Goal: Transaction & Acquisition: Book appointment/travel/reservation

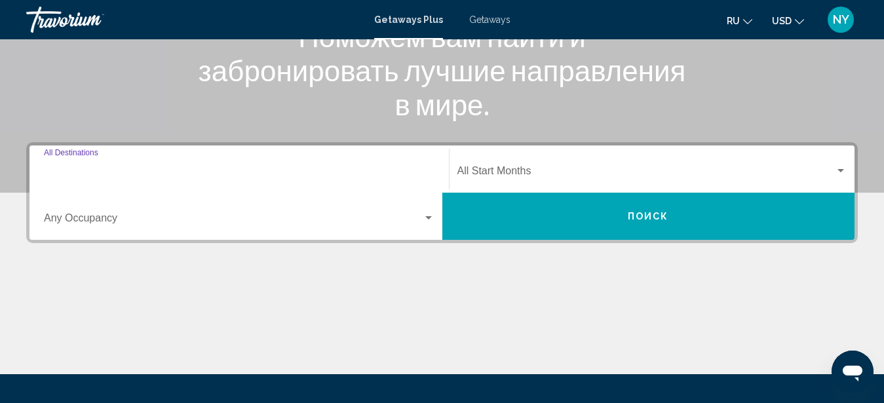
click at [381, 175] on input "Destination All Destinations" at bounding box center [239, 174] width 391 height 12
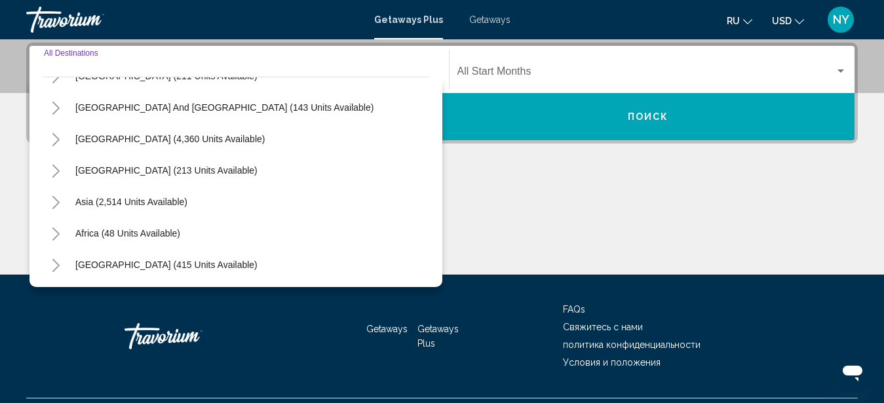
scroll to position [332, 0]
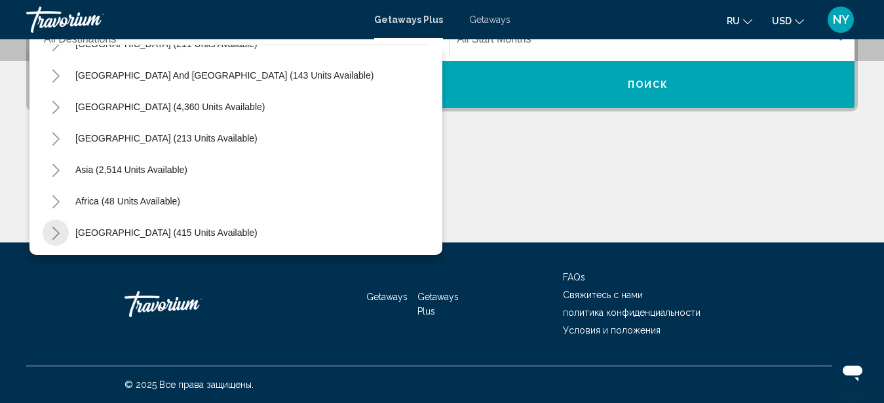
click at [54, 230] on icon "Toggle Middle East (415 units available)" at bounding box center [56, 233] width 10 height 13
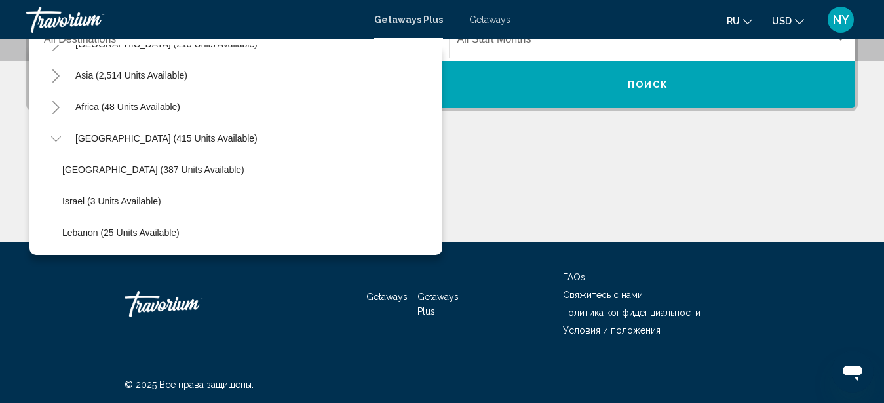
scroll to position [266, 0]
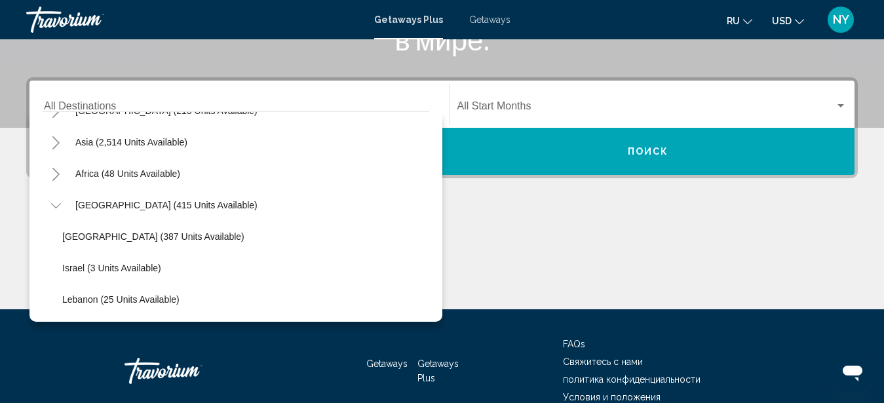
click at [58, 172] on icon "Toggle Africa (48 units available)" at bounding box center [55, 174] width 7 height 13
click at [56, 138] on icon "Toggle Asia (2,514 units available)" at bounding box center [56, 142] width 10 height 13
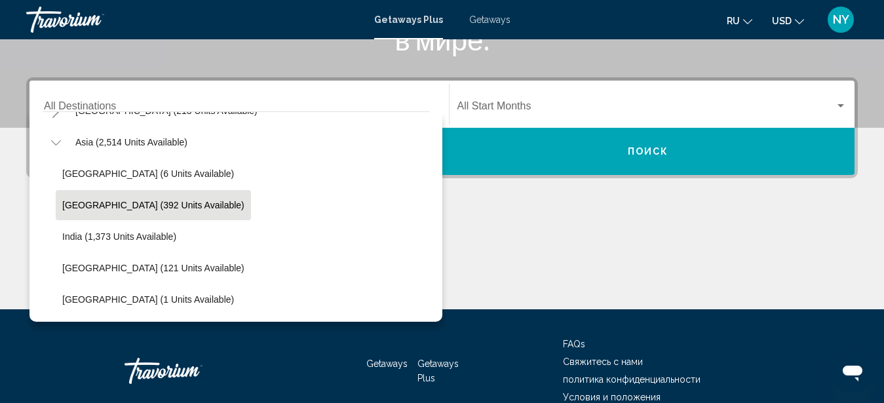
click at [88, 203] on span "[GEOGRAPHIC_DATA] (392 units available)" at bounding box center [153, 205] width 182 height 10
type input "**********"
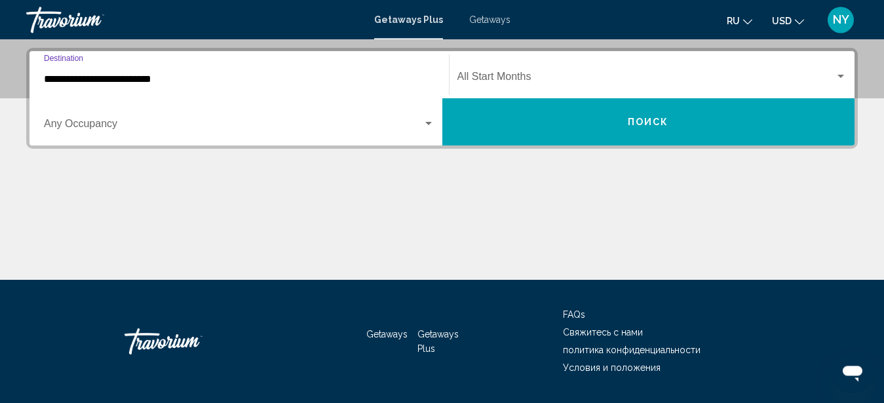
scroll to position [300, 0]
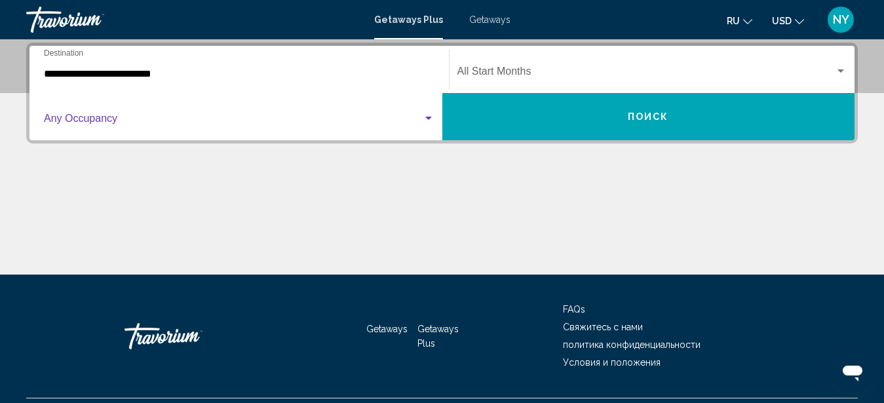
click at [425, 121] on div "Search widget" at bounding box center [429, 118] width 12 height 10
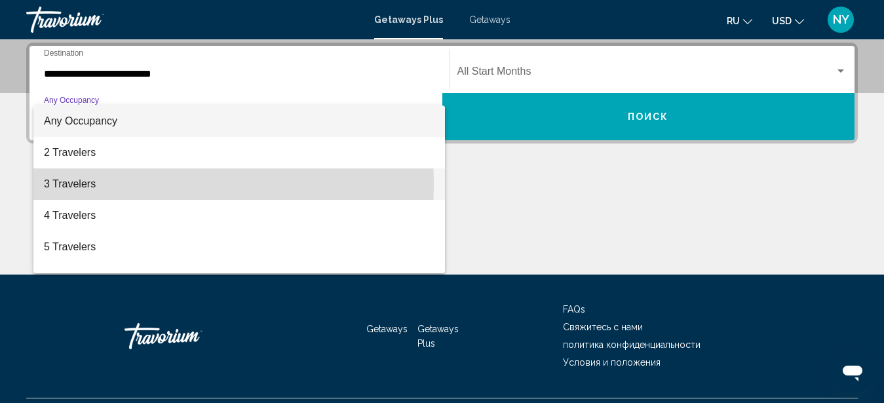
click at [87, 185] on span "3 Travelers" at bounding box center [239, 183] width 391 height 31
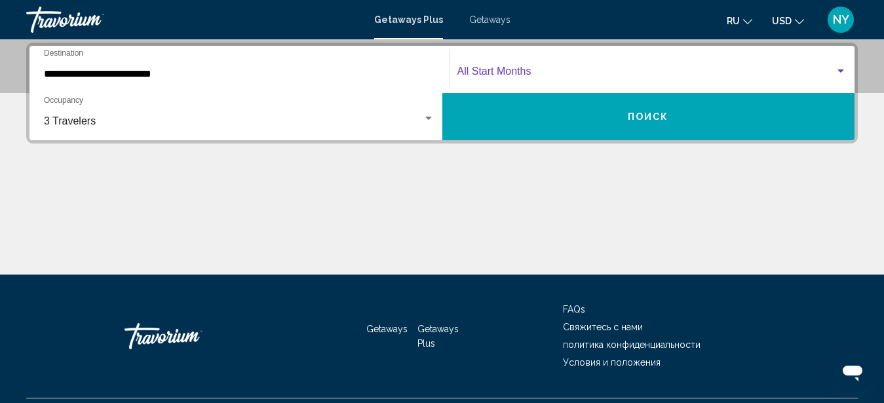
click at [679, 75] on span "Search widget" at bounding box center [647, 74] width 378 height 12
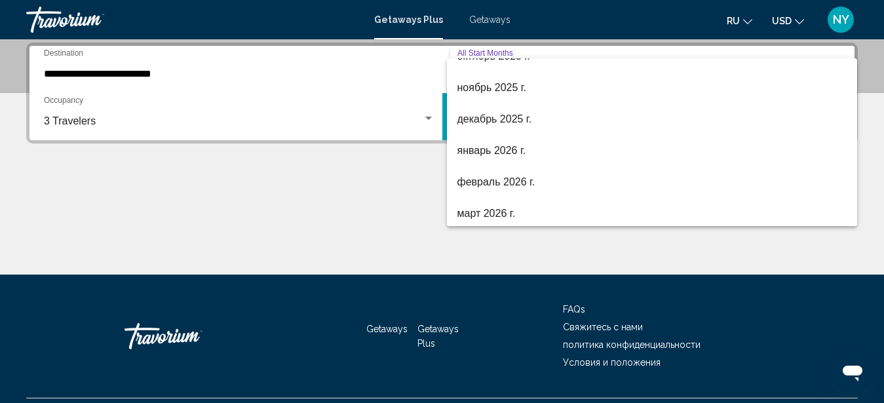
scroll to position [75, 0]
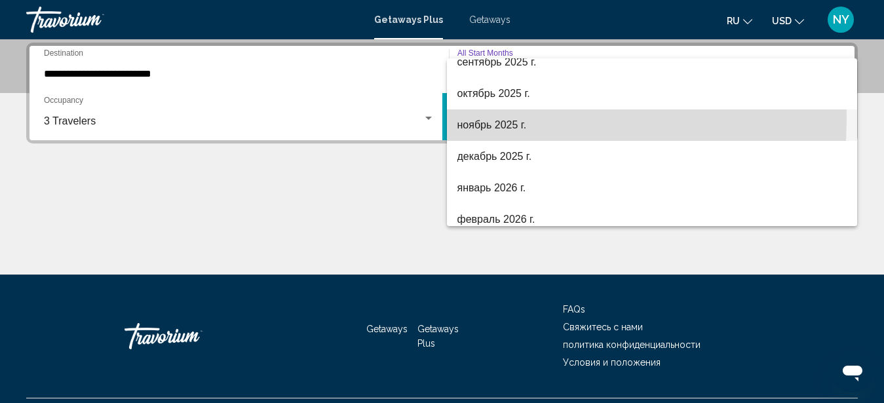
click at [496, 119] on span "ноябрь 2025 г." at bounding box center [653, 124] width 390 height 31
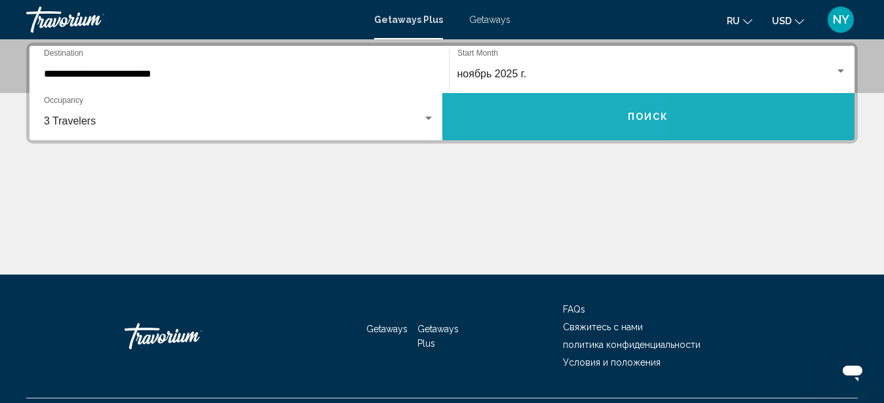
click at [511, 119] on button "Поиск" at bounding box center [649, 116] width 413 height 47
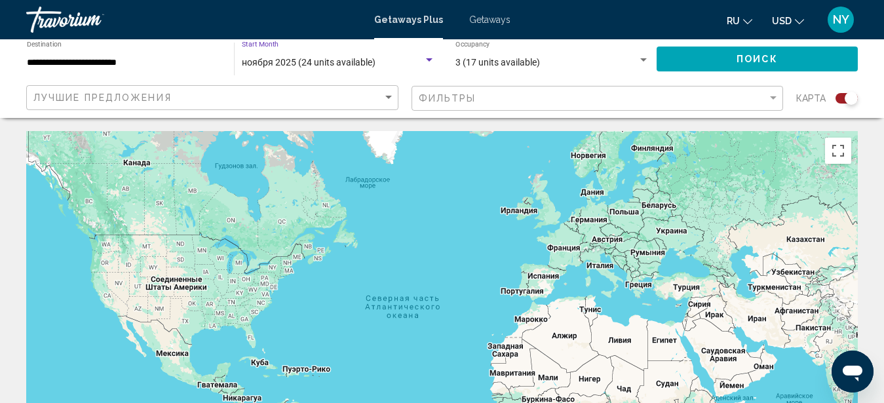
click at [343, 62] on span "ноября 2025 (24 units available)" at bounding box center [309, 62] width 134 height 10
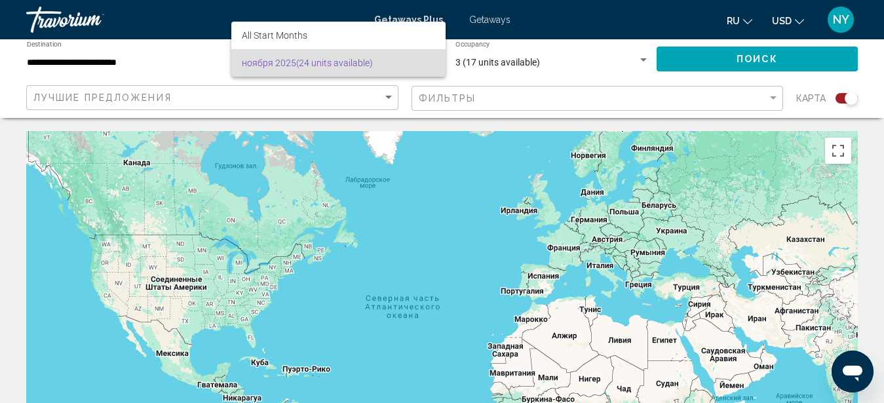
click at [253, 193] on div at bounding box center [442, 201] width 884 height 403
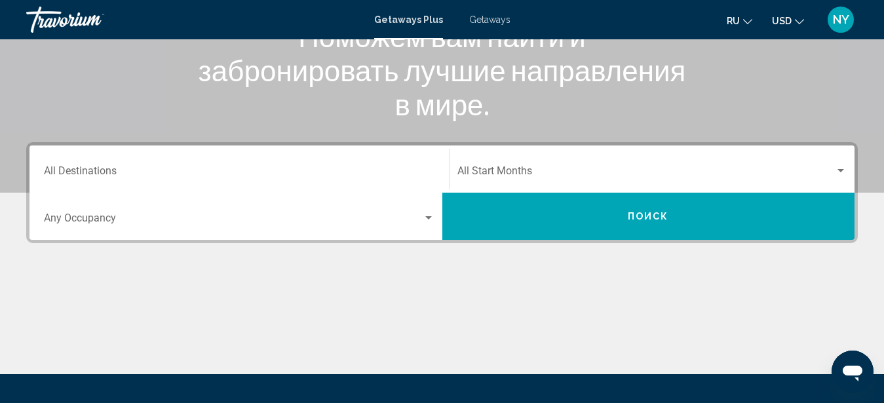
click at [299, 174] on input "Destination All Destinations" at bounding box center [239, 174] width 391 height 12
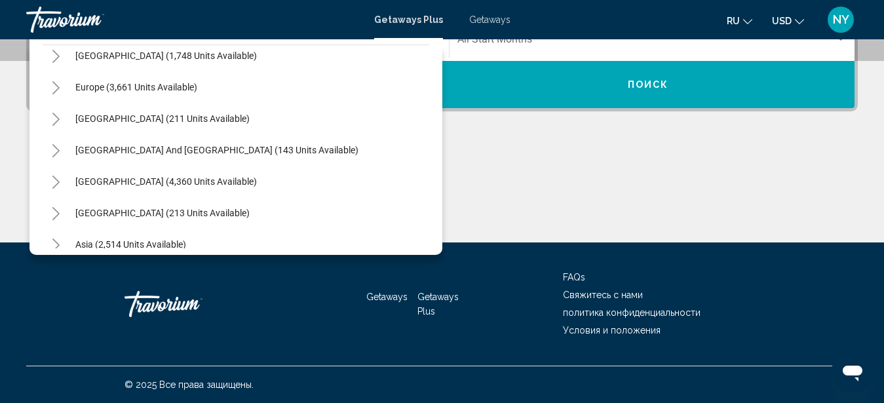
scroll to position [212, 0]
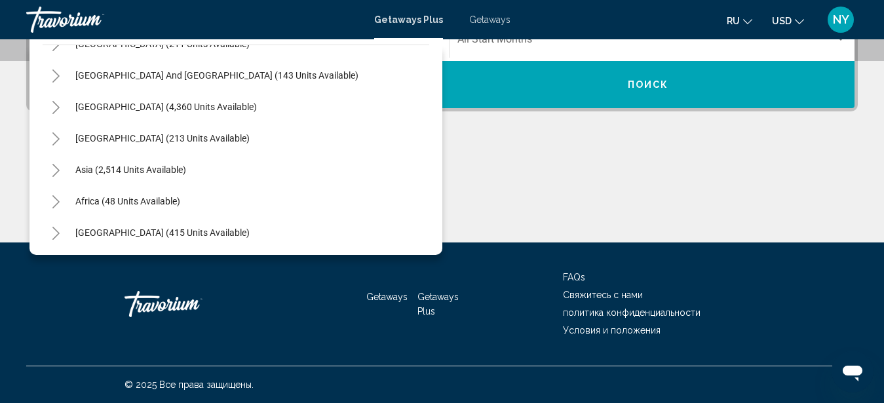
click at [58, 169] on icon "Toggle Asia (2,514 units available)" at bounding box center [55, 170] width 7 height 13
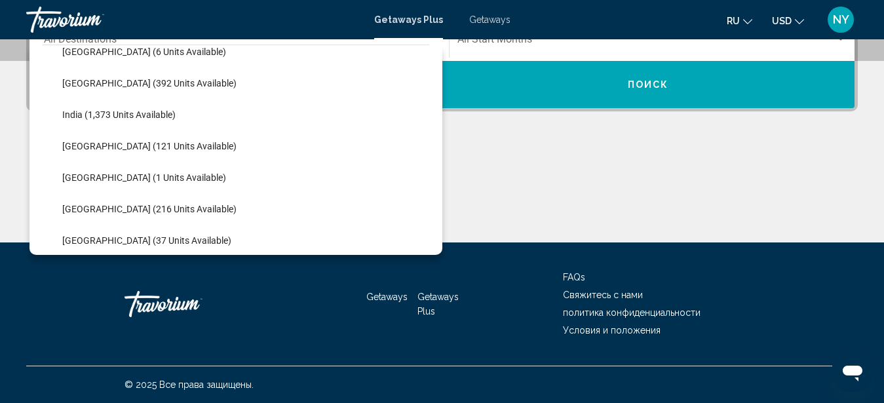
scroll to position [437, 0]
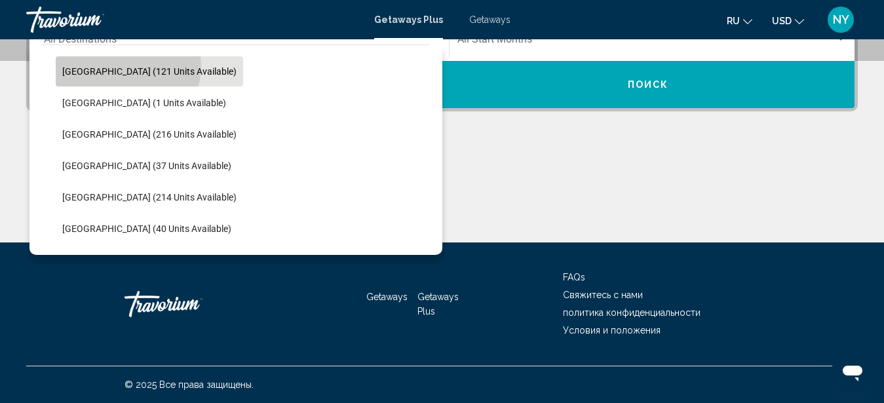
click at [127, 66] on span "[GEOGRAPHIC_DATA] (121 units available)" at bounding box center [149, 71] width 174 height 10
type input "**********"
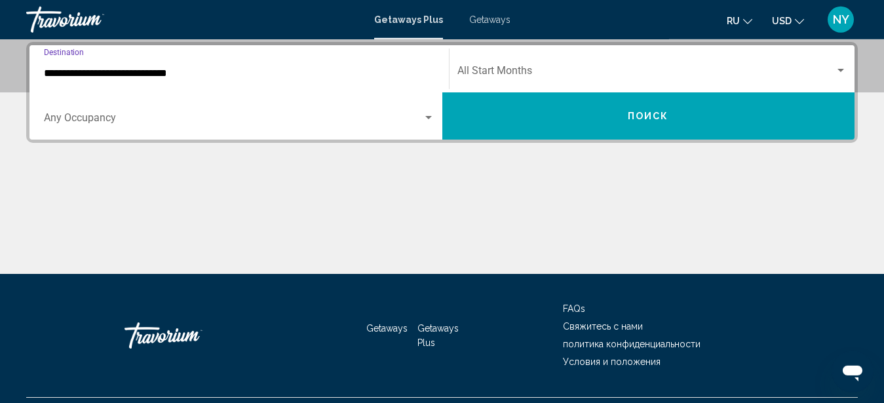
scroll to position [300, 0]
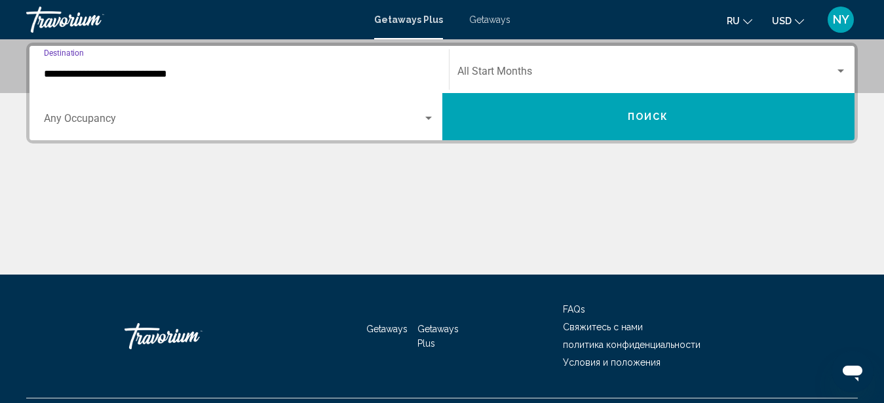
click at [279, 126] on span "Search widget" at bounding box center [233, 121] width 379 height 12
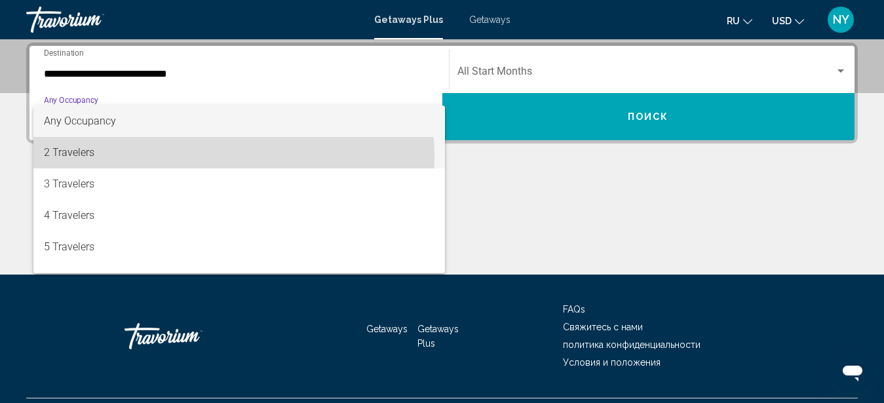
click at [200, 158] on span "2 Travelers" at bounding box center [239, 152] width 391 height 31
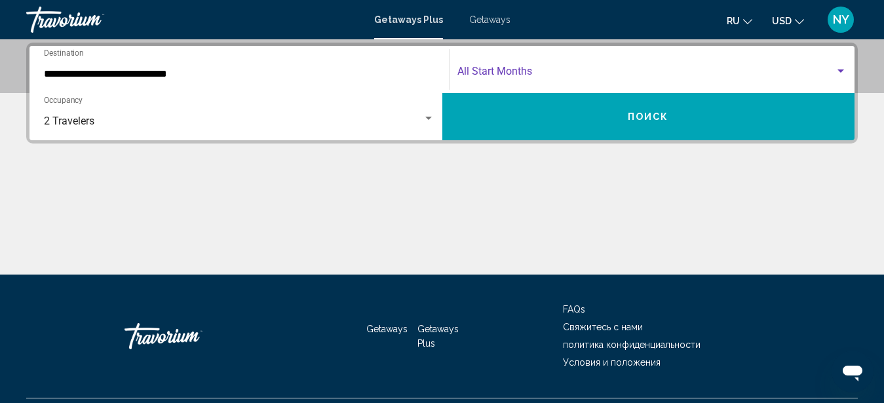
click at [624, 69] on span "Search widget" at bounding box center [647, 74] width 378 height 12
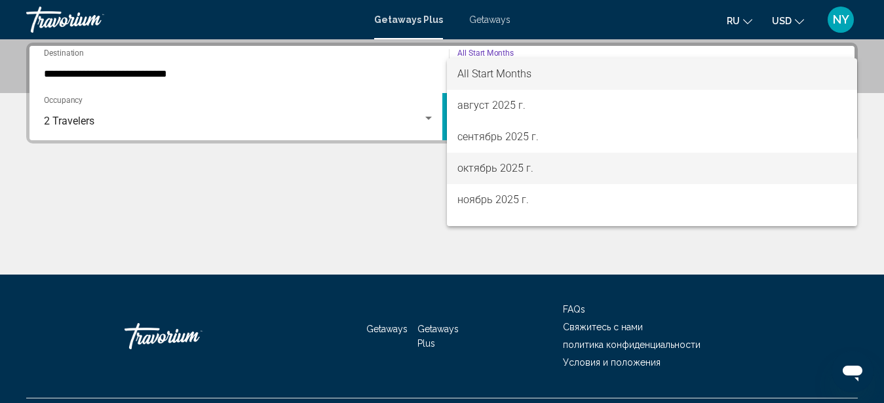
scroll to position [75, 0]
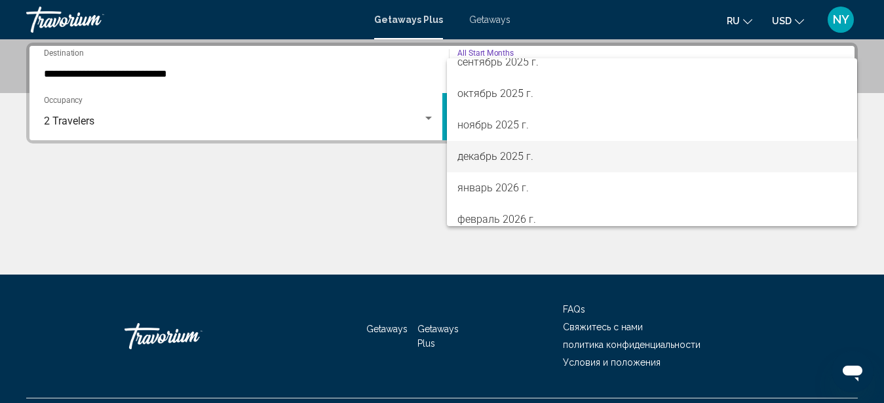
click at [505, 157] on span "декабрь 2025 г." at bounding box center [653, 156] width 390 height 31
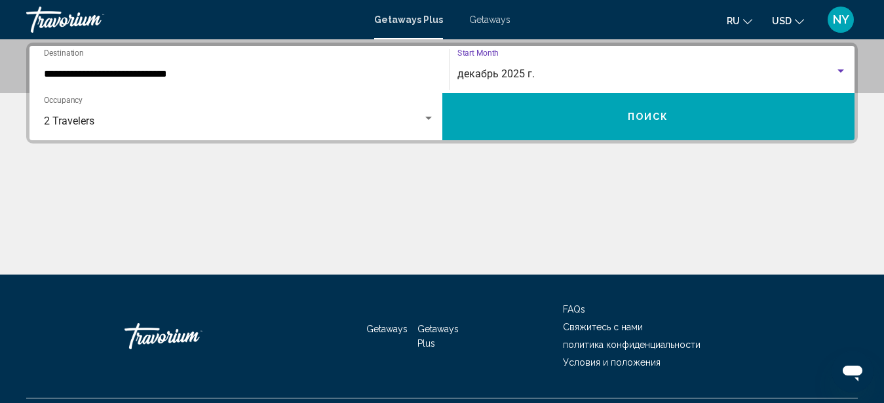
click at [516, 125] on button "Поиск" at bounding box center [649, 116] width 413 height 47
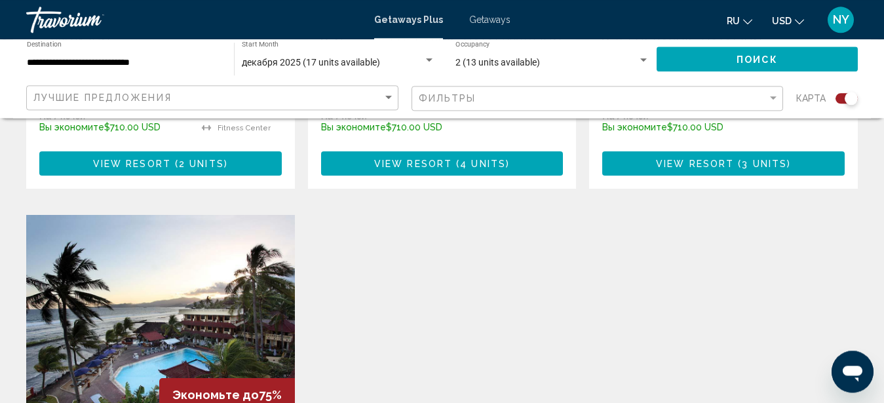
scroll to position [869, 0]
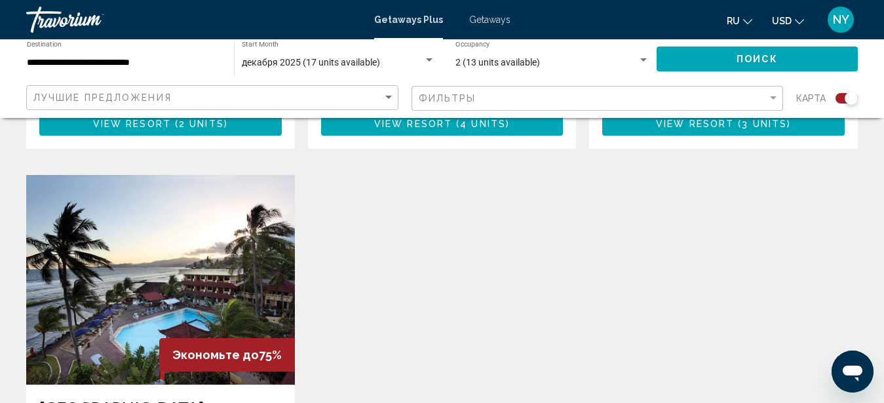
click at [161, 280] on img "Main content" at bounding box center [160, 280] width 269 height 210
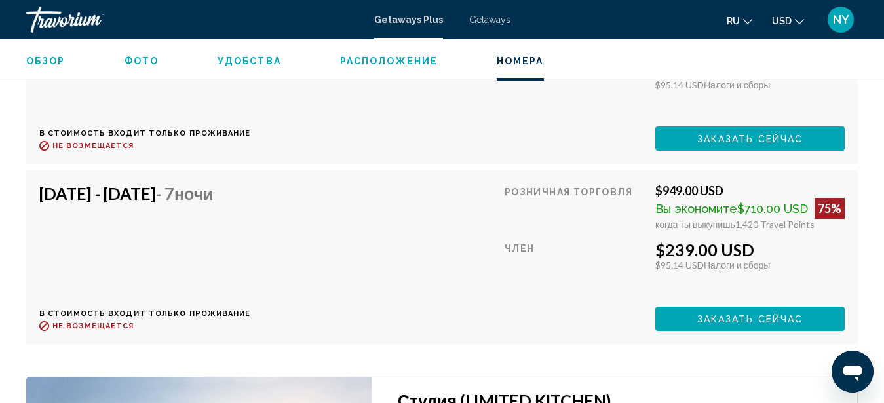
scroll to position [2829, 0]
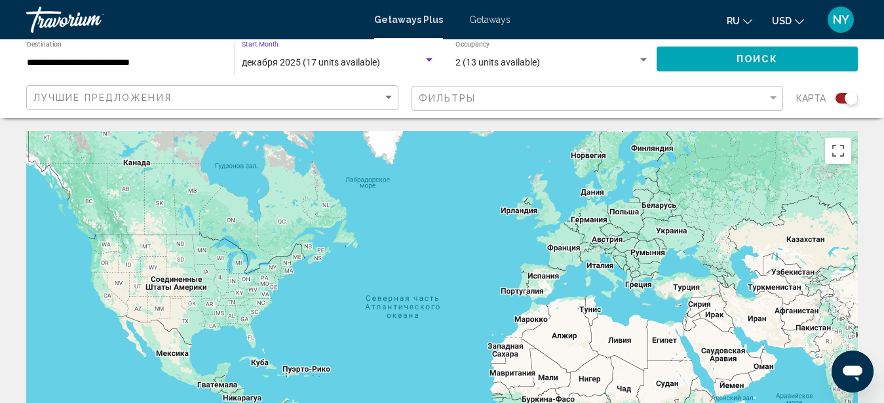
click at [335, 64] on span "декабря 2025 (17 units available)" at bounding box center [311, 62] width 138 height 10
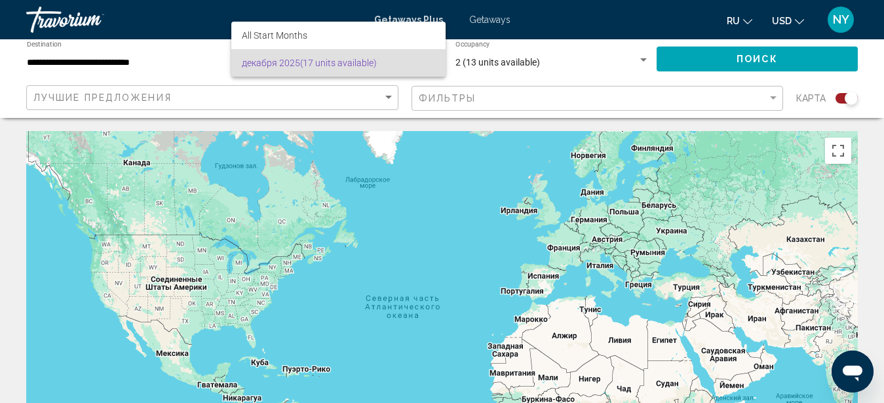
click at [265, 182] on div at bounding box center [442, 201] width 884 height 403
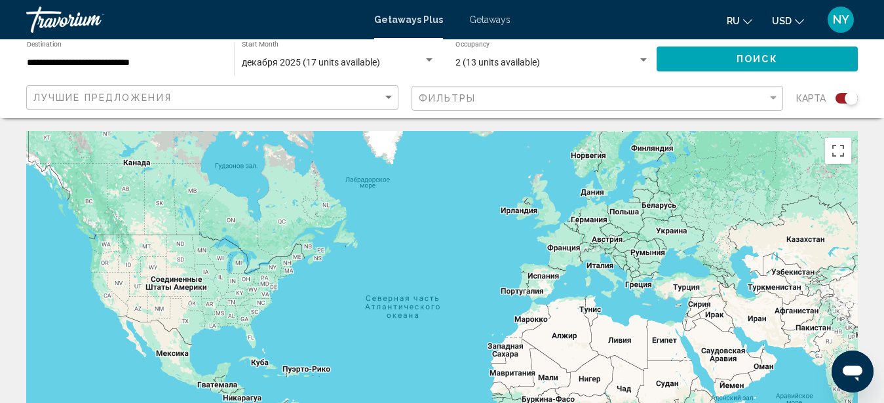
click at [389, 62] on div "декабря 2025 (17 units available)" at bounding box center [333, 63] width 182 height 10
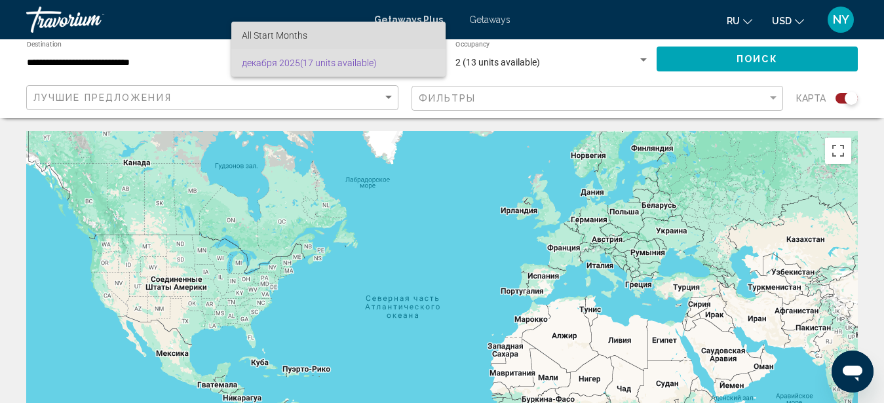
click at [370, 37] on span "All Start Months" at bounding box center [338, 36] width 193 height 28
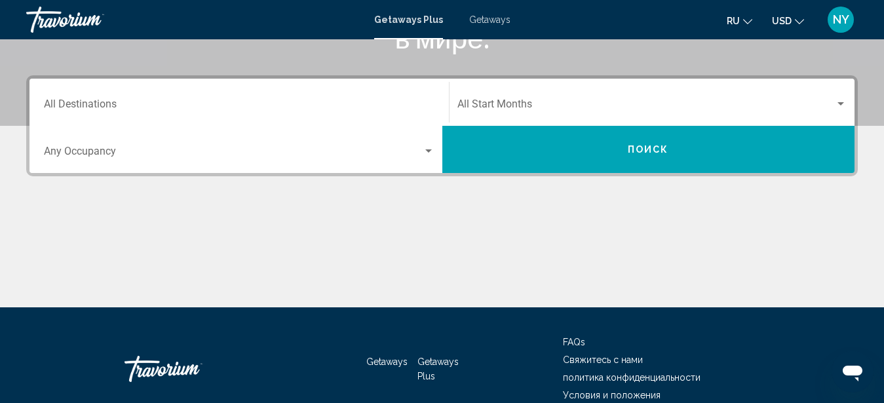
click at [168, 101] on input "Destination All Destinations" at bounding box center [239, 107] width 391 height 12
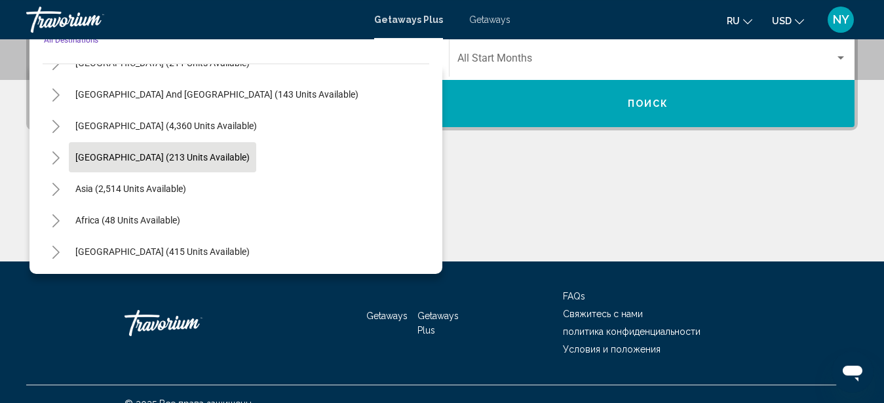
scroll to position [332, 0]
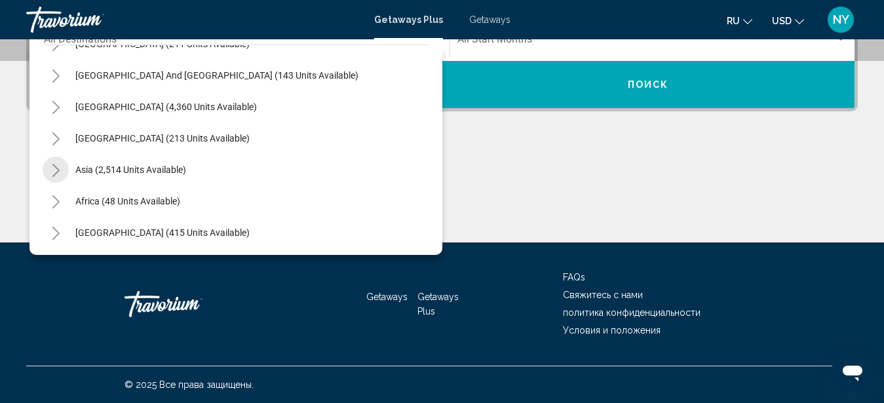
click at [56, 170] on icon "Toggle Asia (2,514 units available)" at bounding box center [56, 170] width 10 height 13
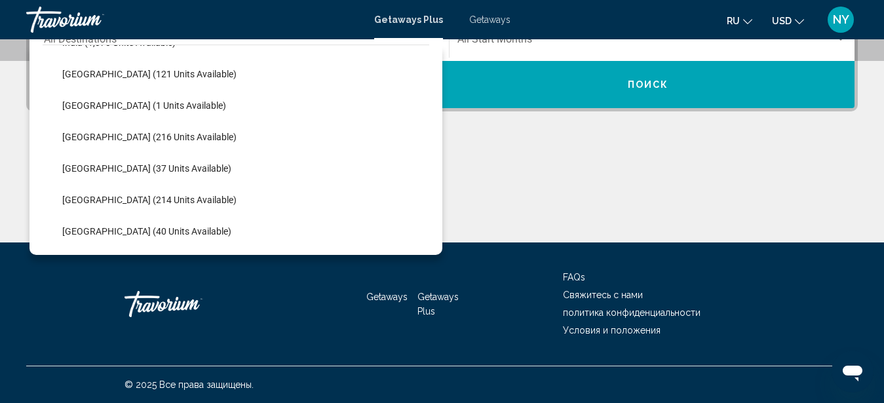
scroll to position [409, 0]
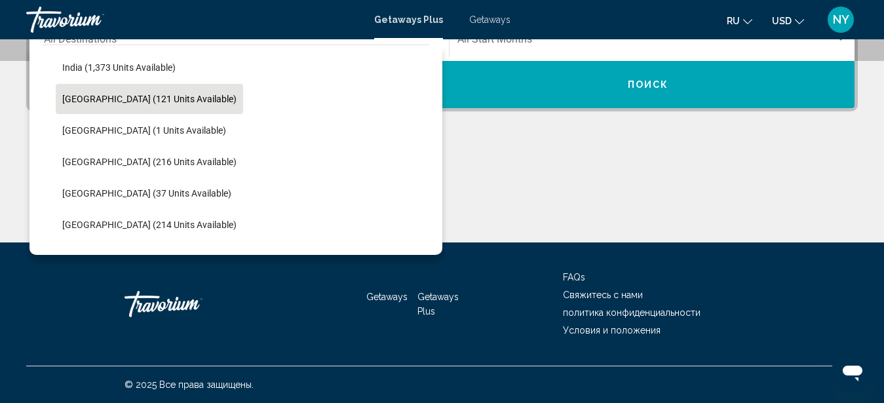
click at [95, 100] on span "[GEOGRAPHIC_DATA] (121 units available)" at bounding box center [149, 99] width 174 height 10
type input "**********"
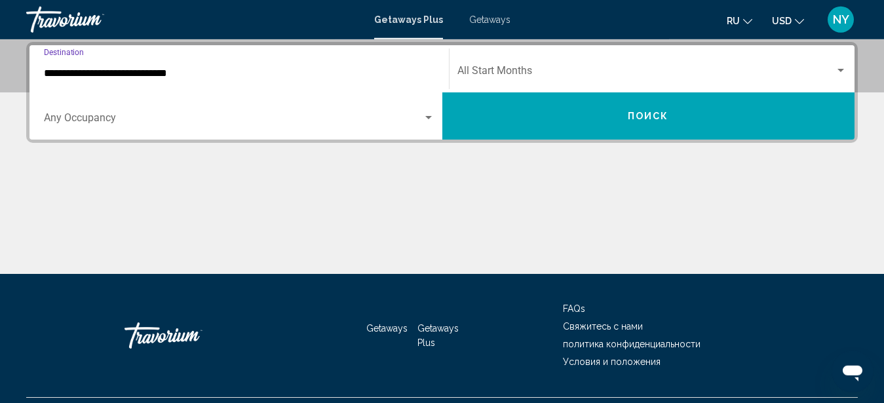
scroll to position [300, 0]
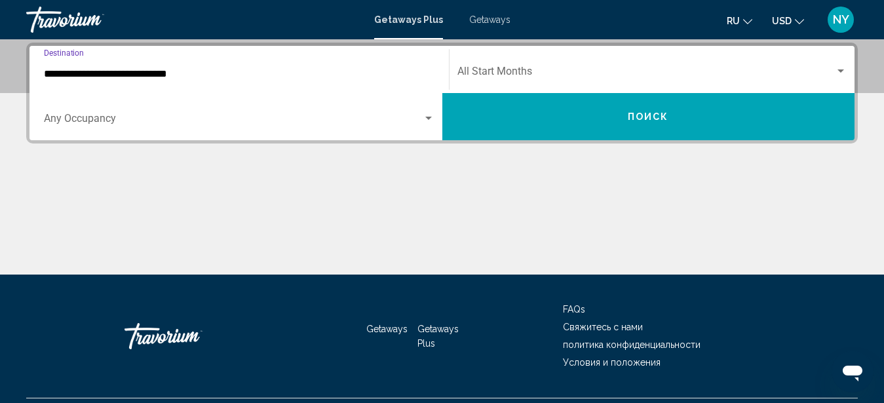
click at [396, 124] on span "Search widget" at bounding box center [233, 121] width 379 height 12
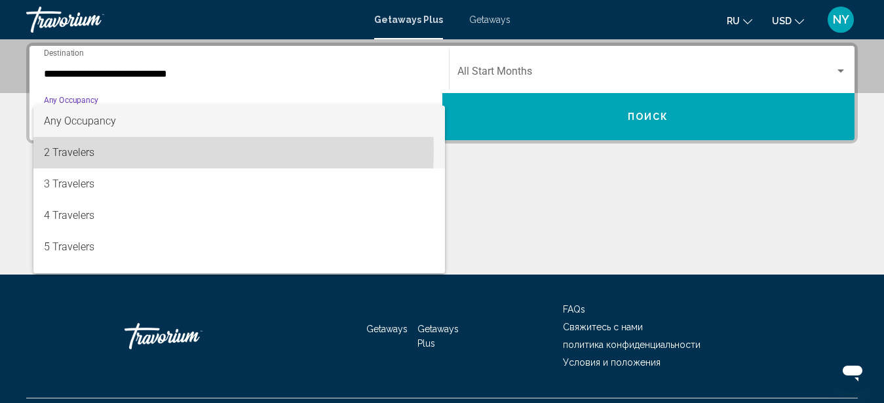
click at [142, 151] on span "2 Travelers" at bounding box center [239, 152] width 391 height 31
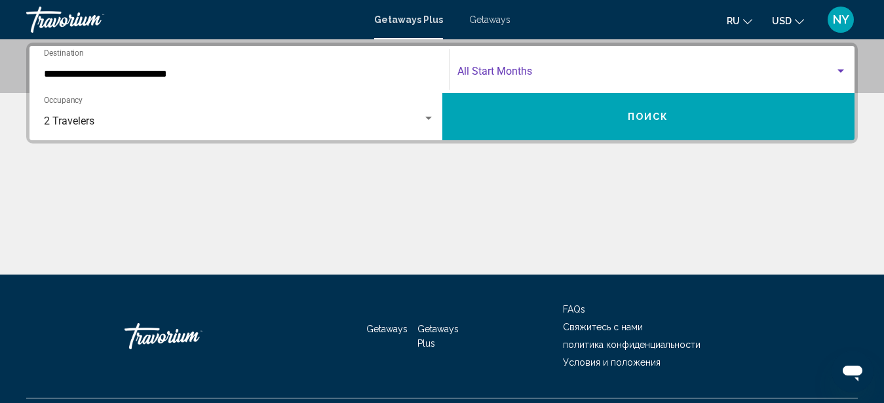
click at [527, 70] on span "Search widget" at bounding box center [647, 74] width 378 height 12
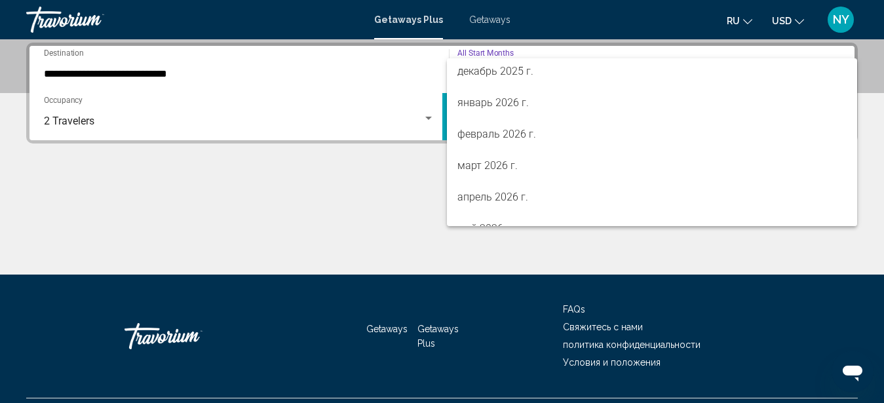
scroll to position [123, 0]
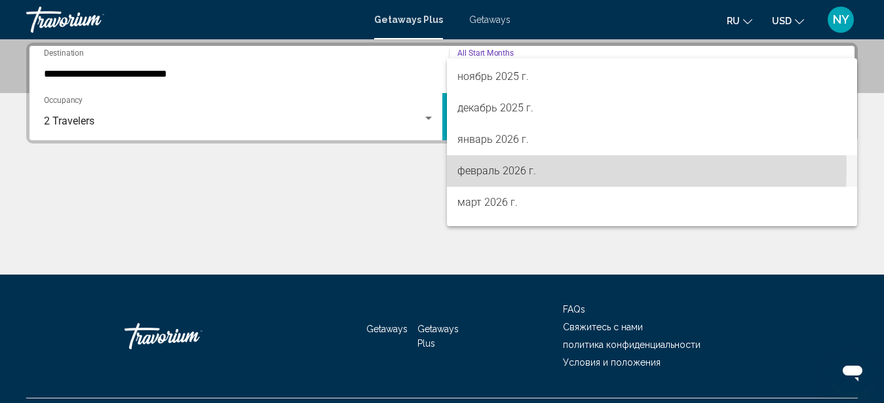
click at [515, 168] on span "февраль 2026 г." at bounding box center [653, 170] width 390 height 31
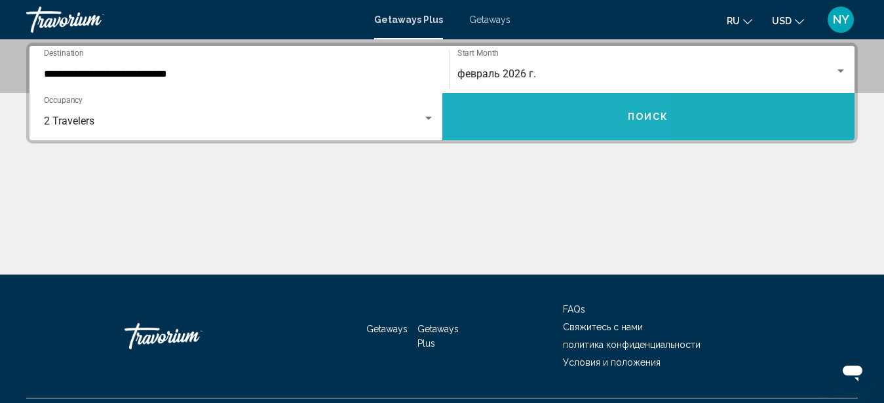
click at [514, 125] on button "Поиск" at bounding box center [649, 116] width 413 height 47
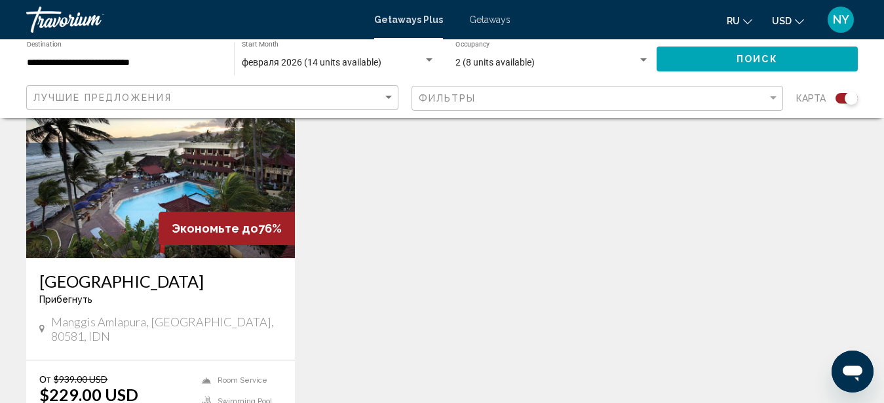
scroll to position [468, 0]
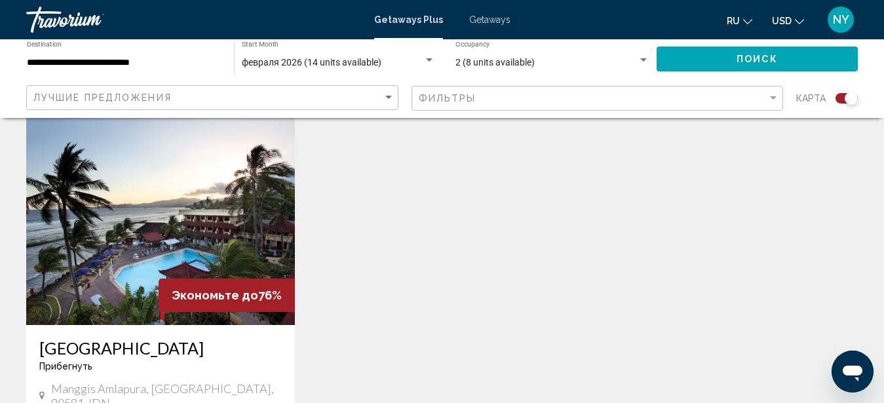
click at [132, 241] on img "Main content" at bounding box center [160, 220] width 269 height 210
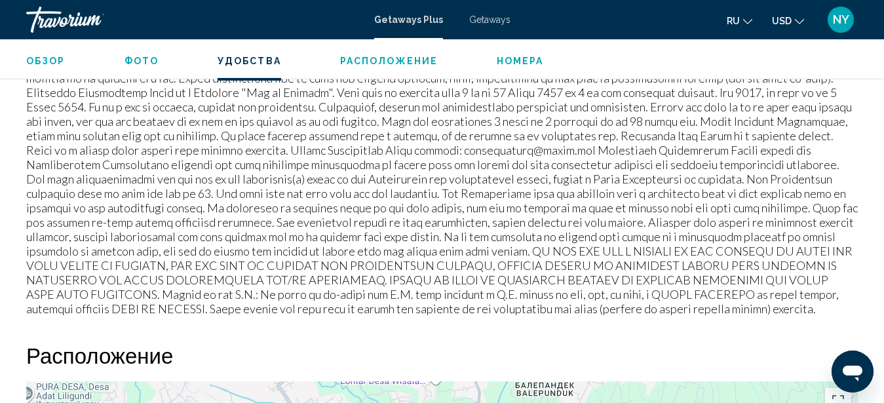
scroll to position [1544, 0]
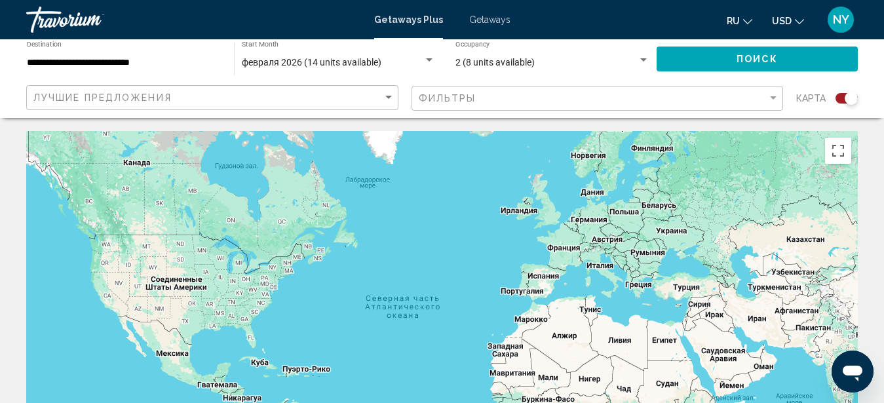
click at [120, 58] on input "**********" at bounding box center [124, 63] width 194 height 10
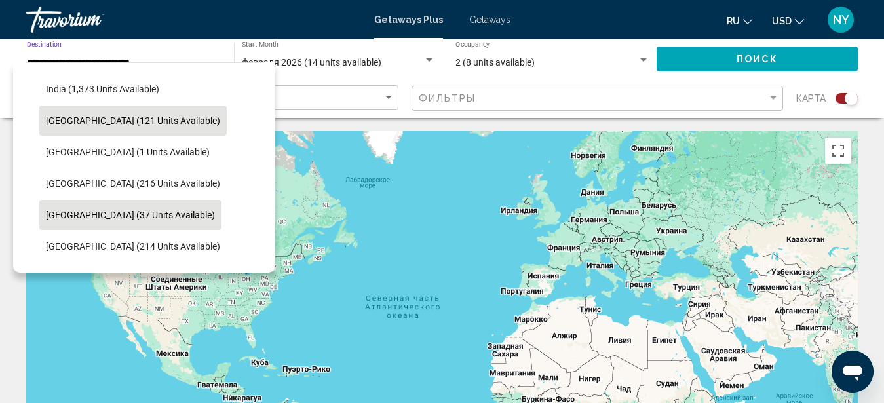
scroll to position [430, 0]
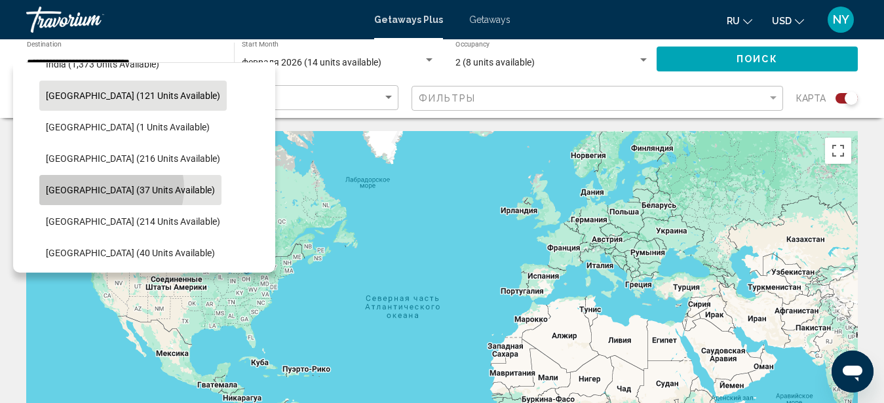
click at [111, 188] on span "[GEOGRAPHIC_DATA] (37 units available)" at bounding box center [130, 190] width 169 height 10
type input "**********"
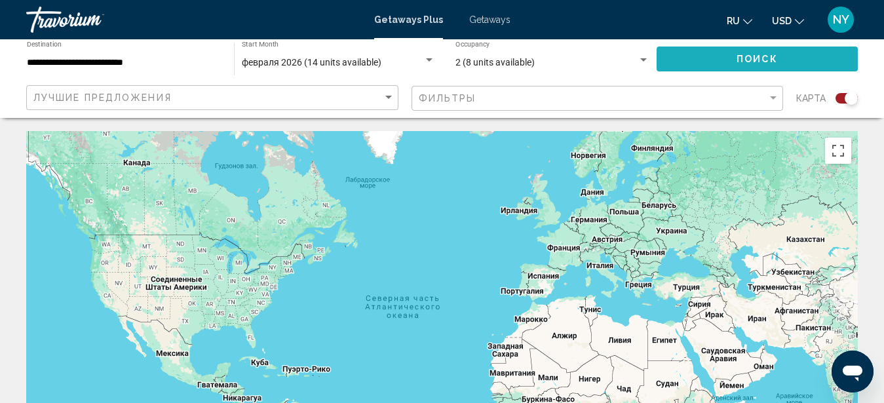
click at [721, 62] on button "Поиск" at bounding box center [757, 59] width 201 height 24
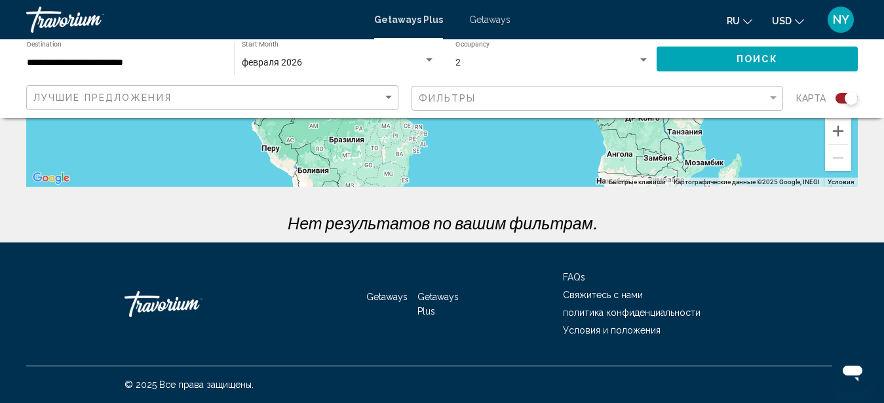
scroll to position [3, 0]
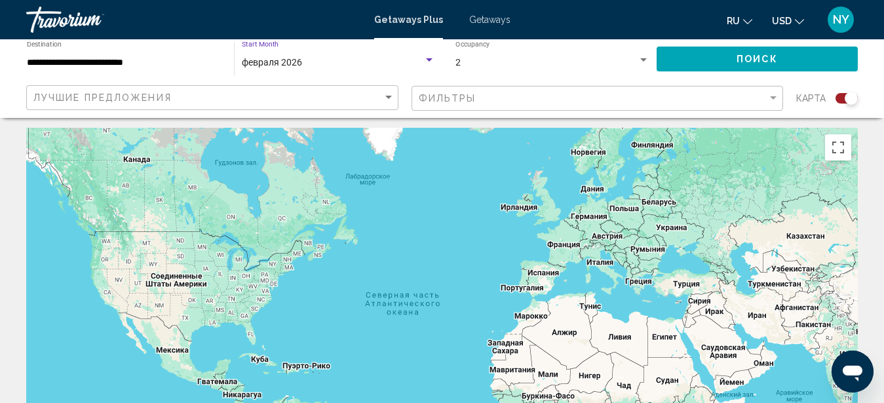
click at [313, 59] on div "февраля 2026" at bounding box center [333, 63] width 182 height 10
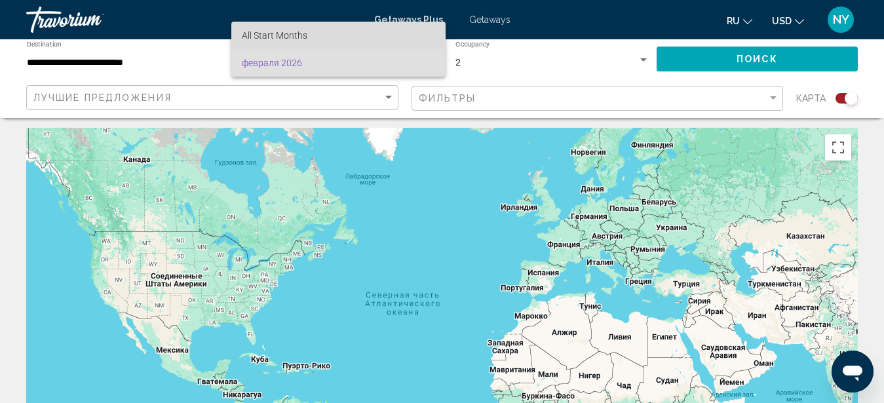
click at [306, 29] on span "All Start Months" at bounding box center [338, 36] width 193 height 28
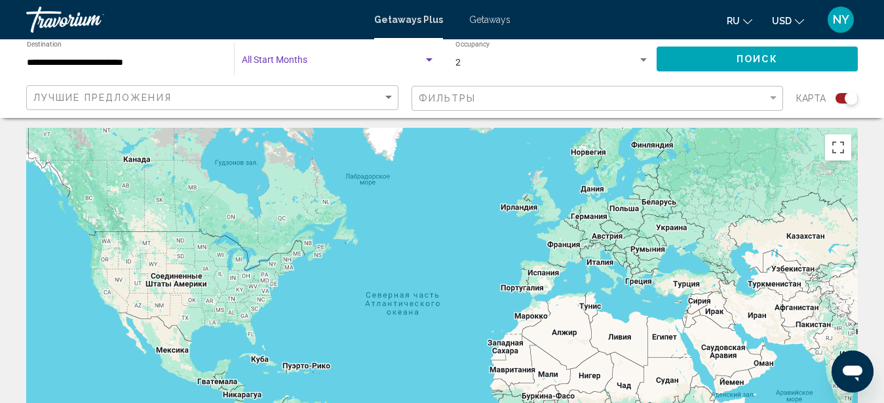
click at [749, 62] on span "Поиск" at bounding box center [757, 59] width 41 height 10
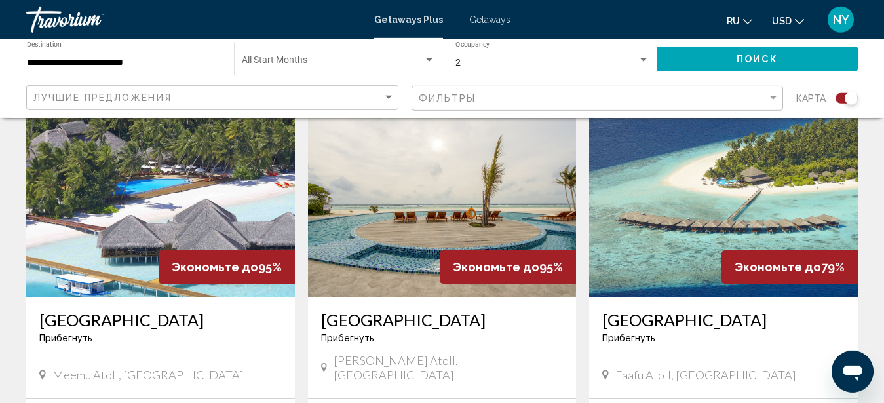
scroll to position [468, 0]
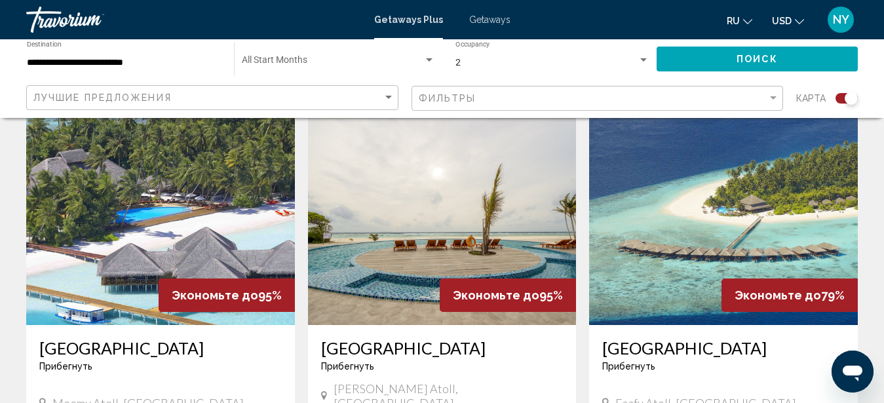
click at [209, 214] on img "Main content" at bounding box center [160, 220] width 269 height 210
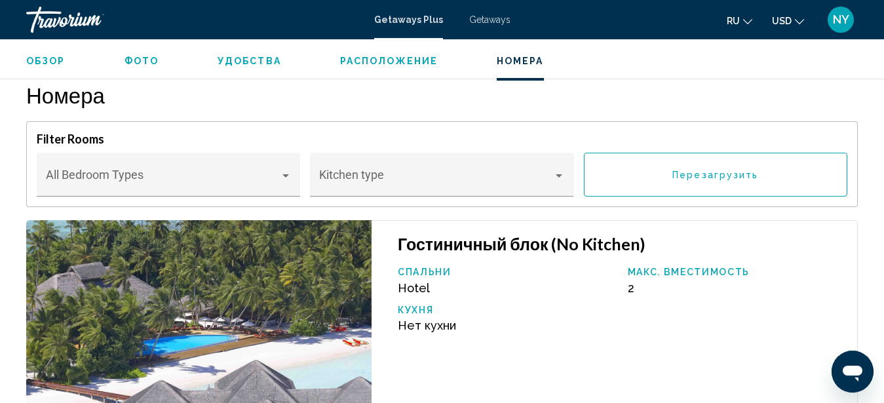
scroll to position [2683, 0]
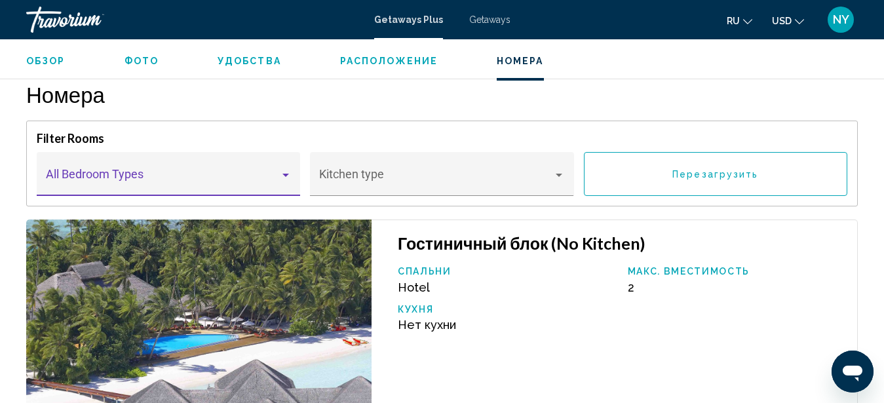
click at [286, 174] on div "Main content" at bounding box center [286, 175] width 7 height 3
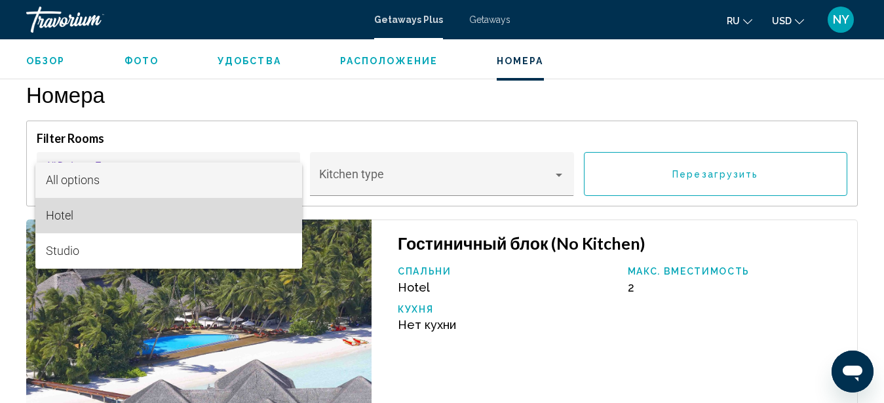
click at [252, 216] on span "Hotel" at bounding box center [169, 215] width 246 height 35
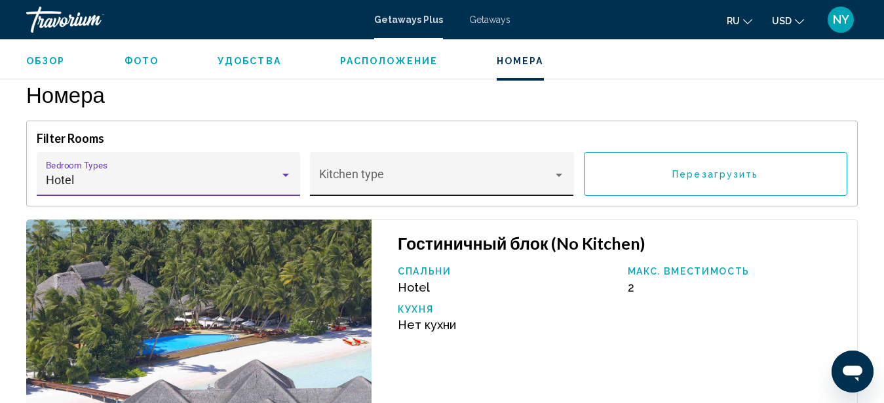
click at [550, 174] on span "Main content" at bounding box center [436, 180] width 234 height 13
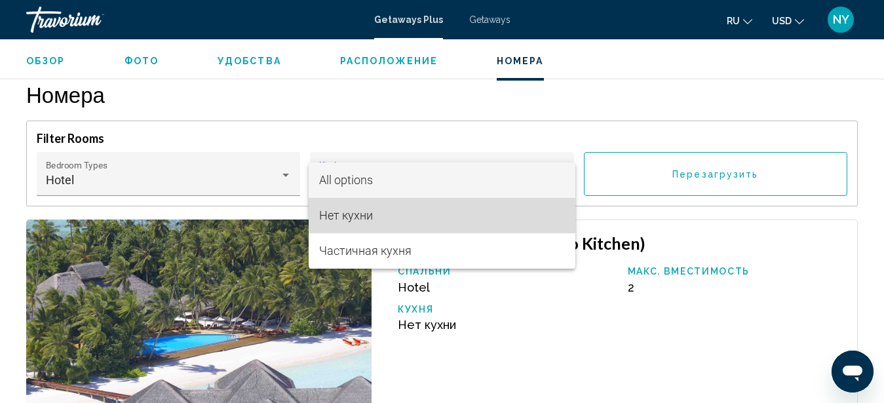
click at [515, 216] on span "Нет кухни" at bounding box center [442, 215] width 246 height 35
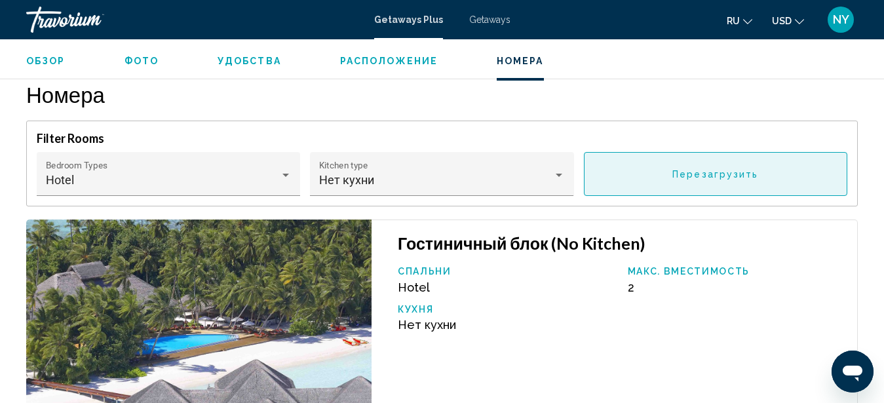
click at [709, 179] on span "Перезагрузить" at bounding box center [716, 174] width 86 height 10
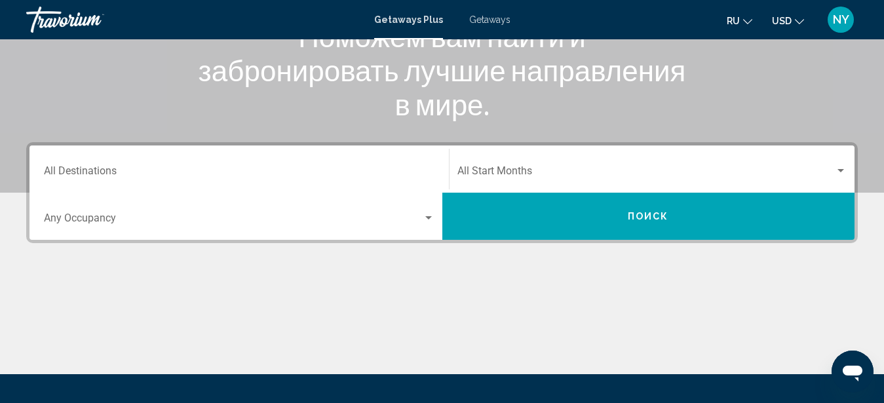
click at [121, 163] on div "Destination All Destinations" at bounding box center [239, 169] width 391 height 41
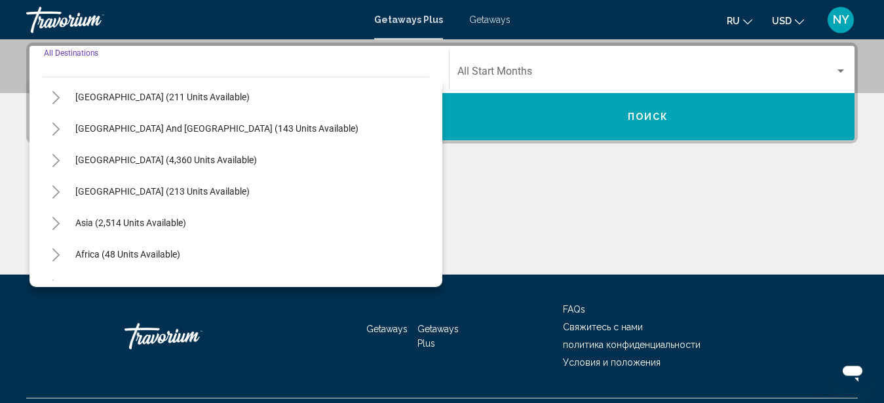
scroll to position [212, 0]
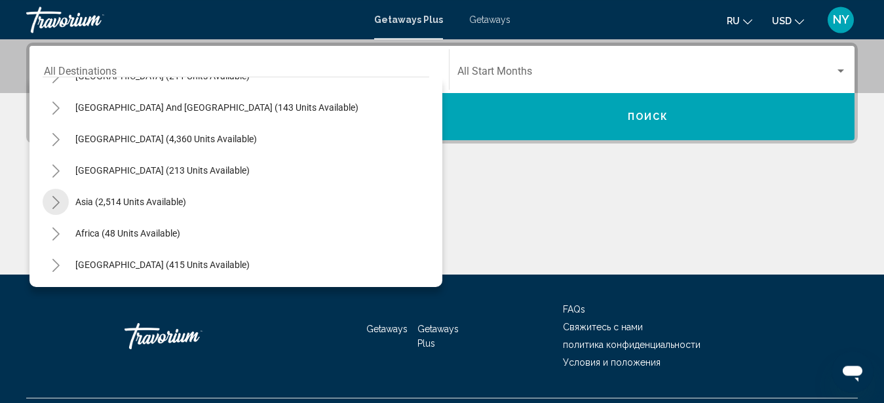
click at [52, 199] on icon "Toggle Asia (2,514 units available)" at bounding box center [56, 202] width 10 height 13
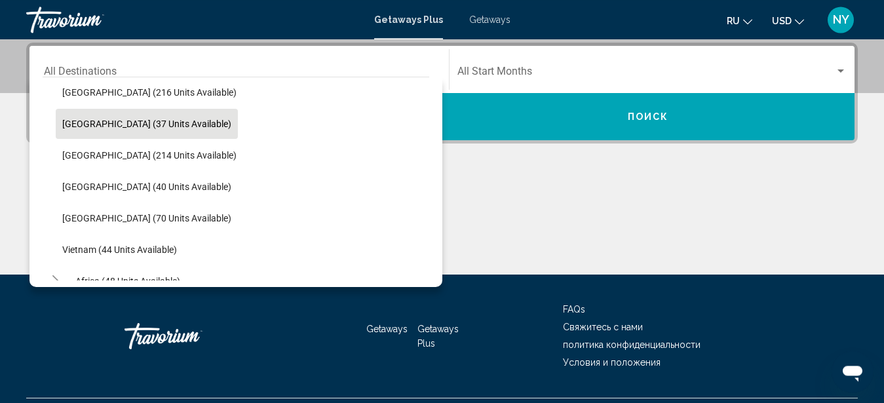
scroll to position [511, 0]
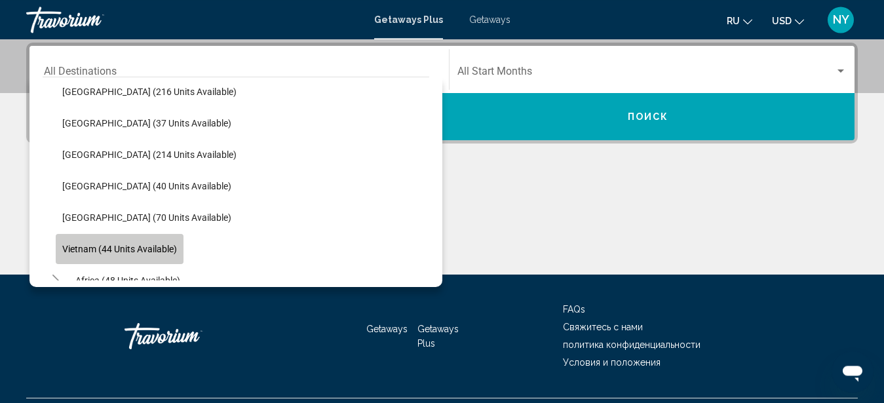
click at [91, 243] on button "Vietnam (44 units available)" at bounding box center [120, 249] width 128 height 30
type input "**********"
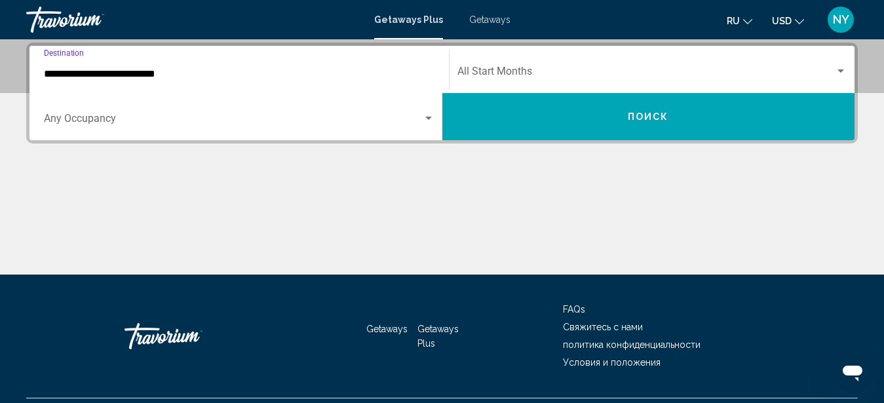
click at [413, 120] on span "Search widget" at bounding box center [233, 121] width 379 height 12
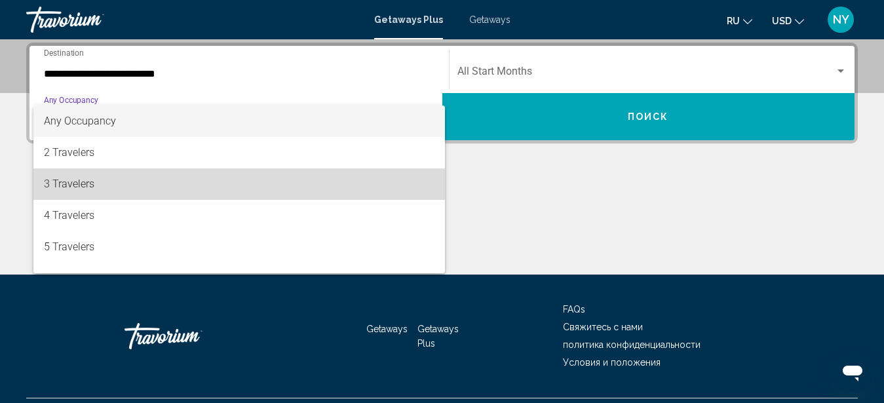
click at [319, 186] on span "3 Travelers" at bounding box center [239, 183] width 391 height 31
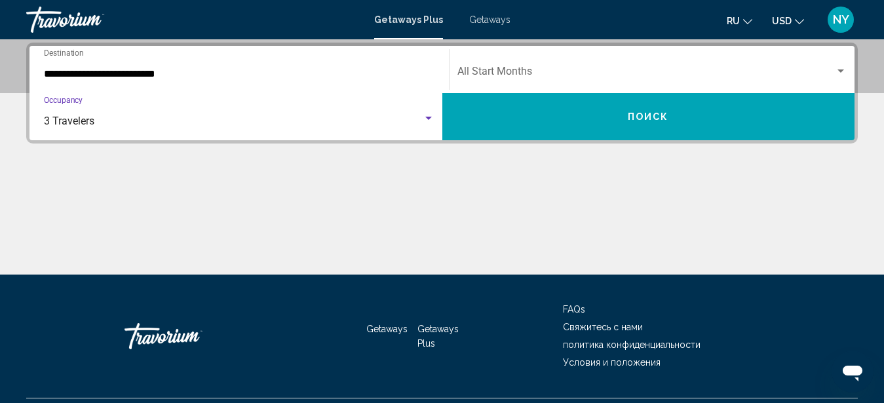
click at [536, 113] on button "Поиск" at bounding box center [649, 116] width 413 height 47
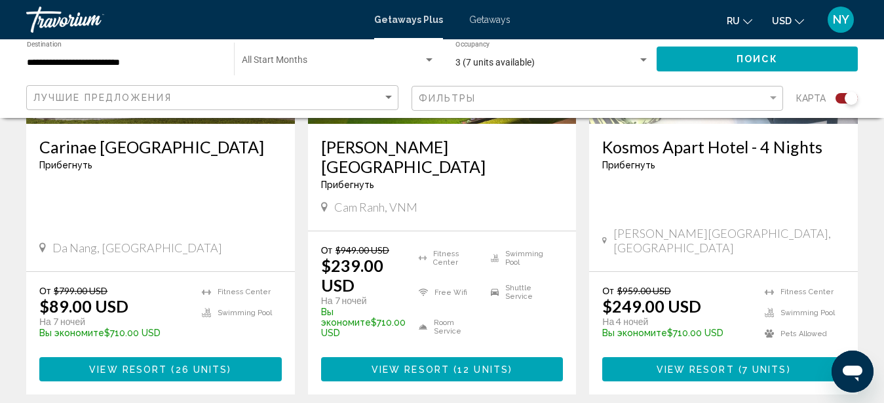
scroll to position [536, 0]
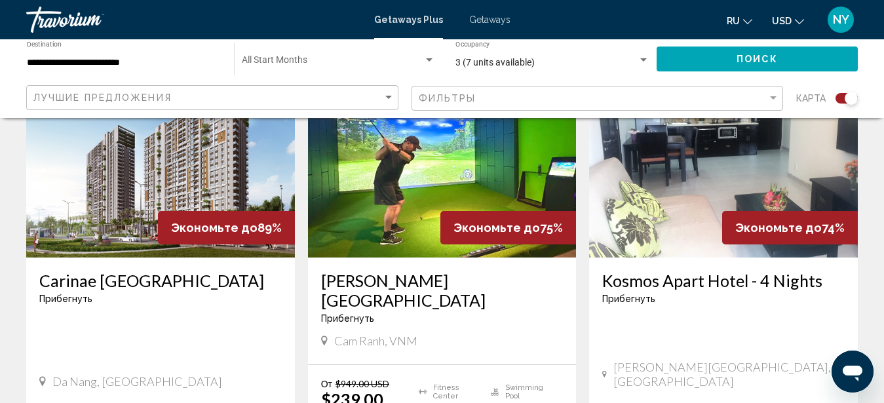
click at [159, 173] on img "Main content" at bounding box center [160, 153] width 269 height 210
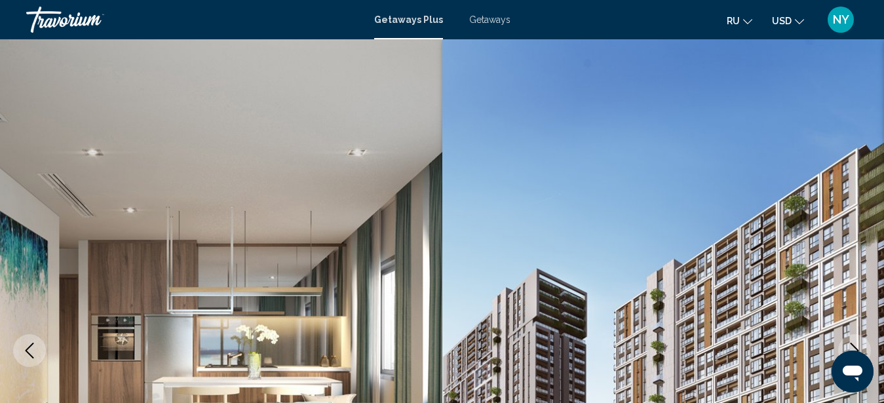
click at [485, 18] on span "Getaways" at bounding box center [489, 19] width 41 height 10
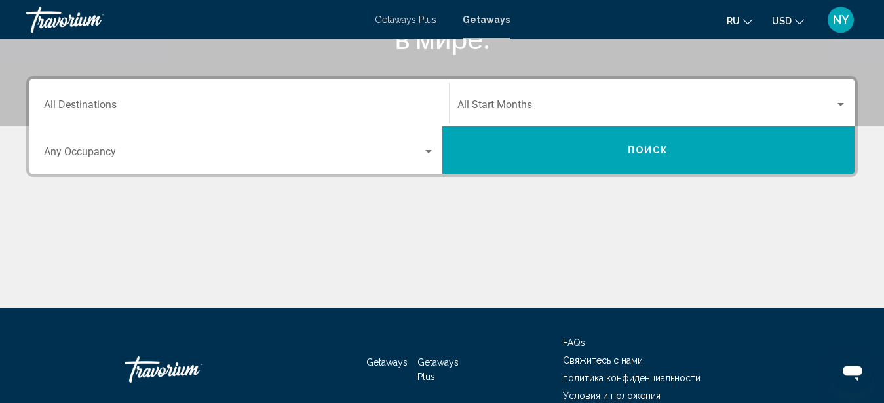
scroll to position [267, 0]
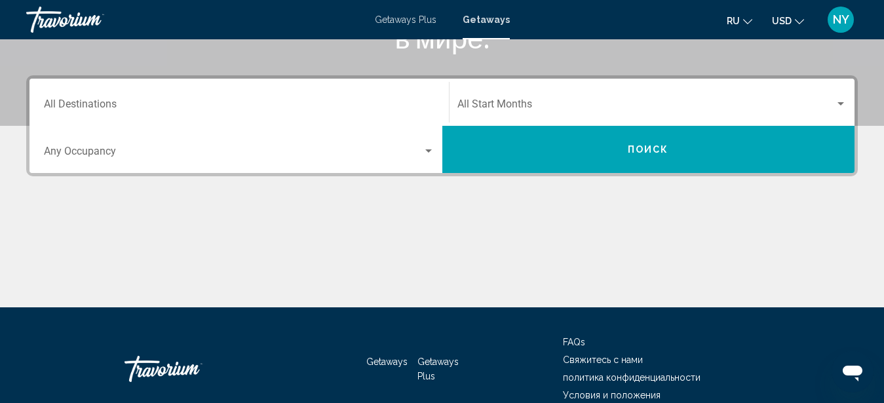
click at [236, 105] on input "Destination All Destinations" at bounding box center [239, 107] width 391 height 12
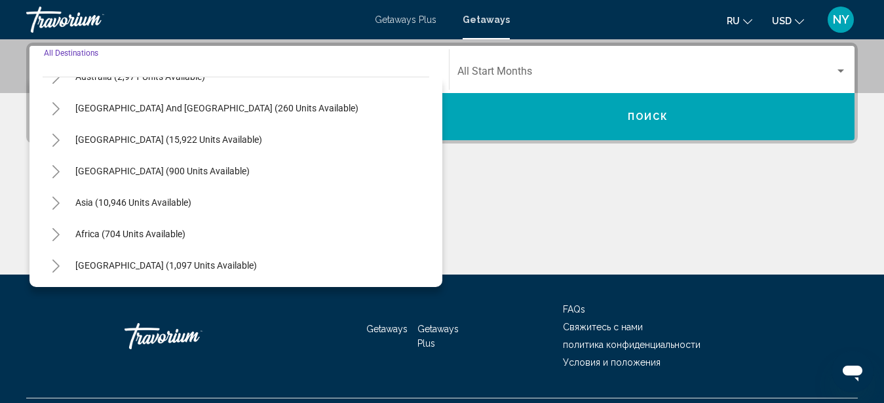
scroll to position [212, 0]
click at [56, 200] on icon "Toggle Asia (10,946 units available)" at bounding box center [55, 202] width 7 height 13
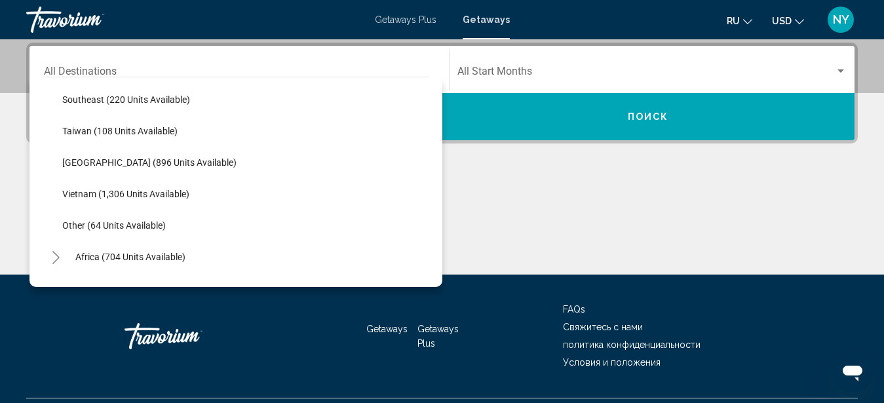
scroll to position [684, 0]
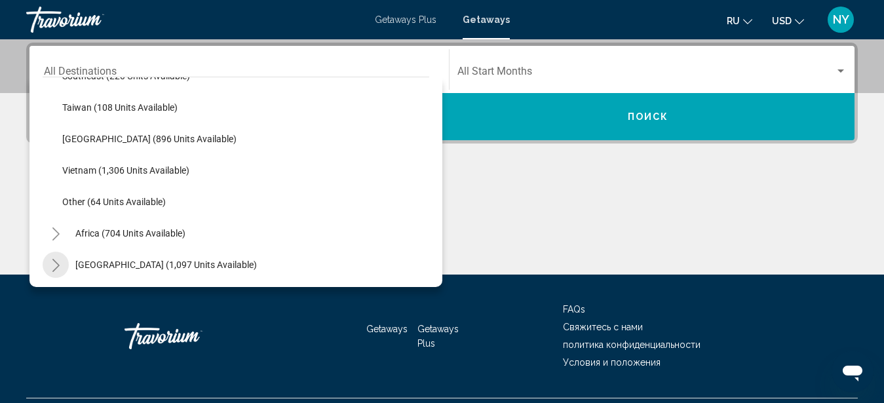
click at [54, 267] on icon "Toggle Middle East (1,097 units available)" at bounding box center [56, 265] width 10 height 13
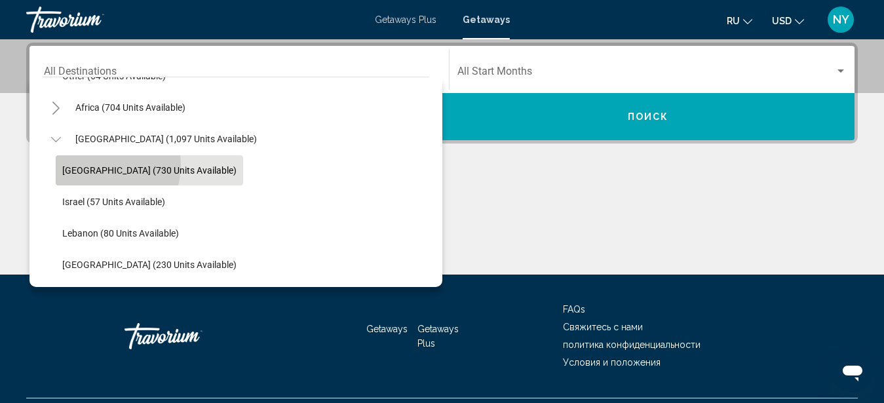
click at [104, 165] on span "[GEOGRAPHIC_DATA] (730 units available)" at bounding box center [149, 170] width 174 height 10
type input "**********"
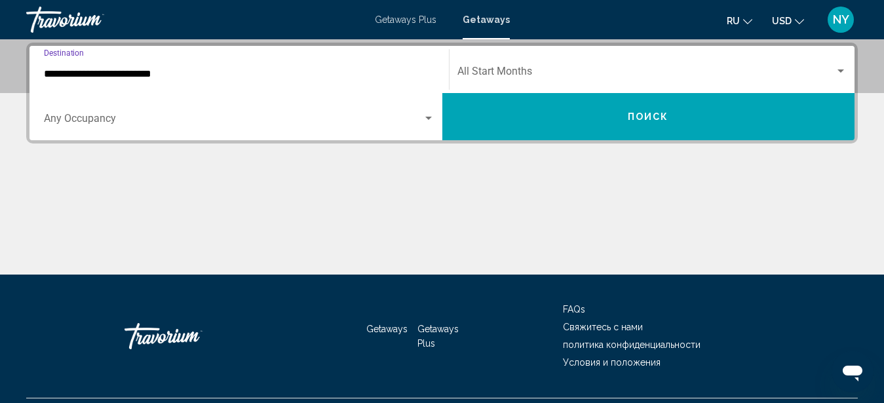
click at [262, 131] on div "Occupancy Any Occupancy" at bounding box center [239, 116] width 391 height 41
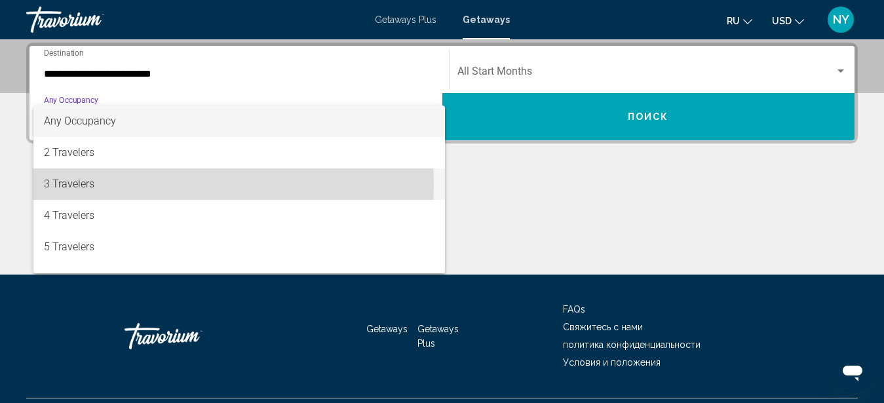
click at [139, 185] on span "3 Travelers" at bounding box center [239, 183] width 391 height 31
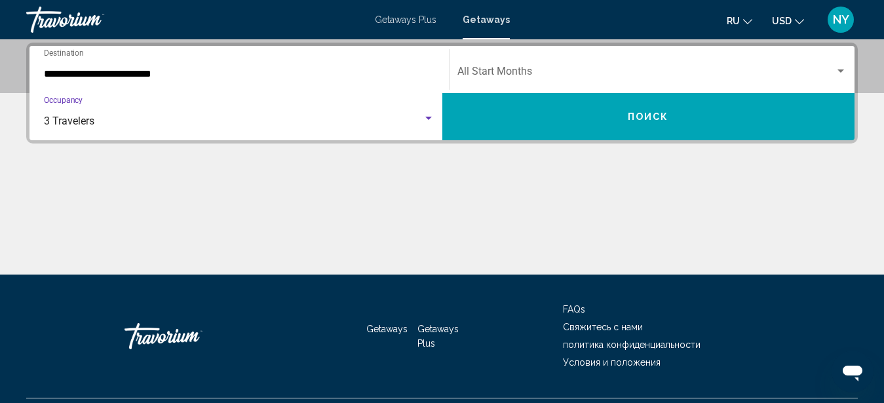
click at [540, 104] on button "Поиск" at bounding box center [649, 116] width 413 height 47
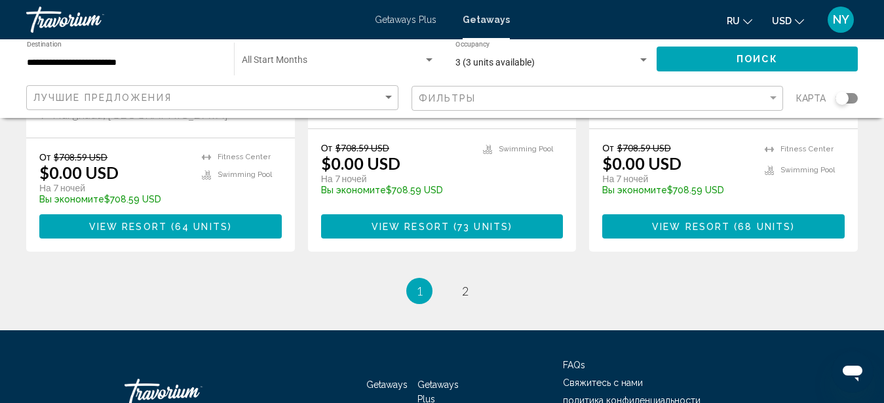
scroll to position [1793, 0]
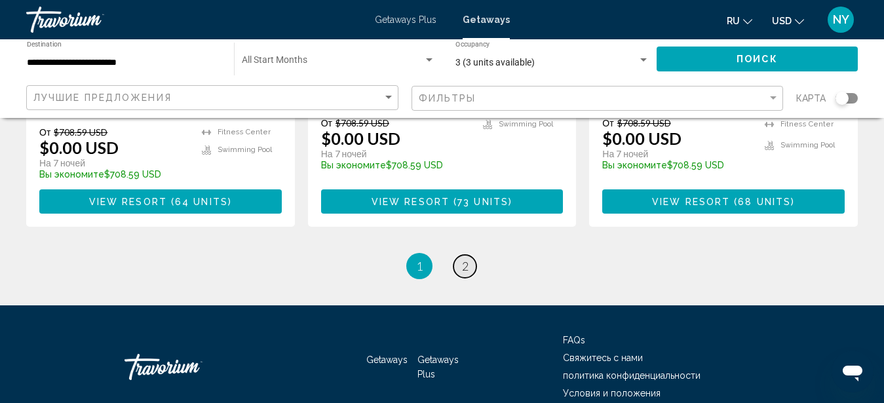
click at [463, 259] on span "2" at bounding box center [465, 266] width 7 height 14
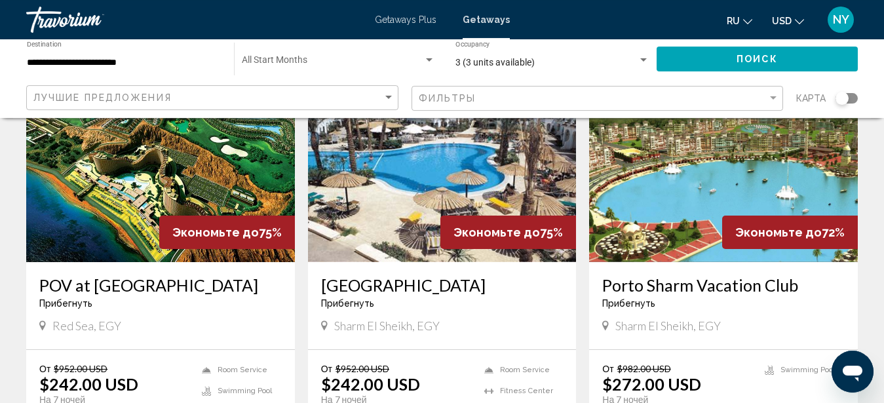
scroll to position [1337, 0]
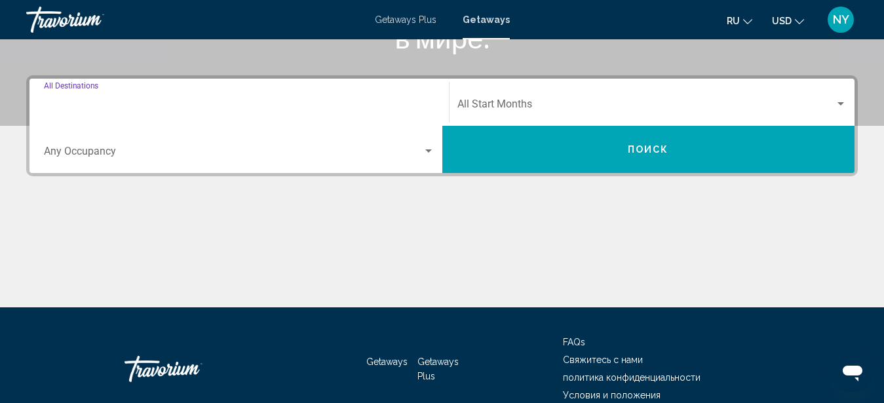
click at [99, 101] on input "Destination All Destinations" at bounding box center [239, 107] width 391 height 12
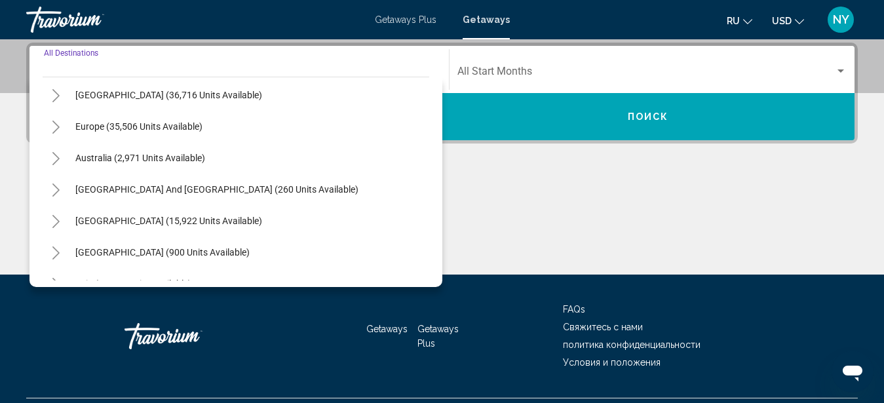
scroll to position [149, 0]
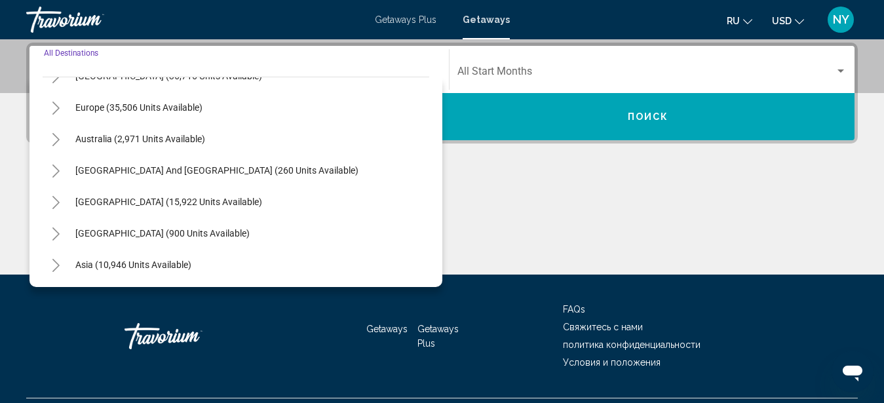
click at [54, 107] on icon "Toggle Europe (35,506 units available)" at bounding box center [56, 108] width 10 height 13
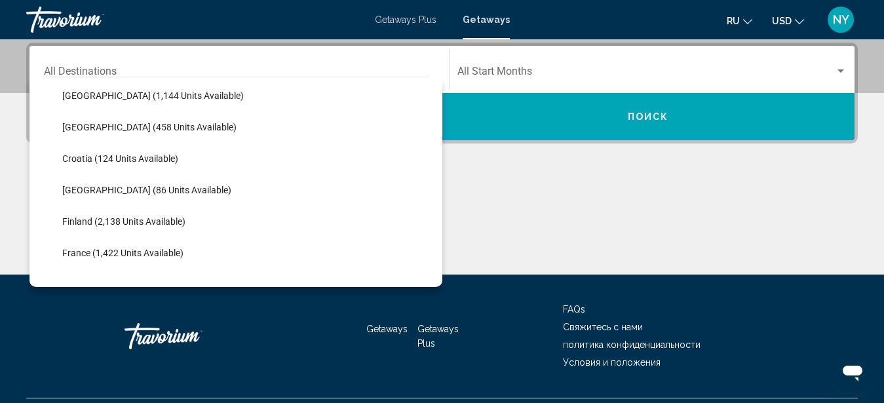
scroll to position [299, 0]
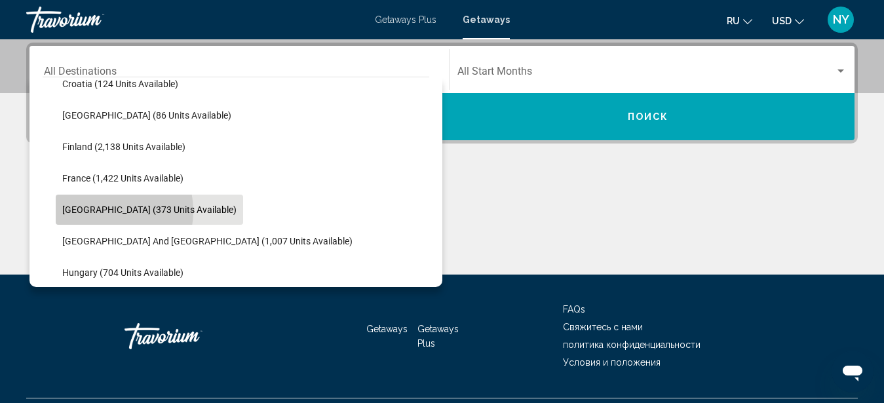
click at [101, 211] on span "[GEOGRAPHIC_DATA] (373 units available)" at bounding box center [149, 210] width 174 height 10
type input "**********"
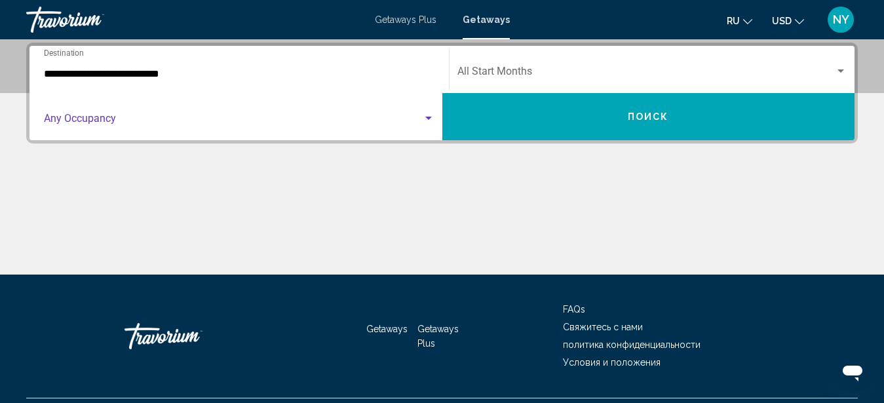
click at [108, 117] on span "Search widget" at bounding box center [233, 121] width 379 height 12
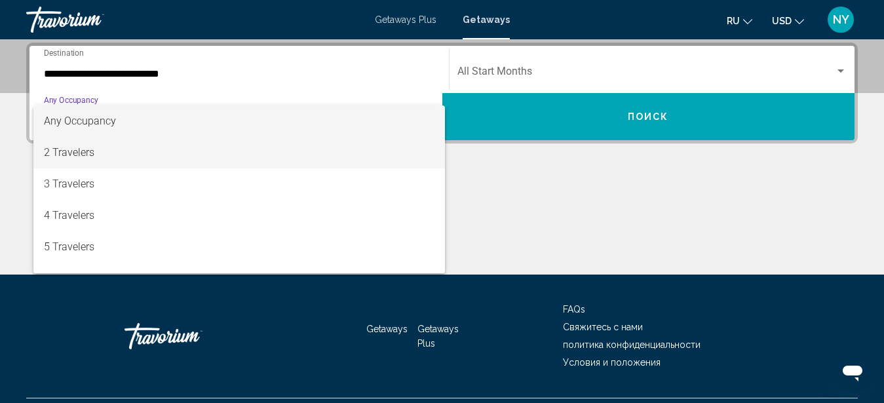
click at [71, 155] on span "2 Travelers" at bounding box center [239, 152] width 391 height 31
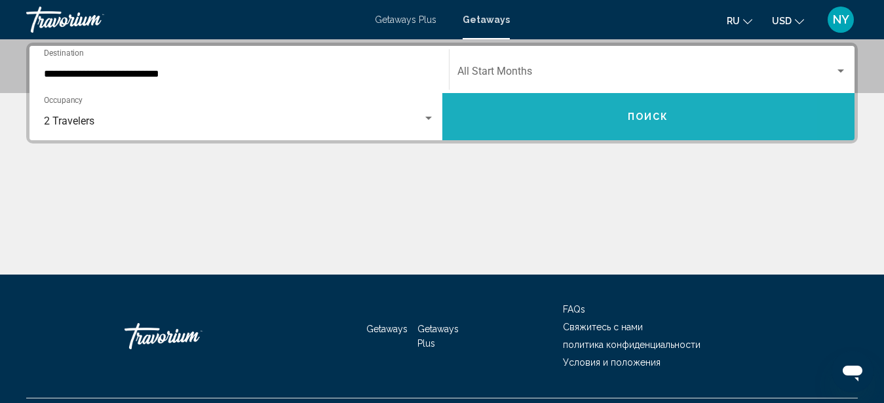
click at [503, 104] on button "Поиск" at bounding box center [649, 116] width 413 height 47
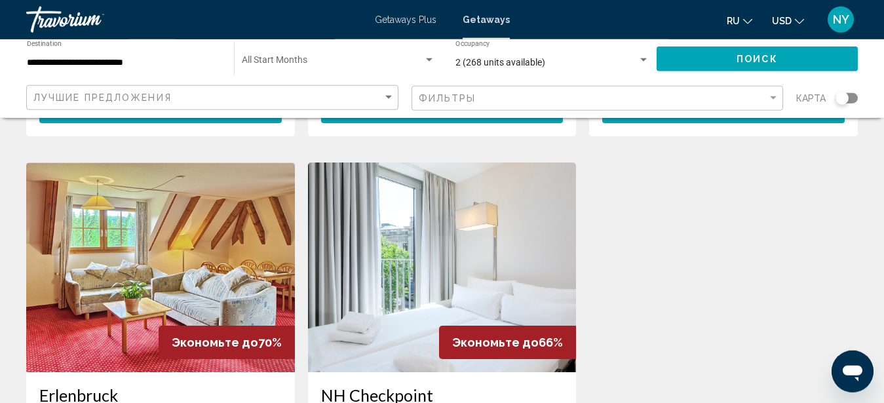
scroll to position [468, 0]
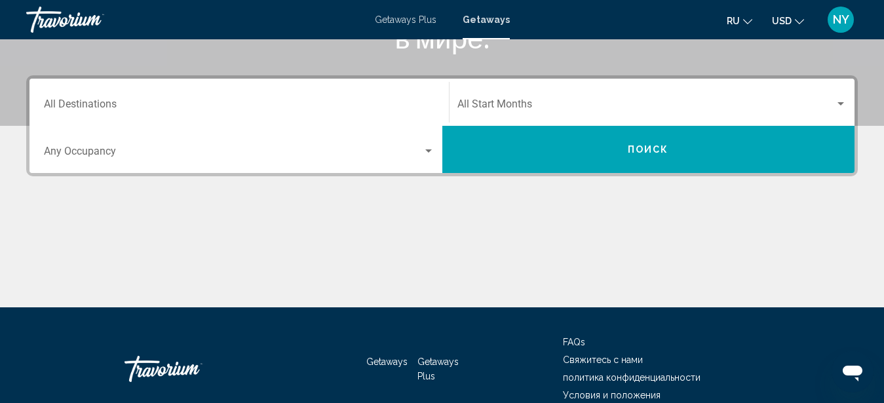
click at [79, 103] on input "Destination All Destinations" at bounding box center [239, 107] width 391 height 12
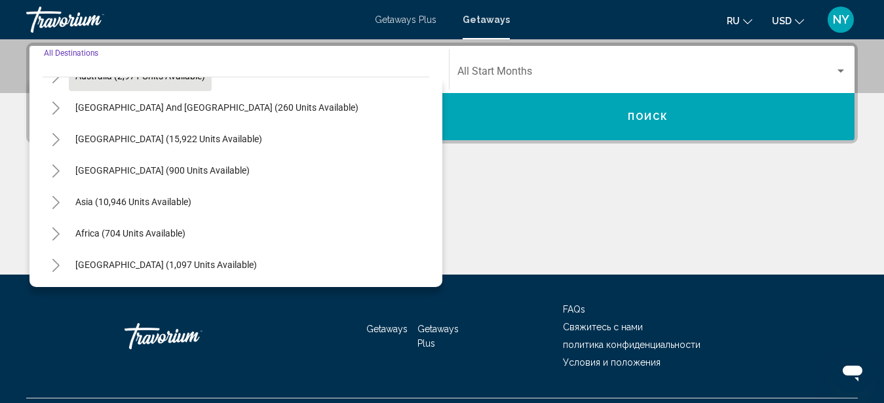
scroll to position [138, 0]
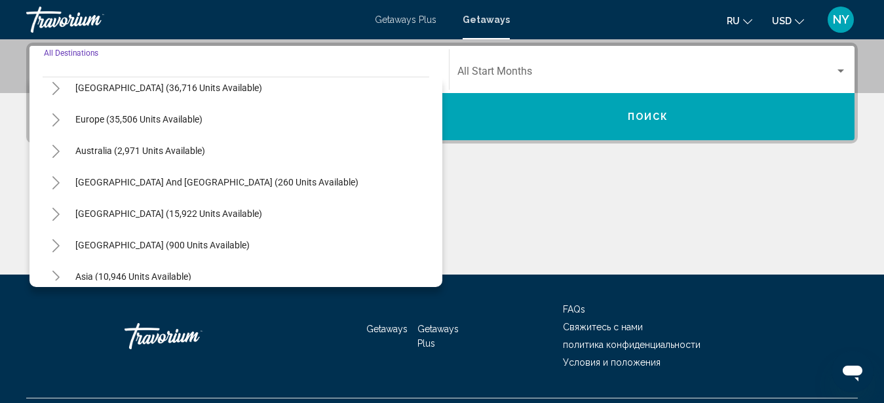
click at [54, 121] on icon "Toggle Europe (35,506 units available)" at bounding box center [56, 119] width 10 height 13
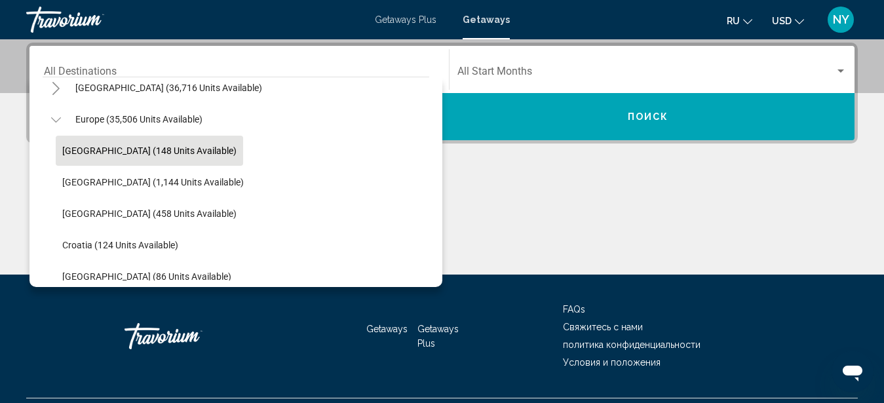
scroll to position [212, 0]
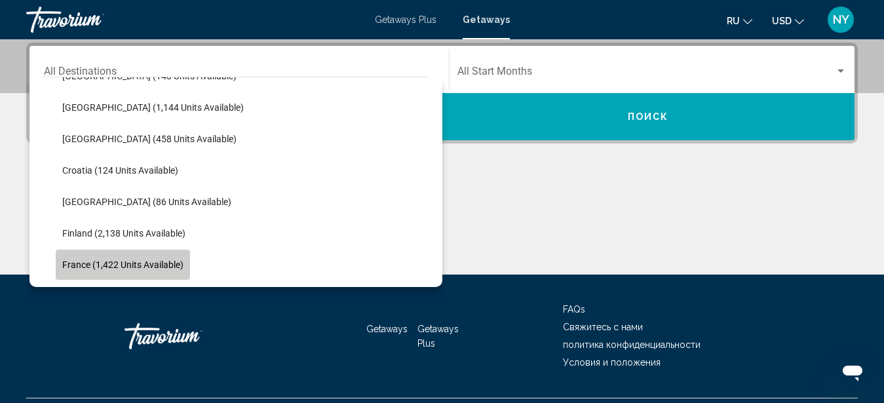
click at [102, 261] on span "France (1,422 units available)" at bounding box center [122, 265] width 121 height 10
type input "**********"
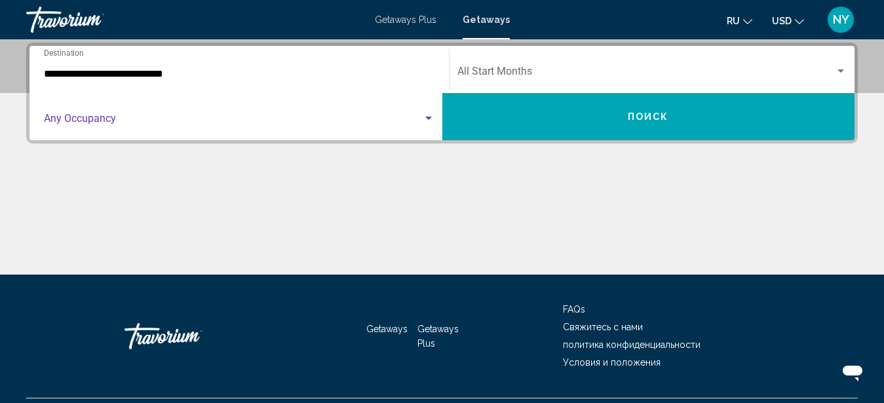
click at [393, 119] on span "Search widget" at bounding box center [233, 121] width 379 height 12
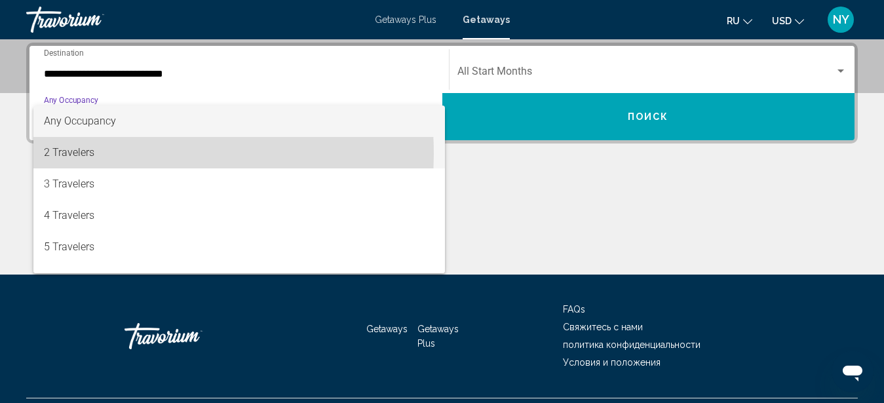
click at [79, 154] on span "2 Travelers" at bounding box center [239, 152] width 391 height 31
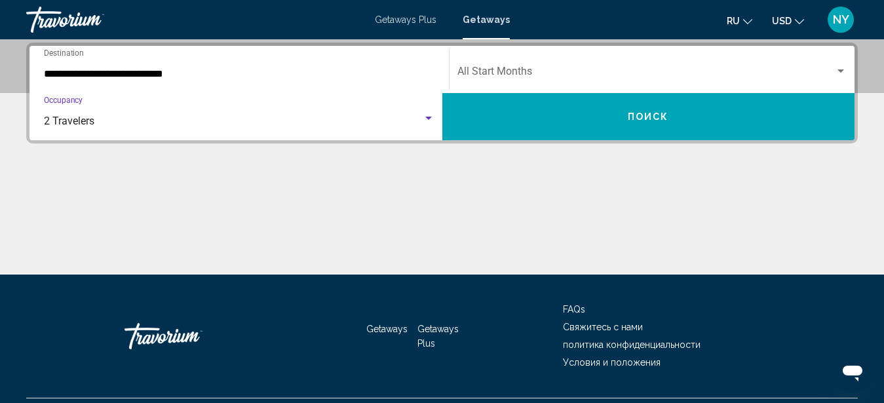
click at [504, 121] on button "Поиск" at bounding box center [649, 116] width 413 height 47
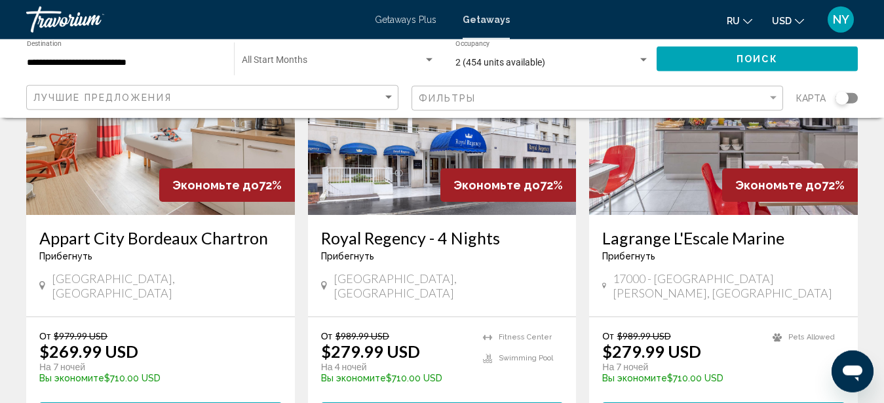
scroll to position [1605, 0]
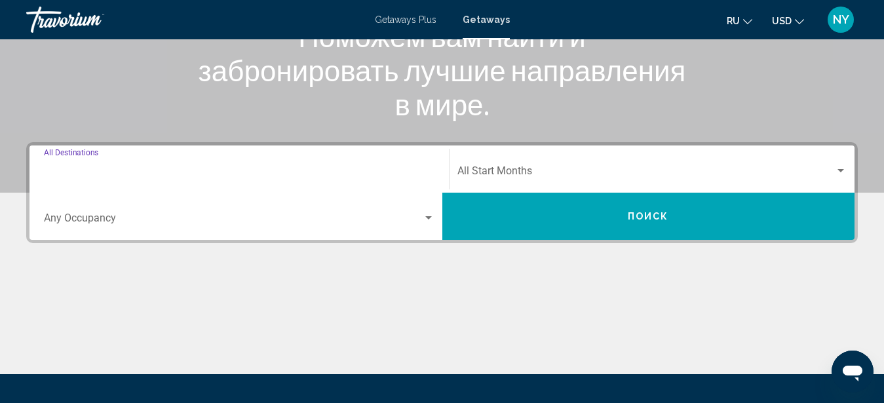
click at [143, 177] on input "Destination All Destinations" at bounding box center [239, 174] width 391 height 12
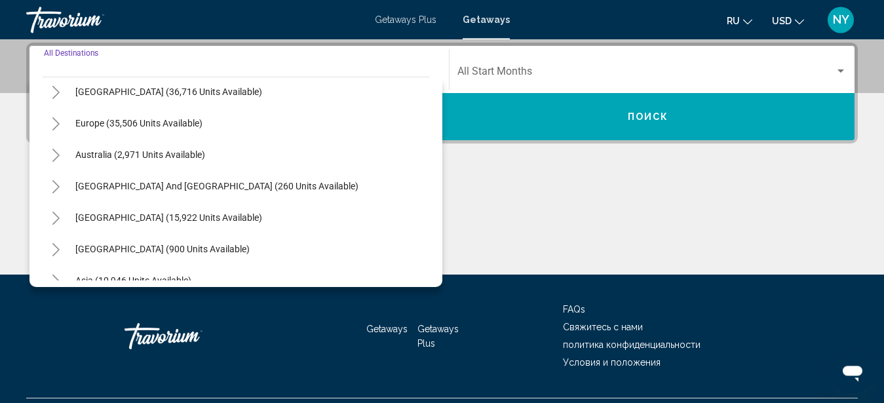
scroll to position [63, 0]
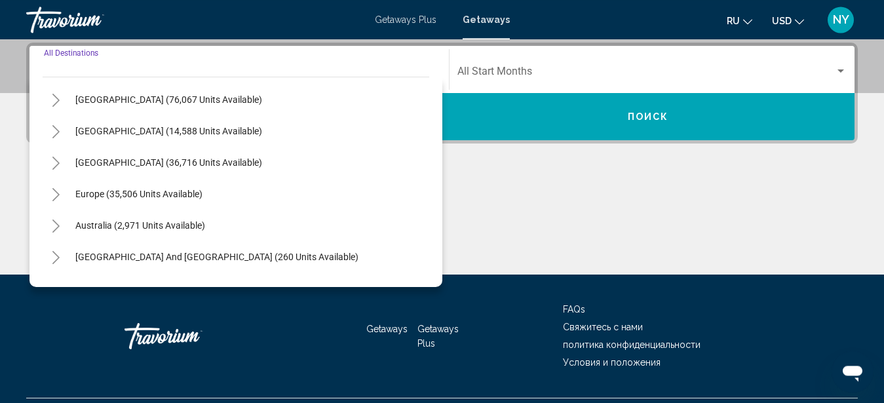
click at [54, 194] on icon "Toggle Europe (35,506 units available)" at bounding box center [56, 194] width 10 height 13
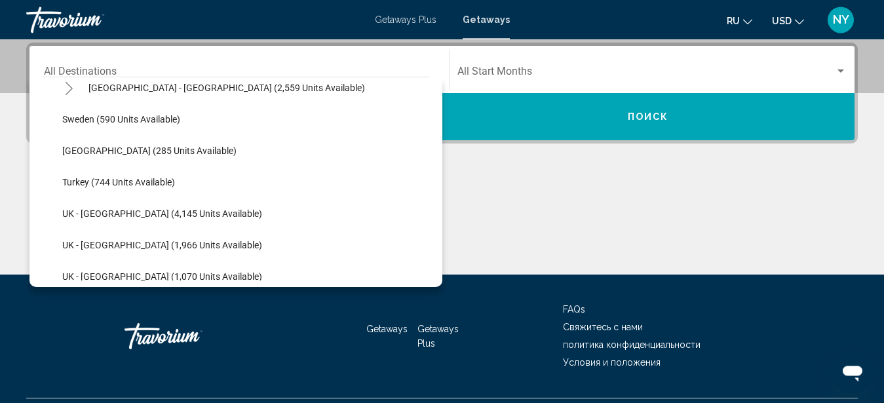
scroll to position [810, 0]
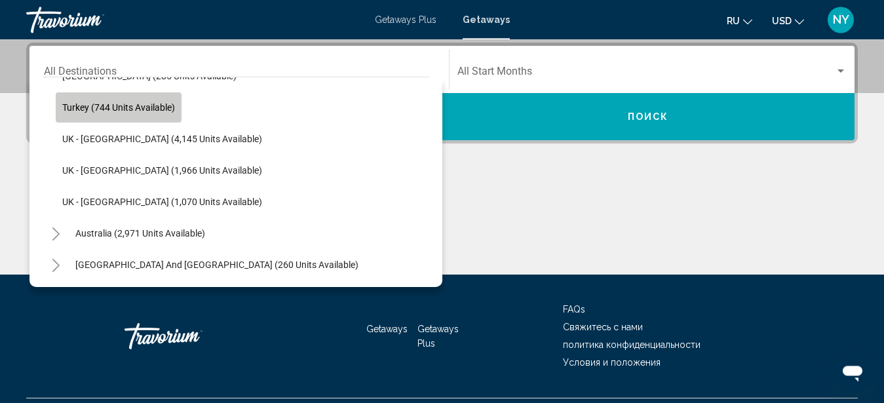
click at [90, 106] on span "Turkey (744 units available)" at bounding box center [118, 107] width 113 height 10
type input "**********"
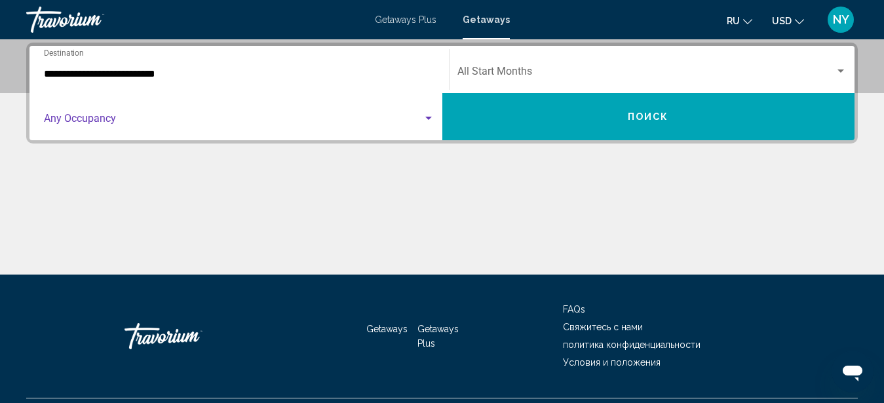
click at [250, 125] on span "Search widget" at bounding box center [233, 121] width 379 height 12
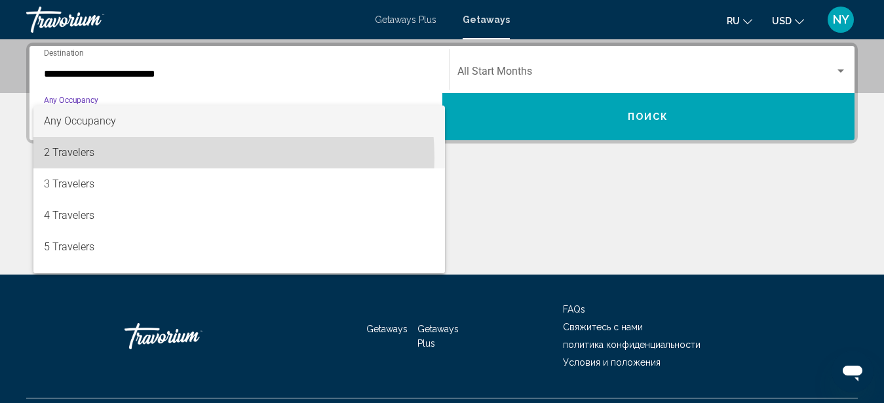
click at [170, 158] on span "2 Travelers" at bounding box center [239, 152] width 391 height 31
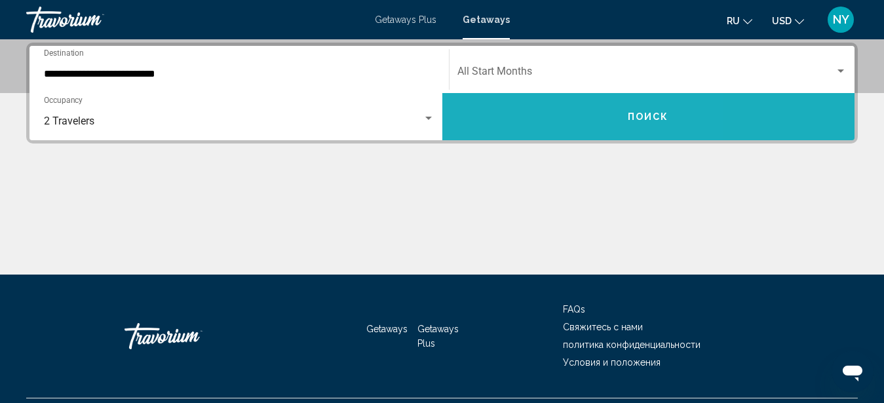
click at [541, 107] on button "Поиск" at bounding box center [649, 116] width 413 height 47
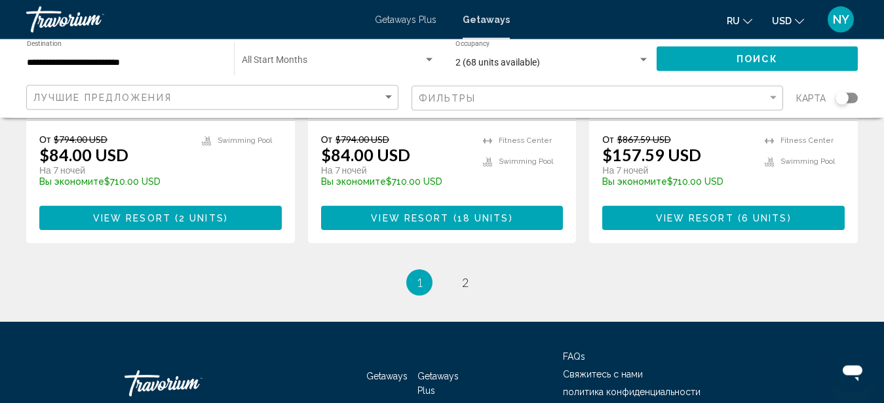
scroll to position [1773, 0]
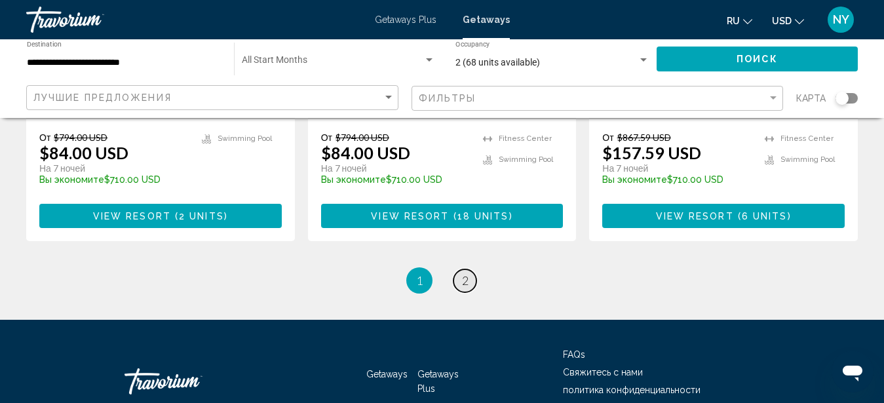
click at [460, 269] on link "page 2" at bounding box center [465, 280] width 23 height 23
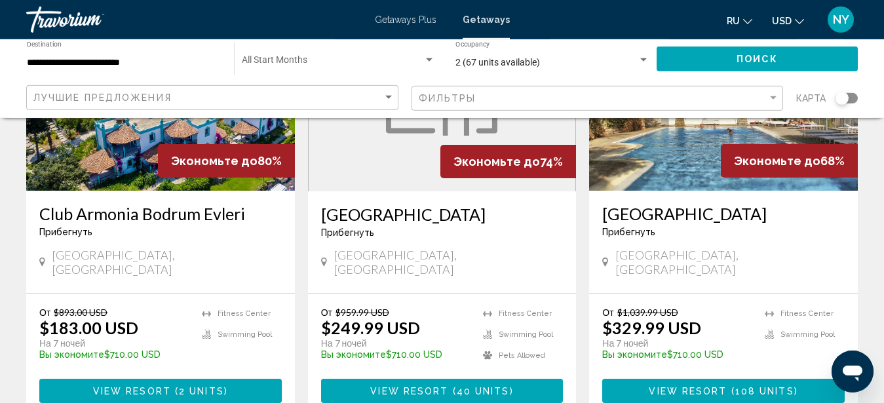
scroll to position [201, 0]
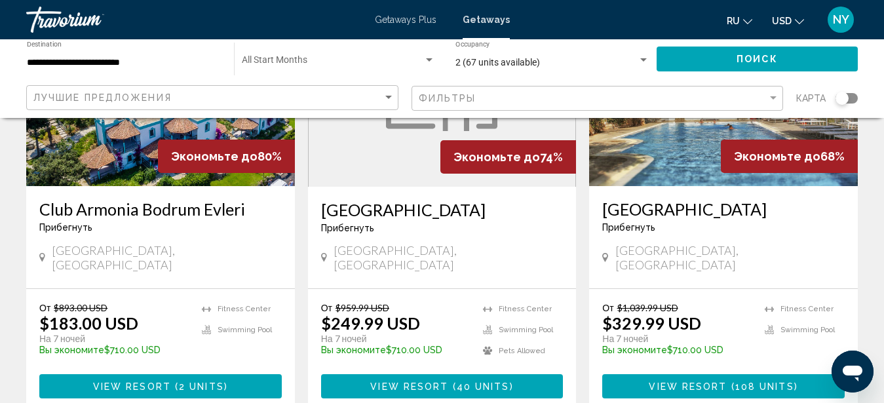
click at [114, 197] on div "Club Armonia Bodrum Evleri Прибегнуть - Это курорт только для взрослых [GEOGRAP…" at bounding box center [160, 237] width 269 height 102
click at [130, 214] on h3 "Club Armonia Bodrum Evleri" at bounding box center [160, 209] width 243 height 20
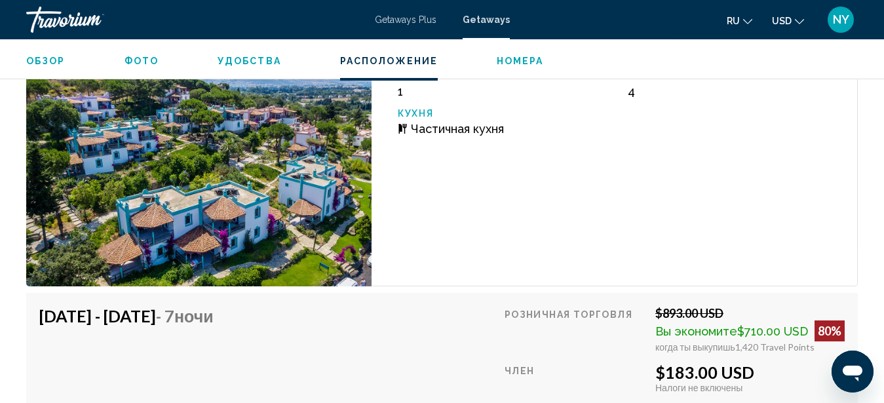
scroll to position [2279, 0]
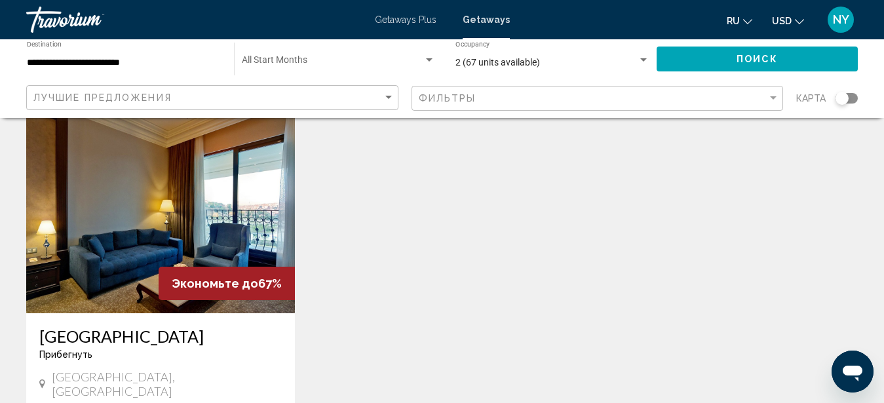
scroll to position [602, 0]
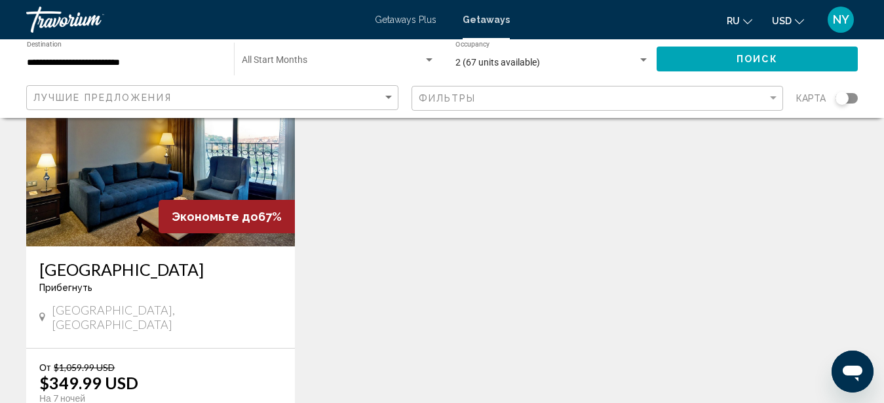
click at [77, 260] on h3 "[GEOGRAPHIC_DATA]" at bounding box center [160, 270] width 243 height 20
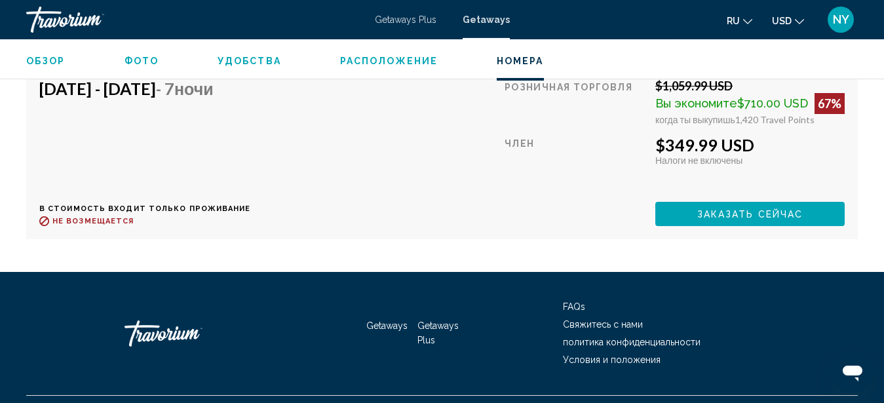
scroll to position [5453, 0]
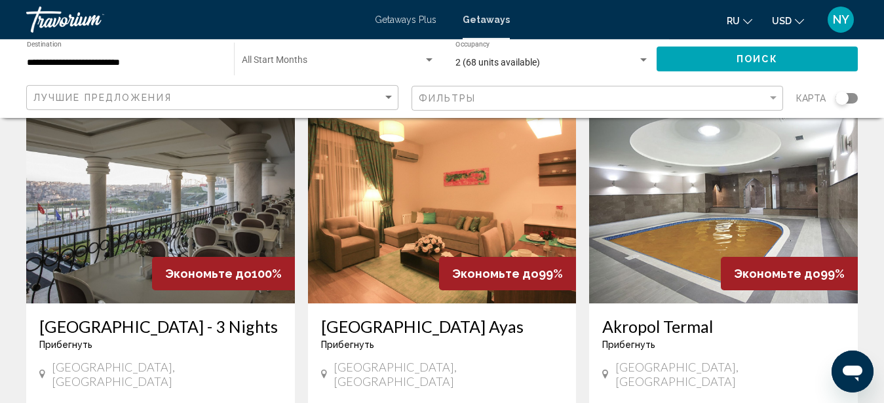
scroll to position [67, 0]
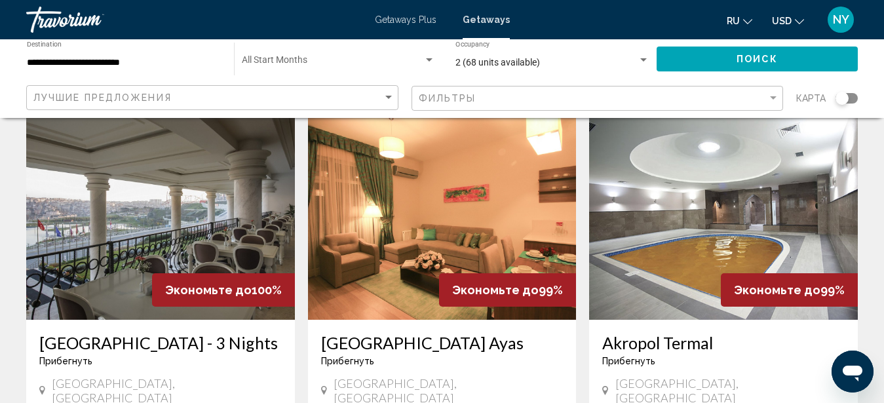
click at [178, 254] on img "Main content" at bounding box center [160, 215] width 269 height 210
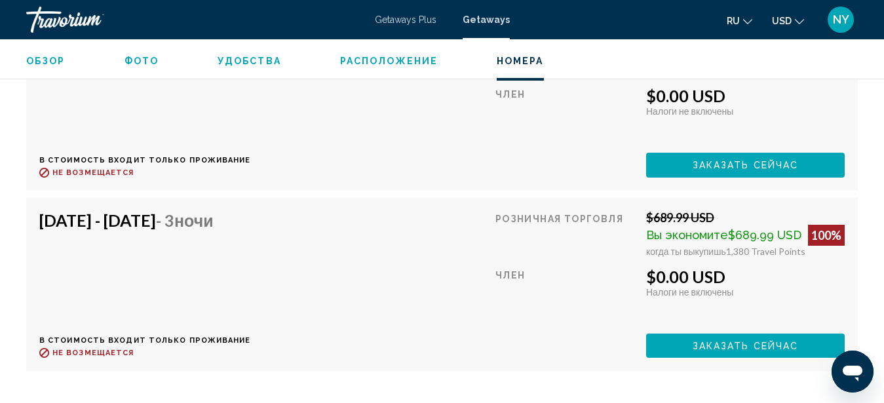
scroll to position [4986, 0]
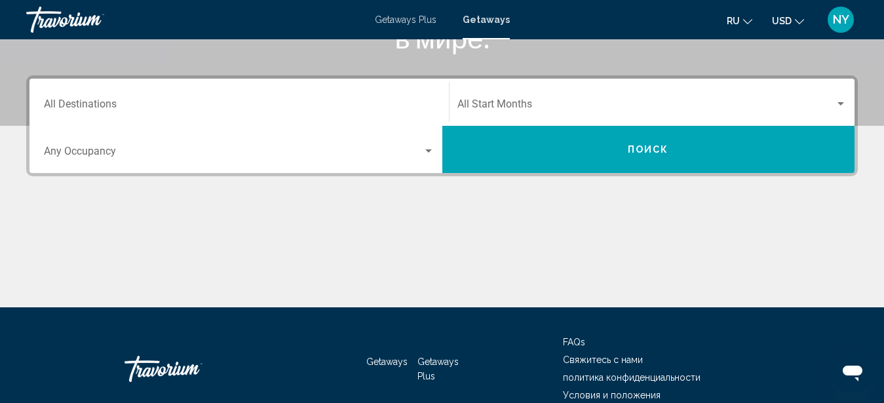
click at [180, 110] on input "Destination All Destinations" at bounding box center [239, 107] width 391 height 12
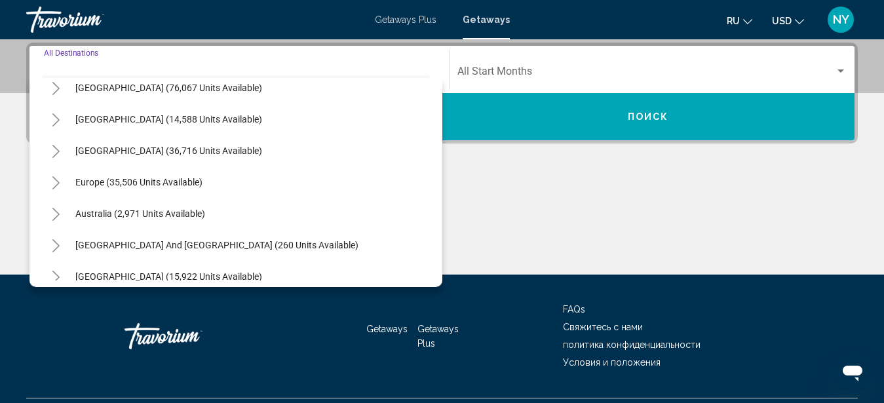
scroll to position [149, 0]
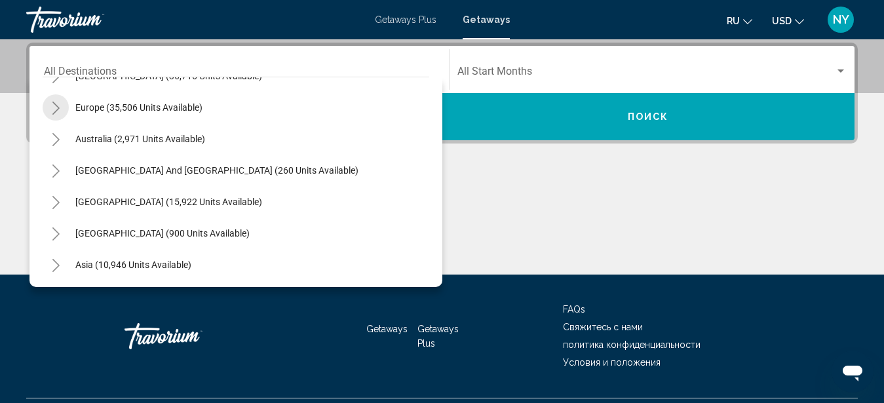
click at [53, 106] on icon "Toggle Europe (35,506 units available)" at bounding box center [56, 108] width 10 height 13
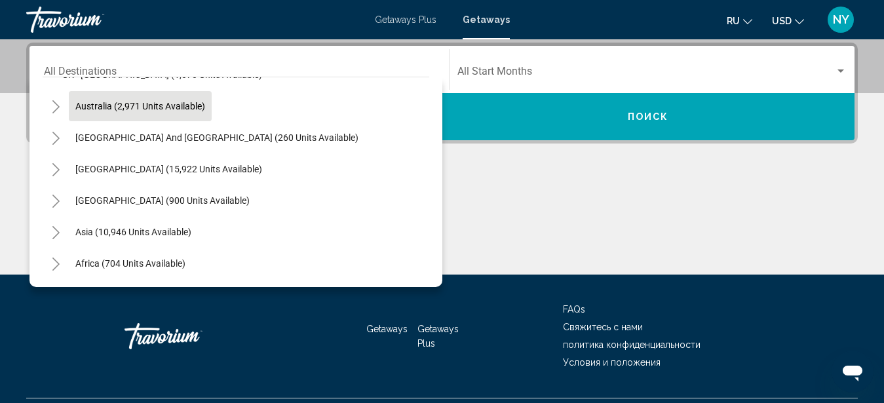
scroll to position [968, 0]
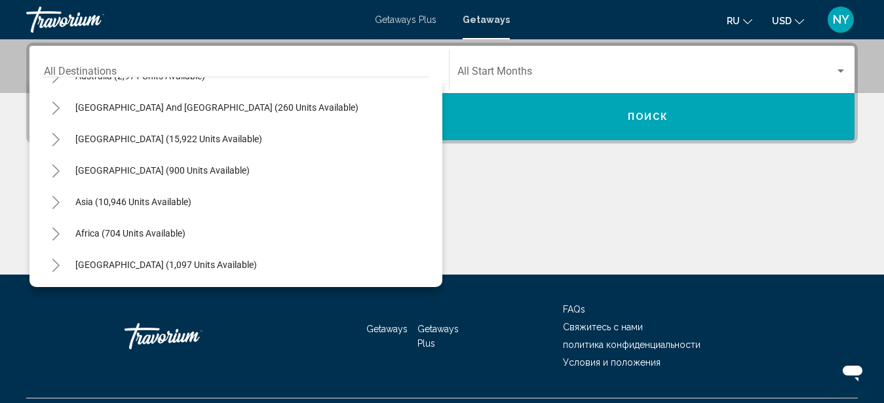
click at [56, 104] on icon "Toggle South Pacific and Oceania (260 units available)" at bounding box center [56, 108] width 10 height 13
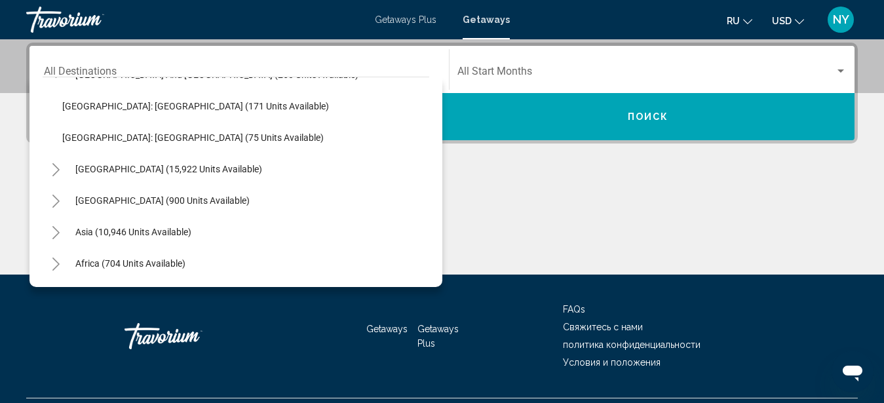
scroll to position [1031, 0]
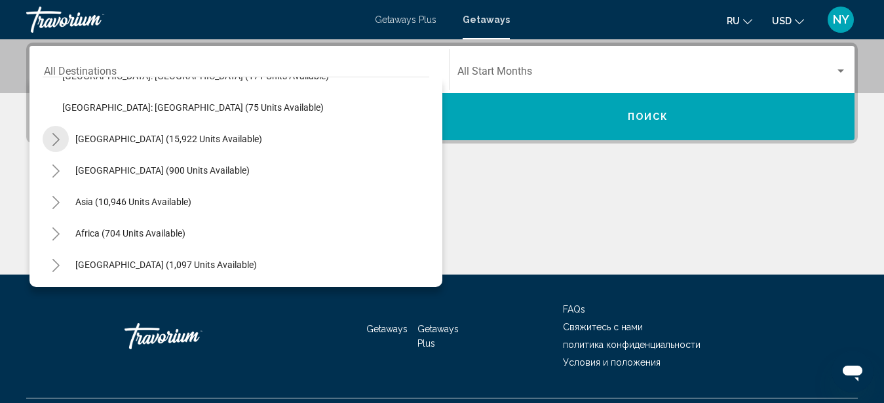
click at [55, 142] on icon "Toggle South America (15,922 units available)" at bounding box center [56, 139] width 10 height 13
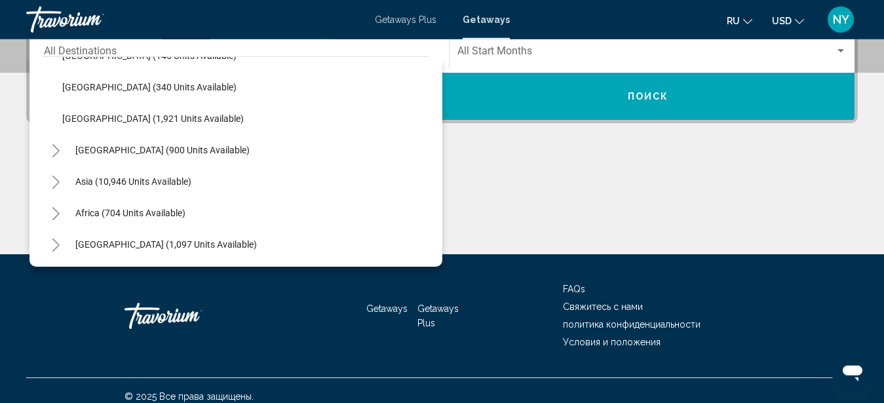
scroll to position [332, 0]
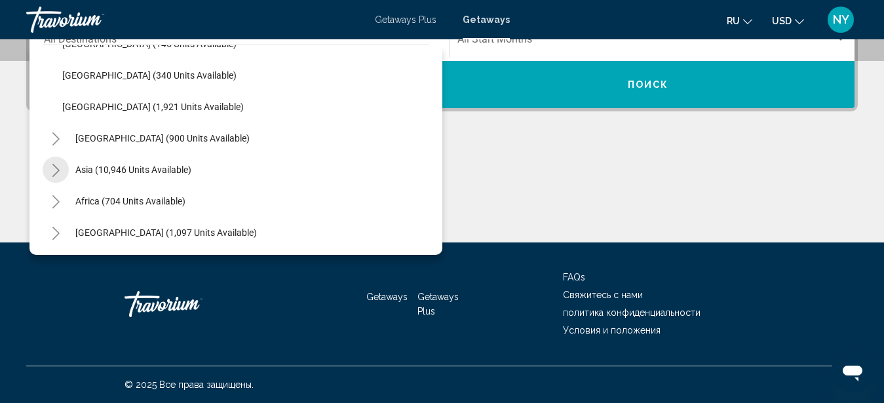
click at [57, 173] on icon "Toggle Asia (10,946 units available)" at bounding box center [55, 170] width 7 height 13
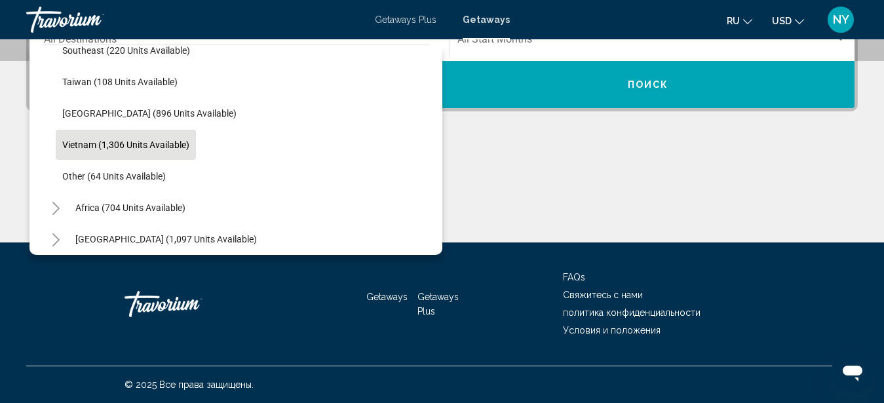
scroll to position [1754, 0]
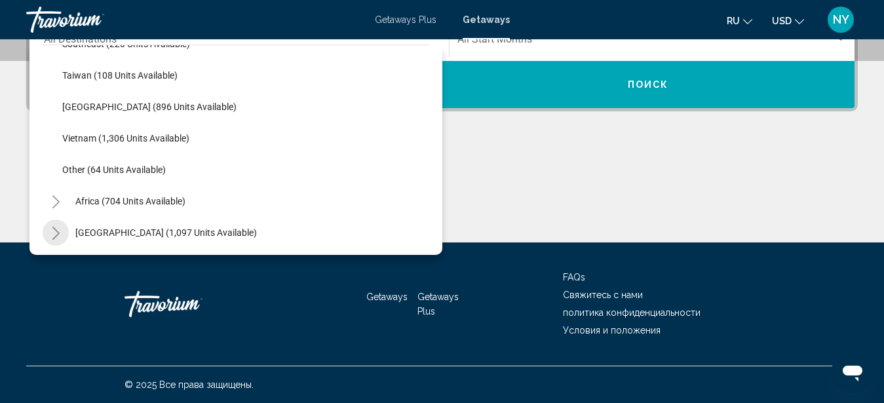
click at [54, 229] on icon "Toggle Middle East (1,097 units available)" at bounding box center [56, 233] width 10 height 13
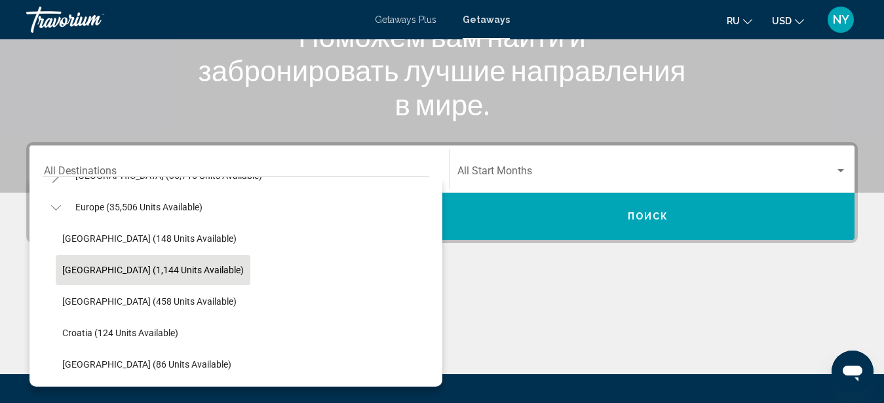
scroll to position [75, 0]
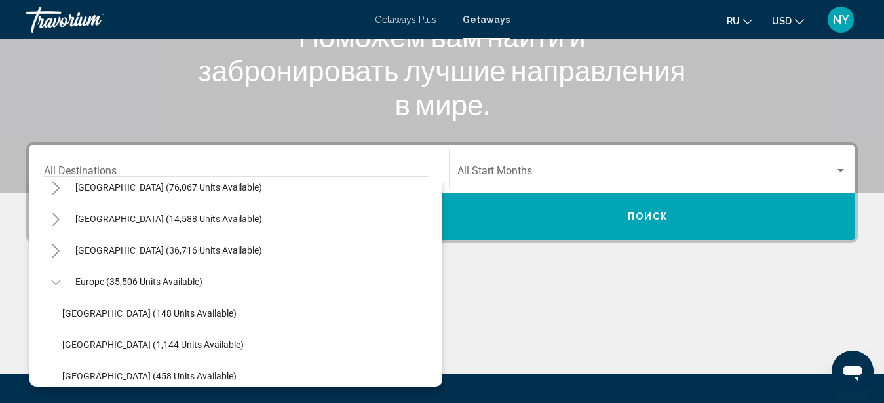
click at [55, 250] on icon "Toggle Caribbean & Atlantic Islands (36,716 units available)" at bounding box center [56, 251] width 10 height 13
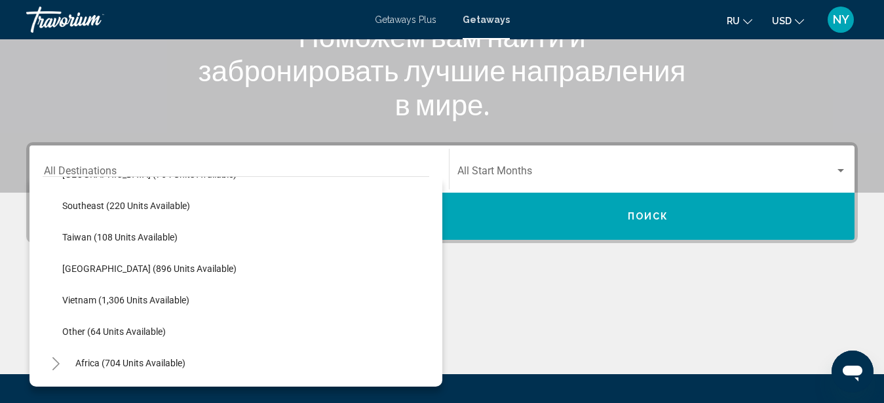
scroll to position [2167, 0]
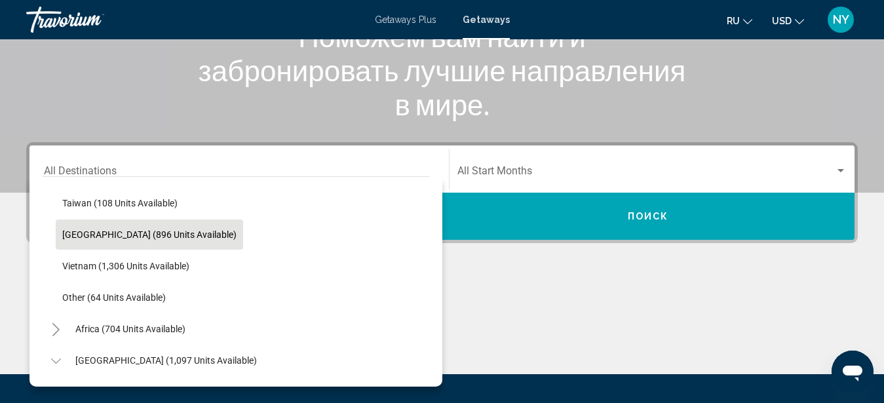
click at [101, 235] on span "[GEOGRAPHIC_DATA] (896 units available)" at bounding box center [149, 234] width 174 height 10
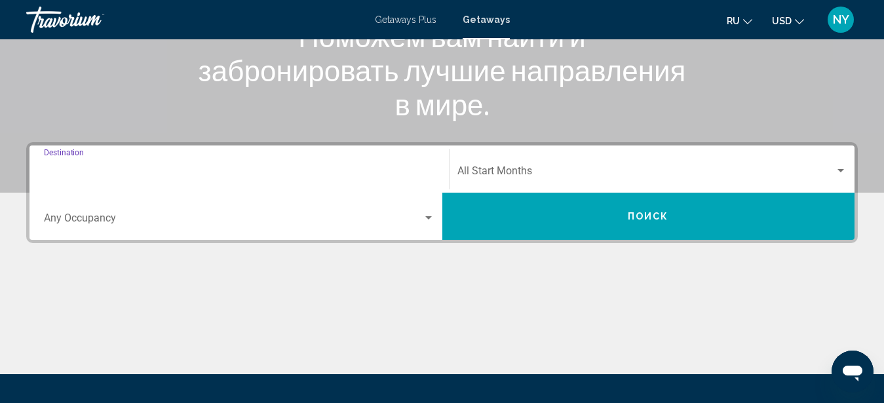
type input "**********"
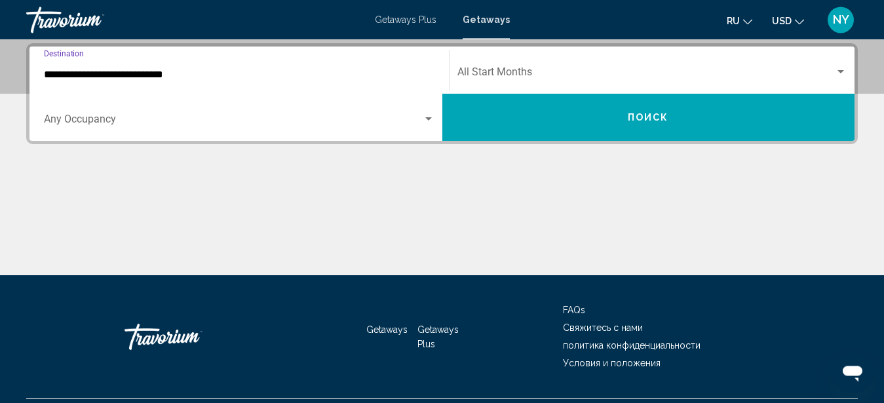
scroll to position [300, 0]
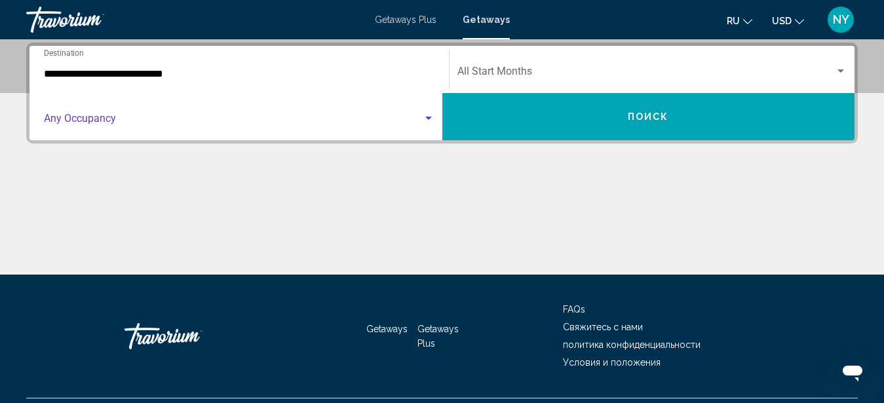
click at [291, 118] on span "Search widget" at bounding box center [233, 121] width 379 height 12
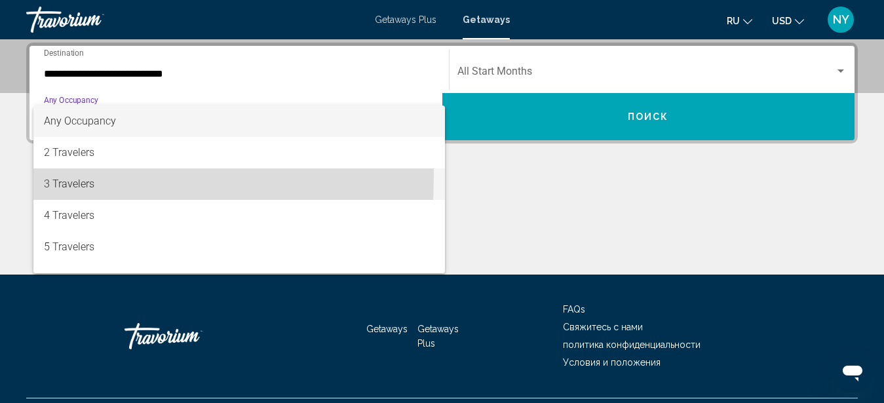
click at [90, 179] on span "3 Travelers" at bounding box center [239, 183] width 391 height 31
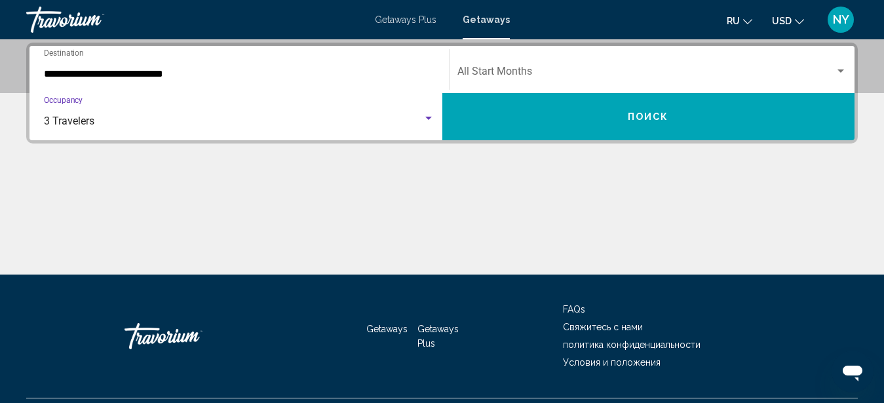
click at [543, 116] on button "Поиск" at bounding box center [649, 116] width 413 height 47
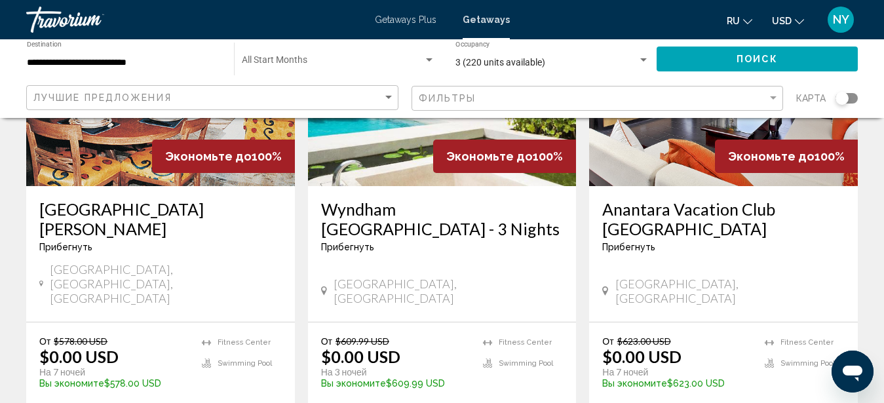
scroll to position [468, 0]
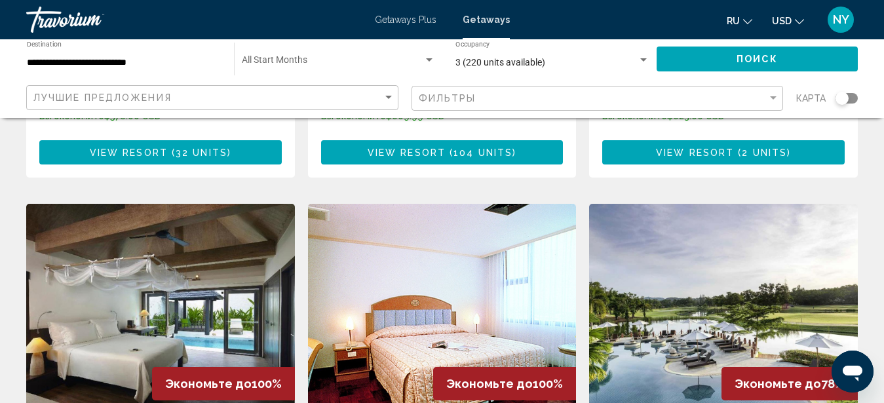
click at [675, 251] on img "Main content" at bounding box center [723, 309] width 269 height 210
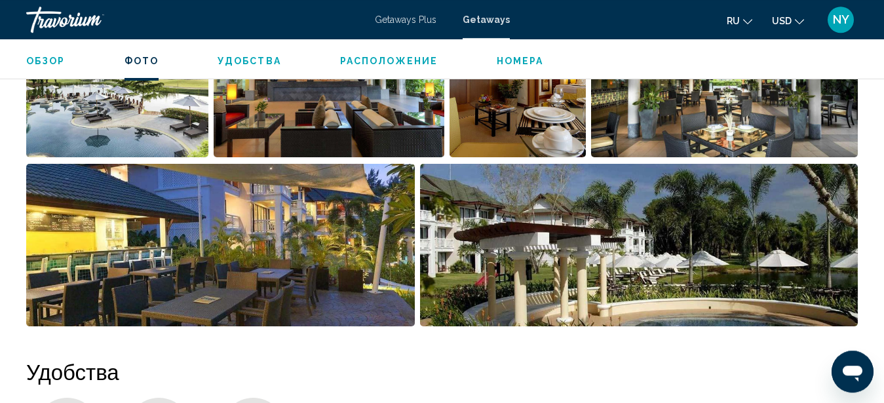
scroll to position [950, 0]
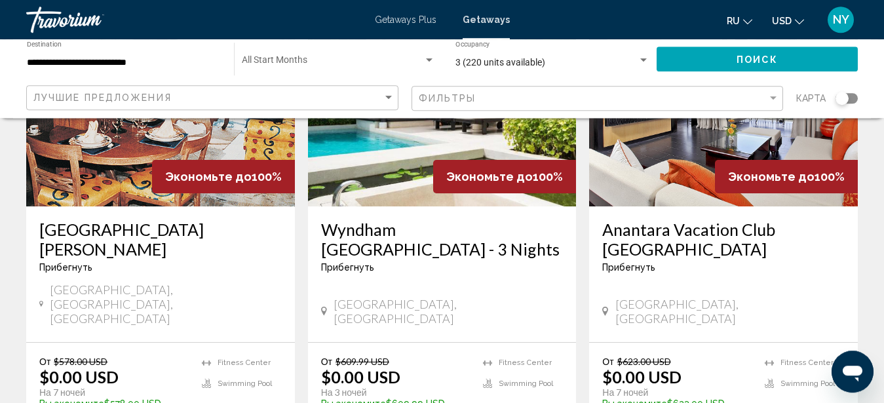
scroll to position [201, 0]
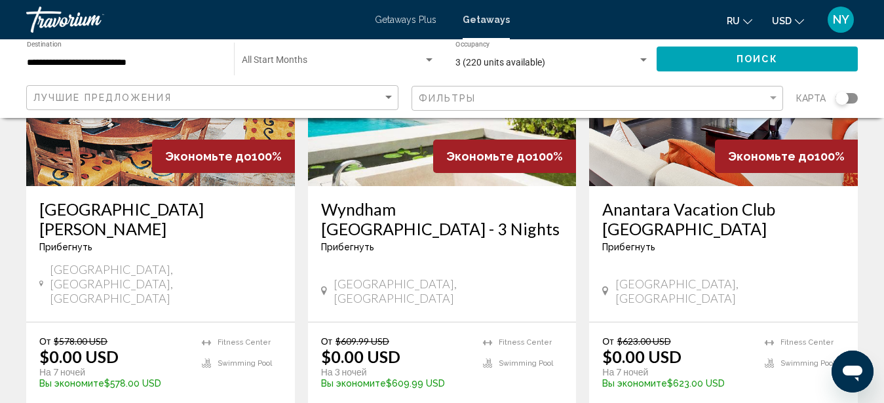
click at [717, 190] on div "Anantara Vacation Club [GEOGRAPHIC_DATA] Прибегнуть - Это курорт только для взр…" at bounding box center [723, 254] width 269 height 136
click at [703, 209] on h3 "Anantara Vacation Club [GEOGRAPHIC_DATA]" at bounding box center [723, 218] width 243 height 39
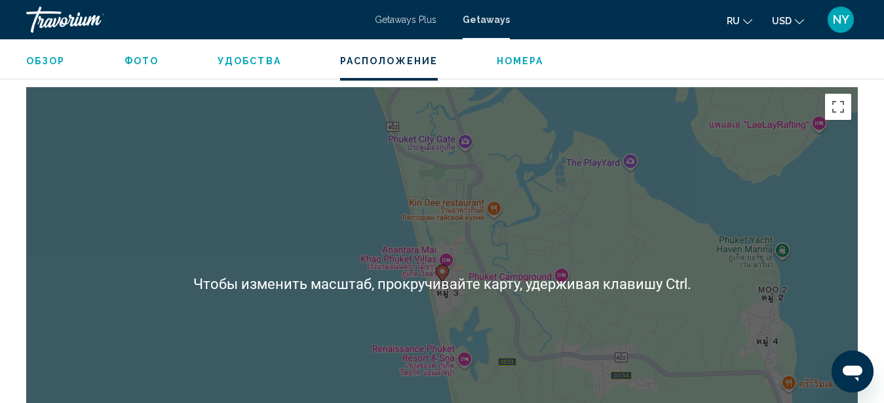
scroll to position [1986, 0]
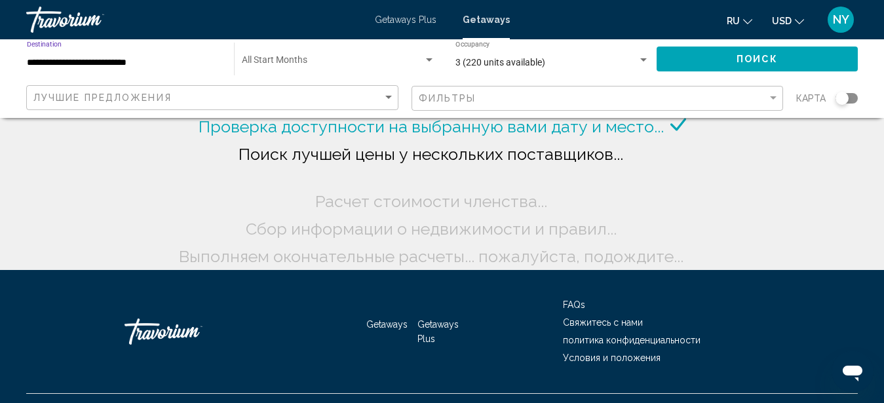
click at [163, 63] on input "**********" at bounding box center [124, 63] width 194 height 10
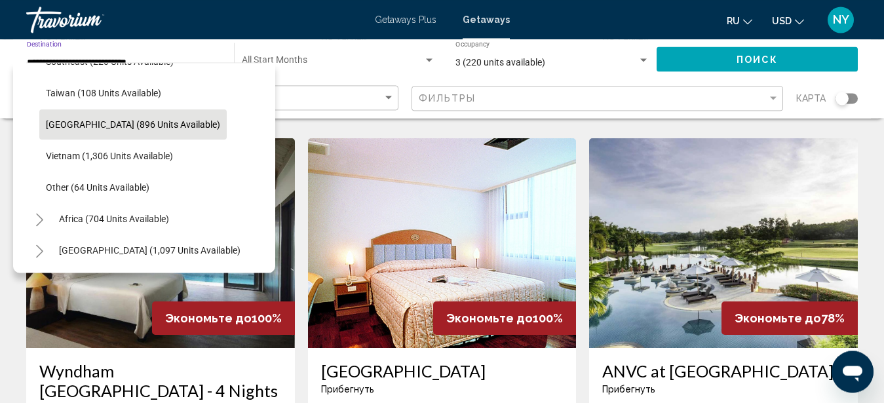
scroll to position [535, 0]
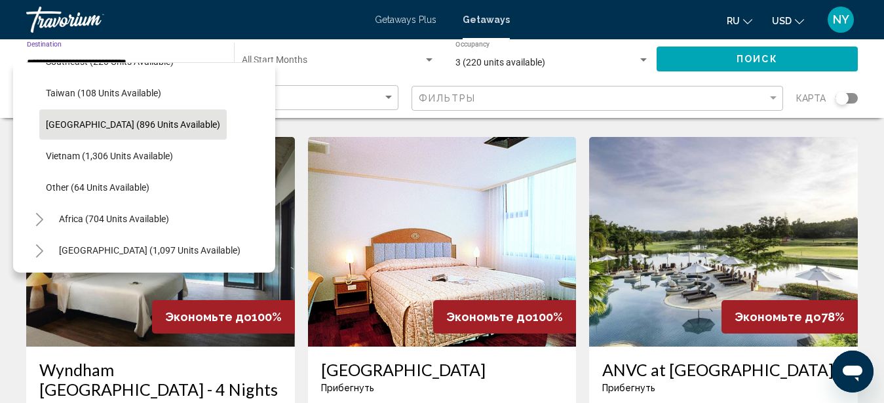
click at [172, 311] on img "Main content" at bounding box center [160, 242] width 269 height 210
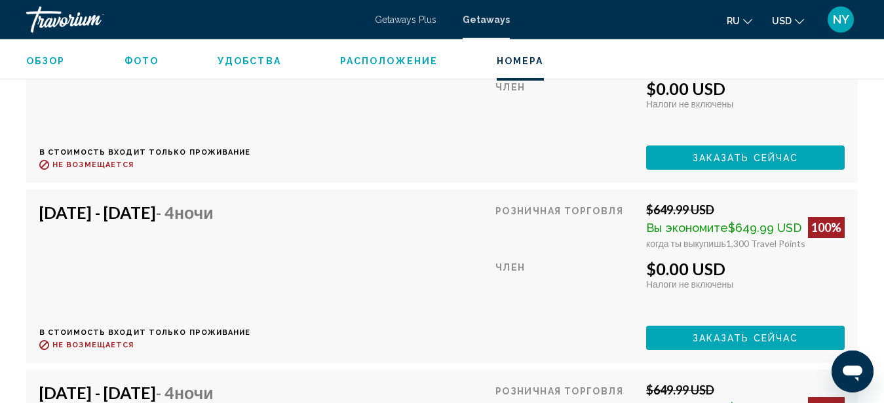
scroll to position [3343, 0]
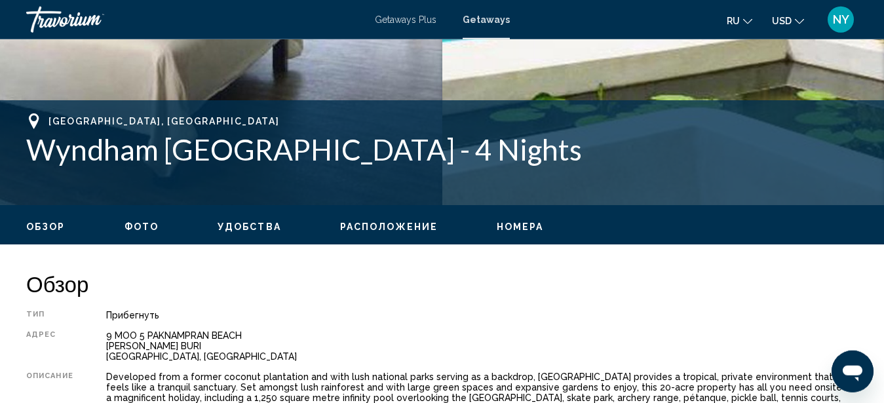
scroll to position [468, 0]
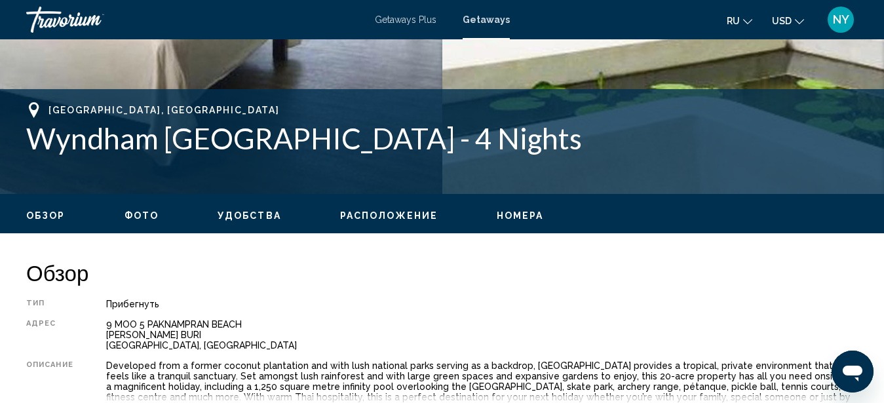
click at [382, 216] on span "Расположение" at bounding box center [389, 215] width 98 height 10
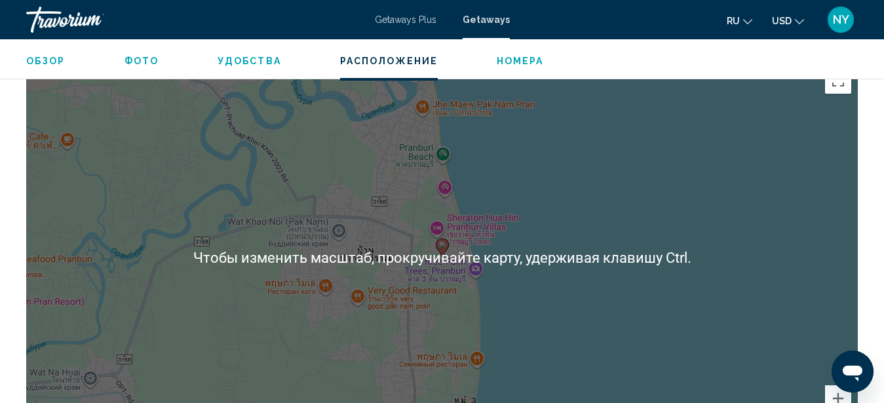
scroll to position [1792, 0]
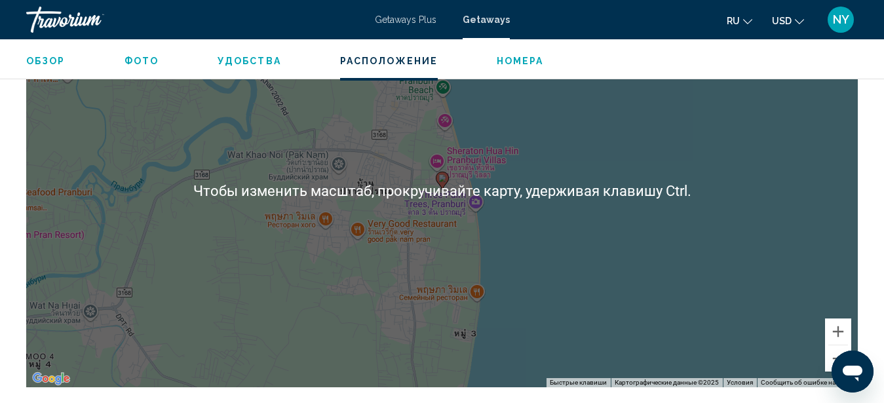
click at [417, 217] on div "Чтобы активировать перетаскивание с помощью клавиатуры, нажмите Alt + Ввод. Пос…" at bounding box center [442, 190] width 832 height 393
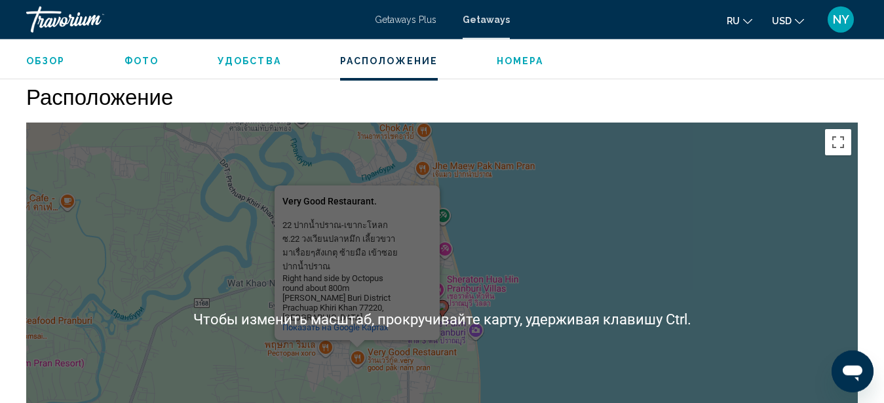
scroll to position [1659, 0]
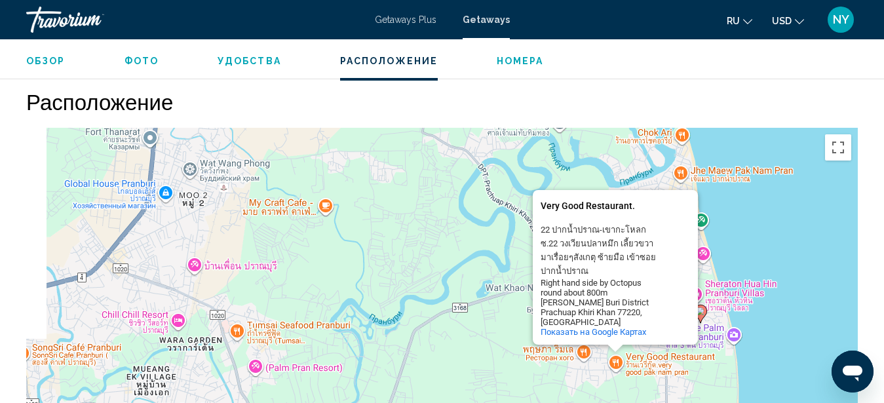
drag, startPoint x: 544, startPoint y: 215, endPoint x: 802, endPoint y: 216, distance: 258.3
click at [802, 216] on div "Чтобы активировать перетаскивание с помощью клавиатуры, нажмите Alt + Ввод. Пос…" at bounding box center [442, 324] width 832 height 393
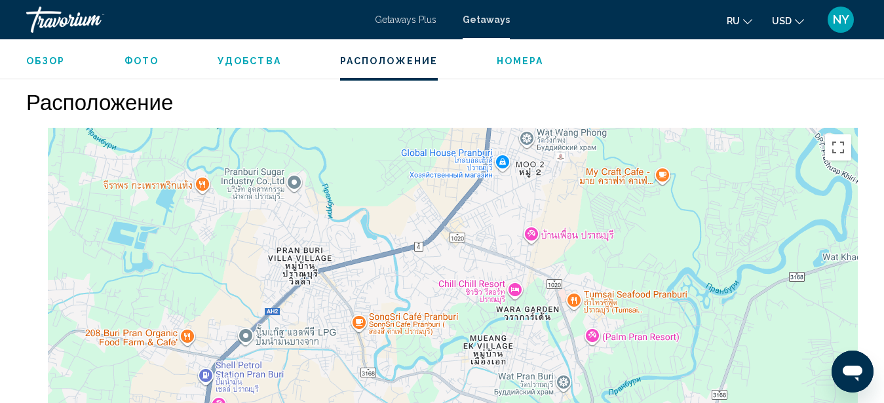
drag, startPoint x: 404, startPoint y: 277, endPoint x: 744, endPoint y: 244, distance: 341.2
click at [744, 244] on div "Чтобы активировать перетаскивание с помощью клавиатуры, нажмите Alt + Ввод. Пос…" at bounding box center [442, 324] width 832 height 393
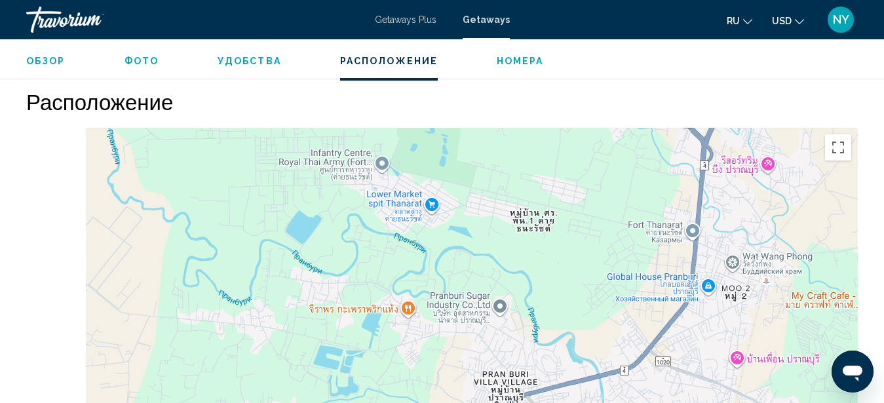
drag, startPoint x: 440, startPoint y: 231, endPoint x: 632, endPoint y: 345, distance: 223.1
click at [652, 356] on div "Чтобы активировать перетаскивание с помощью клавиатуры, нажмите Alt + Ввод. Пос…" at bounding box center [442, 324] width 832 height 393
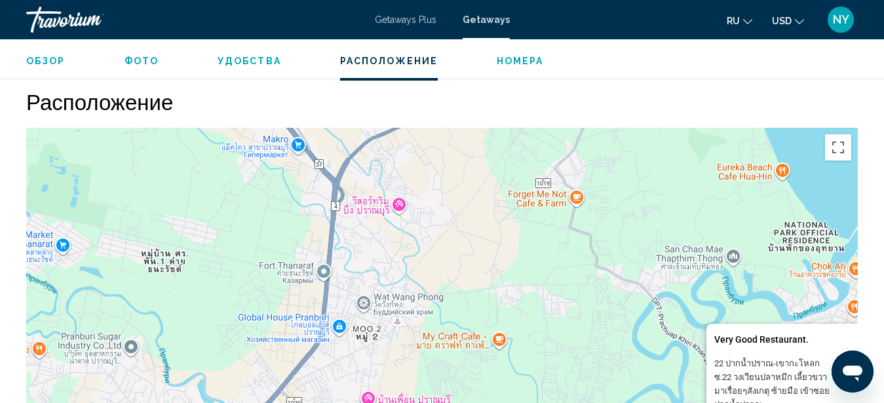
drag, startPoint x: 377, startPoint y: 227, endPoint x: 0, endPoint y: 272, distance: 379.6
click at [26, 272] on div "Very Good Restaurant. Very Good Restaurant. 22 ปากน้ำปราณ​-เขากะโหลก​ ซ.22 วงเว…" at bounding box center [442, 324] width 832 height 393
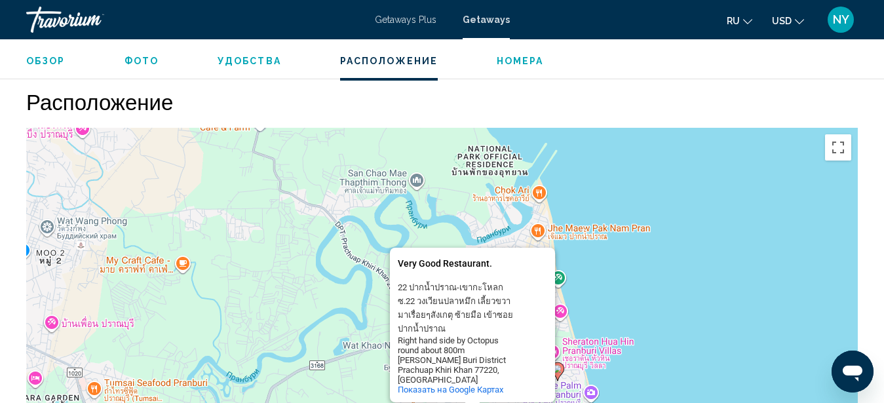
drag, startPoint x: 439, startPoint y: 216, endPoint x: 134, endPoint y: 124, distance: 318.4
click at [132, 128] on div "Чтобы активировать перетаскивание с помощью клавиатуры, нажмите Alt + Ввод. Пос…" at bounding box center [442, 324] width 832 height 393
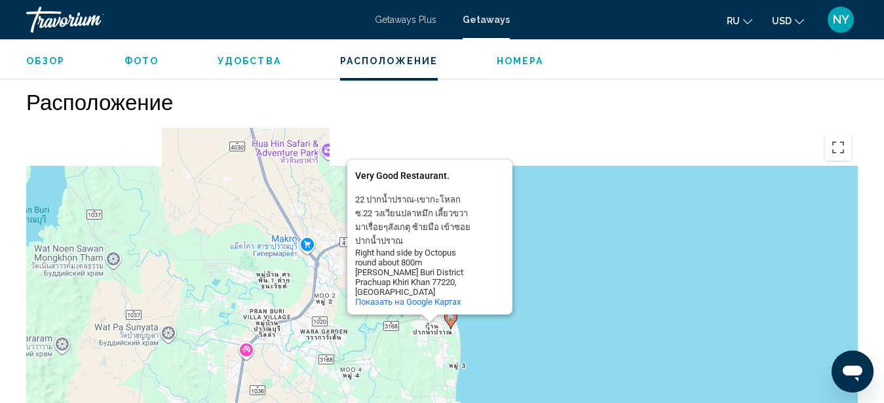
drag, startPoint x: 398, startPoint y: 319, endPoint x: 526, endPoint y: 391, distance: 146.8
click at [526, 391] on div "Чтобы активировать перетаскивание с помощью клавиатуры, нажмите Alt + Ввод. Пос…" at bounding box center [442, 324] width 832 height 393
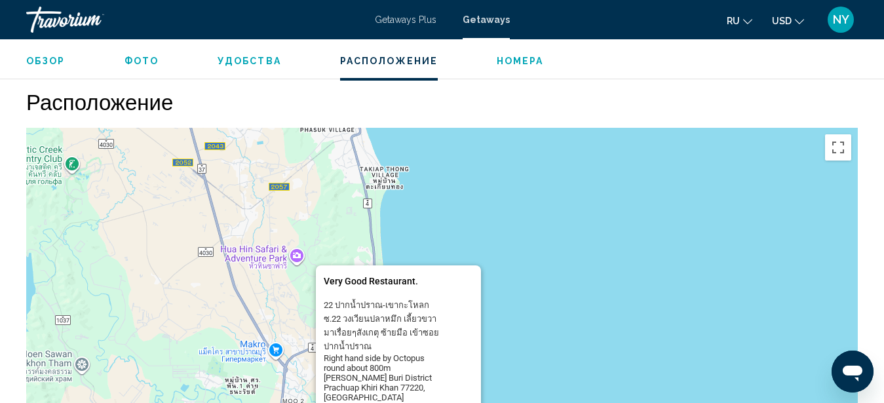
drag, startPoint x: 568, startPoint y: 251, endPoint x: 539, endPoint y: 357, distance: 110.1
click at [539, 357] on div "Чтобы активировать перетаскивание с помощью клавиатуры, нажмите Alt + Ввод. Пос…" at bounding box center [442, 324] width 832 height 393
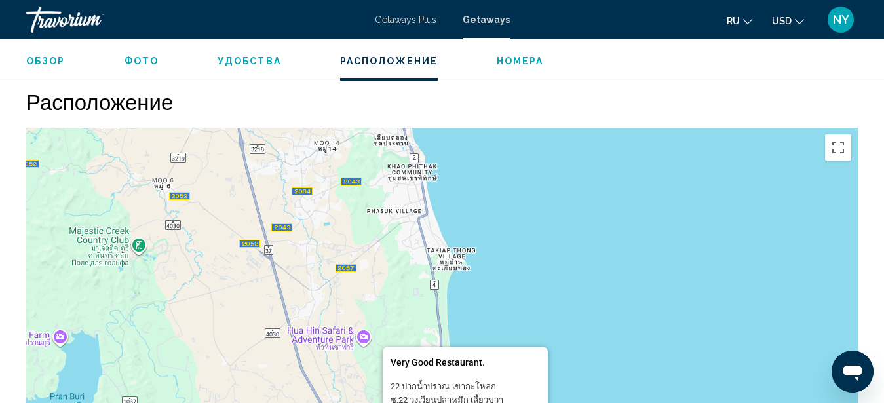
drag, startPoint x: 528, startPoint y: 201, endPoint x: 596, endPoint y: 285, distance: 107.2
click at [596, 285] on div "Чтобы активировать перетаскивание с помощью клавиатуры, нажмите Alt + Ввод. Пос…" at bounding box center [442, 324] width 832 height 393
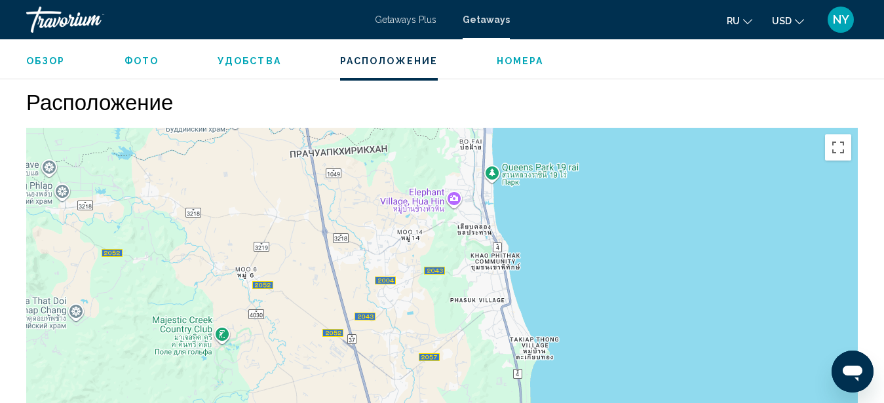
drag, startPoint x: 601, startPoint y: 245, endPoint x: 682, endPoint y: 331, distance: 118.3
click at [683, 334] on div "Чтобы активировать перетаскивание с помощью клавиатуры, нажмите Alt + Ввод. Пос…" at bounding box center [442, 324] width 832 height 393
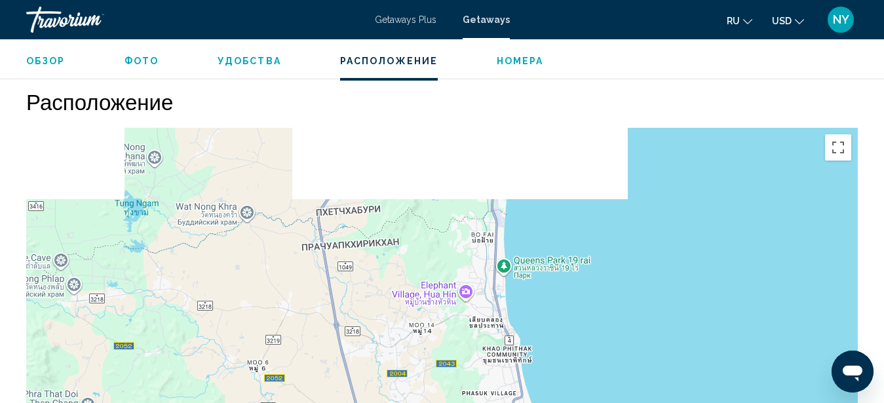
drag, startPoint x: 603, startPoint y: 230, endPoint x: 597, endPoint y: 290, distance: 59.9
click at [616, 325] on div "Чтобы активировать перетаскивание с помощью клавиатуры, нажмите Alt + Ввод. Пос…" at bounding box center [442, 324] width 832 height 393
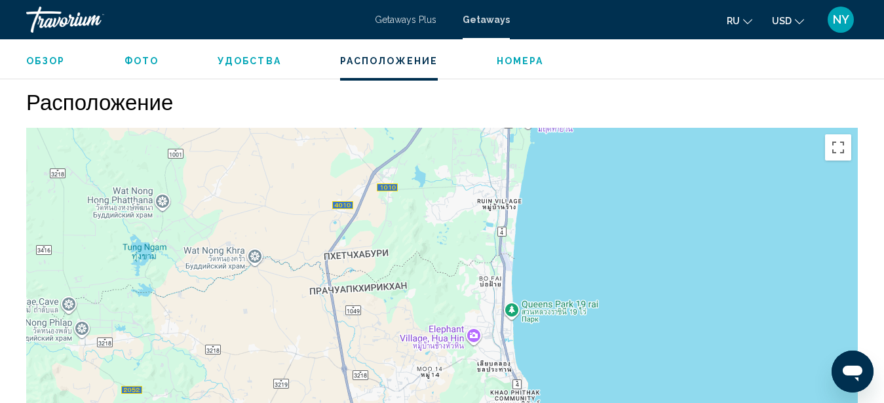
drag, startPoint x: 594, startPoint y: 267, endPoint x: 602, endPoint y: 313, distance: 46.6
click at [602, 313] on div "Very Good Restaurant. Very Good Restaurant. 22 ปากน้ำปราณ​-เขากะโหลก​ ซ.22 วงเว…" at bounding box center [442, 324] width 832 height 393
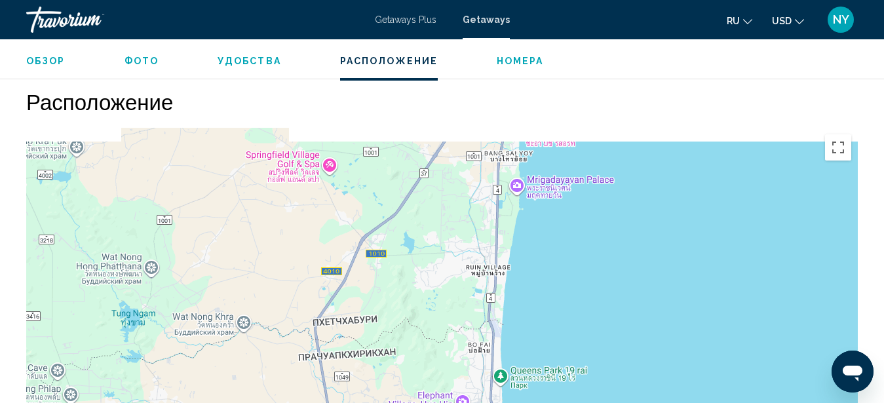
drag, startPoint x: 656, startPoint y: 226, endPoint x: 645, endPoint y: 296, distance: 71.0
click at [645, 296] on div "Very Good Restaurant. Very Good Restaurant. 22 ปากน้ำปราณ​-เขากะโหลก​ ซ.22 วงเว…" at bounding box center [442, 324] width 832 height 393
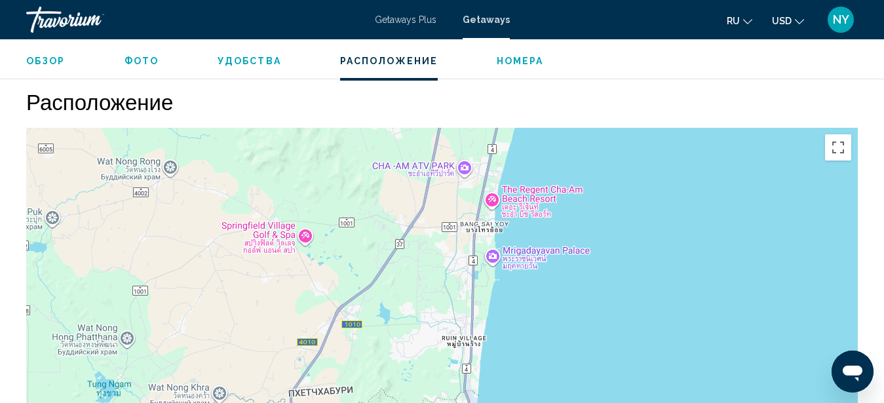
drag, startPoint x: 658, startPoint y: 218, endPoint x: 628, endPoint y: 298, distance: 85.9
click at [628, 298] on div "Very Good Restaurant. Very Good Restaurant. 22 ปากน้ำปราณ​-เขากะโหลก​ ซ.22 วงเว…" at bounding box center [442, 324] width 832 height 393
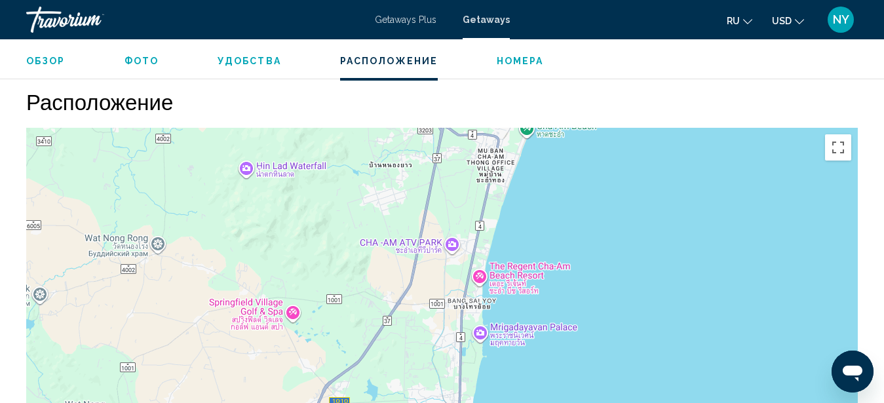
drag, startPoint x: 669, startPoint y: 215, endPoint x: 663, endPoint y: 287, distance: 72.4
click at [663, 287] on div "Very Good Restaurant. Very Good Restaurant. 22 ปากน้ำปราณ​-เขากะโหลก​ ซ.22 วงเว…" at bounding box center [442, 324] width 832 height 393
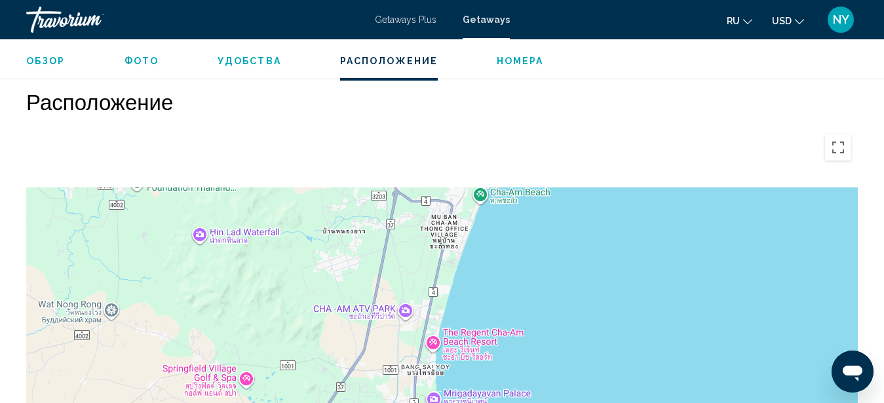
drag, startPoint x: 684, startPoint y: 214, endPoint x: 631, endPoint y: 290, distance: 92.8
click at [633, 290] on div "Very Good Restaurant. Very Good Restaurant. 22 ปากน้ำปราณ​-เขากะโหลก​ ซ.22 วงเว…" at bounding box center [442, 324] width 832 height 393
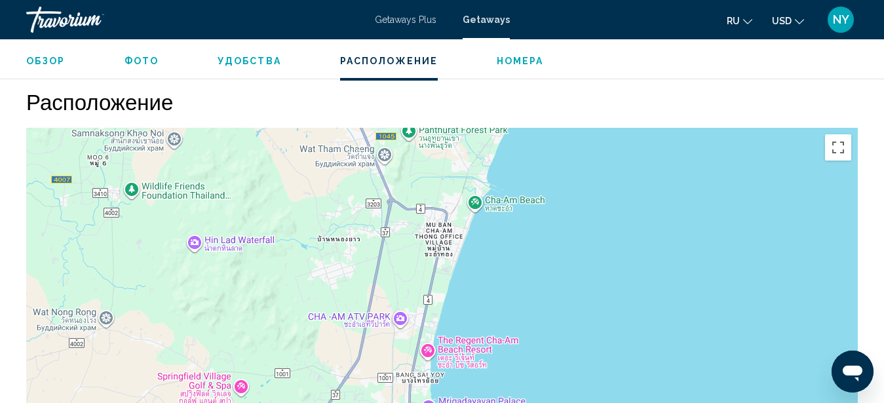
click at [231, 62] on span "Удобства" at bounding box center [250, 61] width 64 height 10
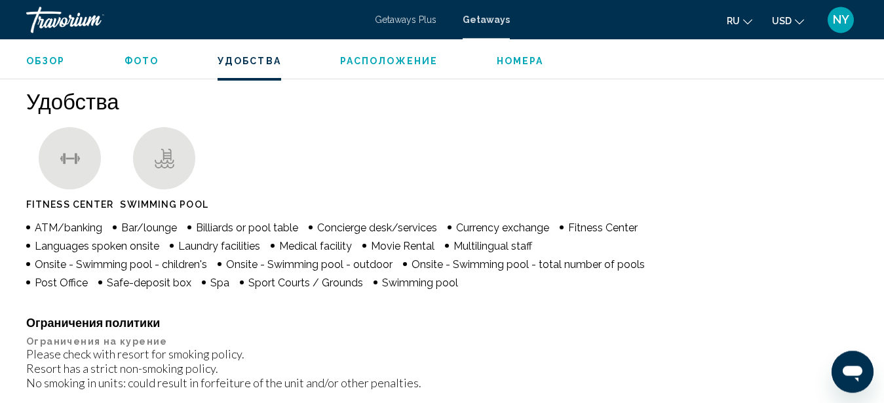
scroll to position [1239, 0]
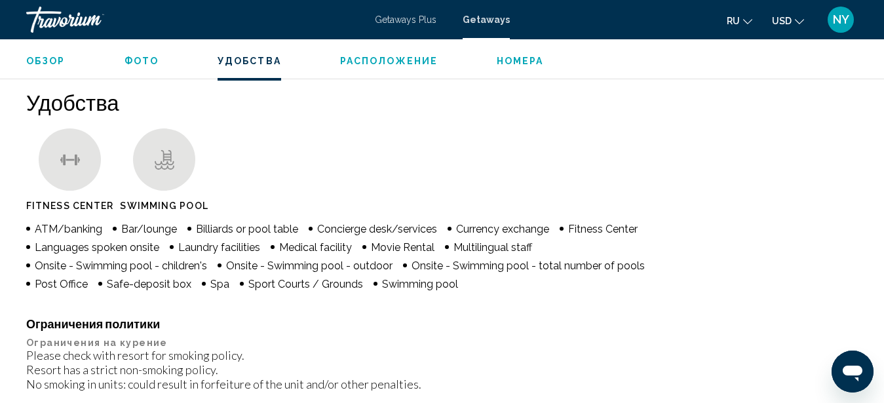
click at [505, 56] on span "Номера" at bounding box center [520, 61] width 47 height 10
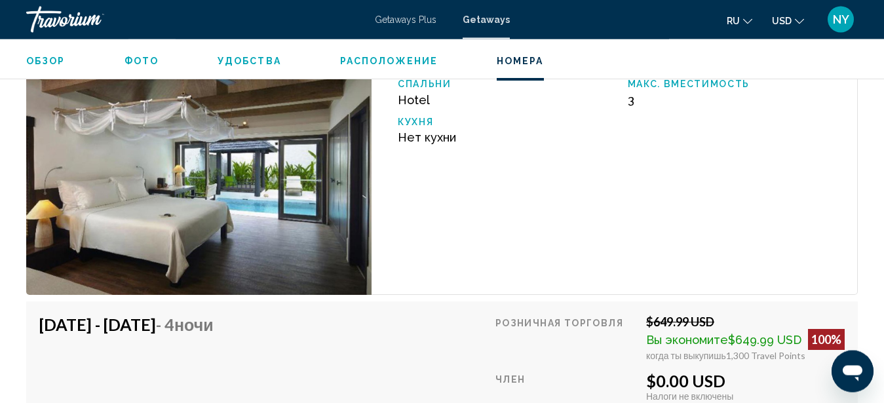
scroll to position [2319, 0]
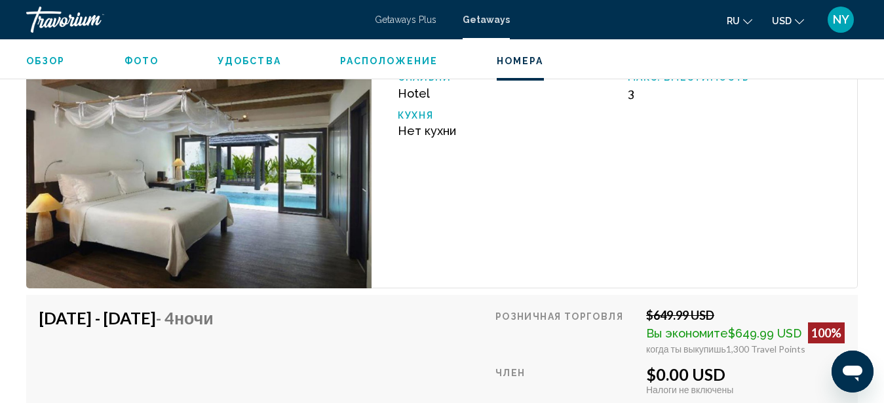
click at [280, 199] on img "Main content" at bounding box center [198, 157] width 345 height 263
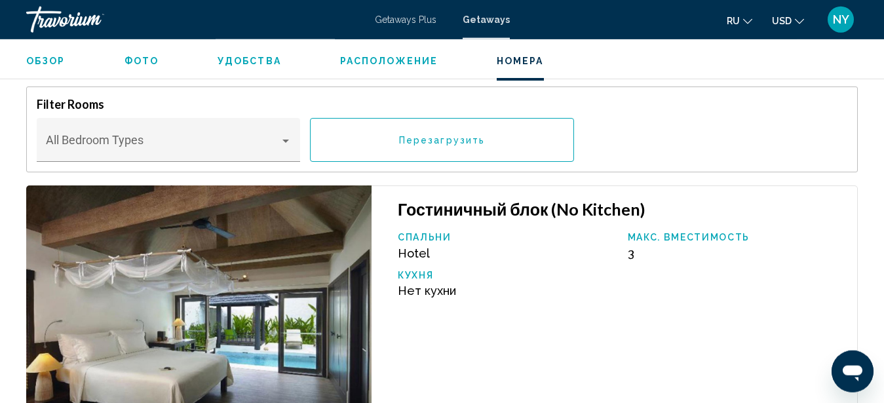
scroll to position [2140, 0]
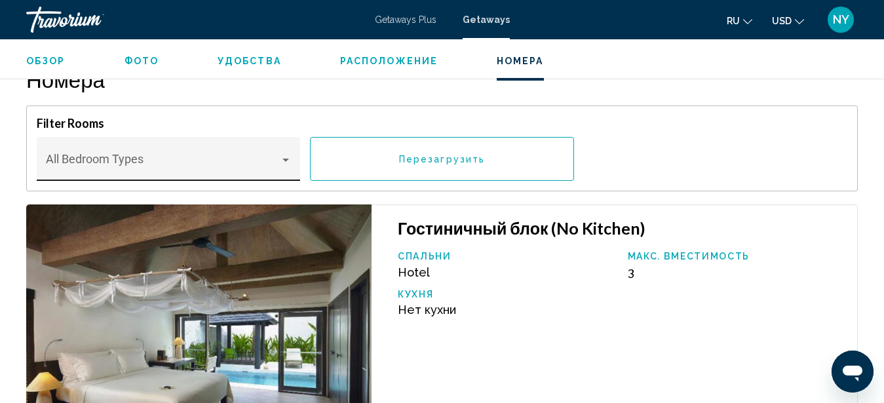
click at [284, 146] on div "Bedroom Types All Bedroom Types" at bounding box center [169, 163] width 246 height 35
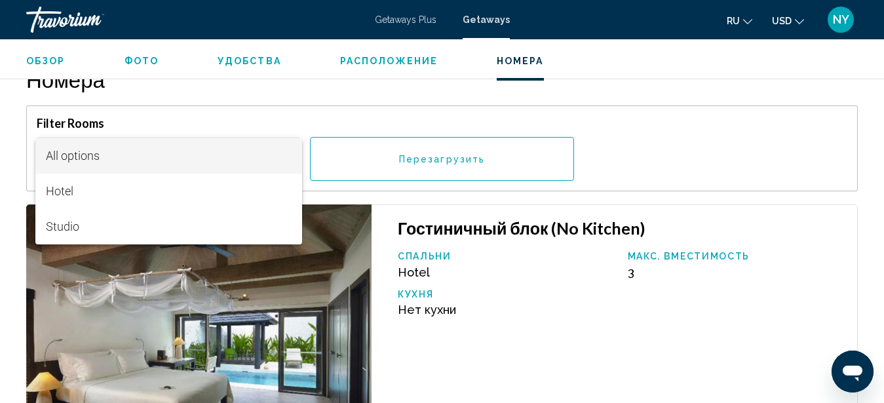
click at [227, 148] on span "All options" at bounding box center [169, 155] width 246 height 35
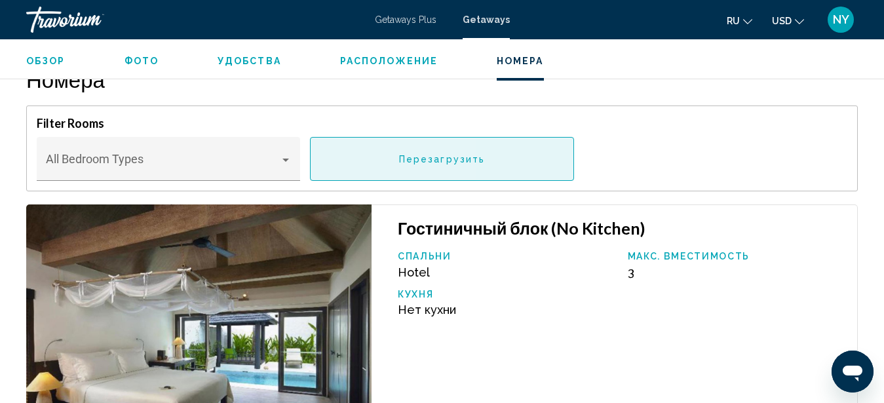
click at [513, 154] on button "Перезагрузить" at bounding box center [442, 159] width 264 height 44
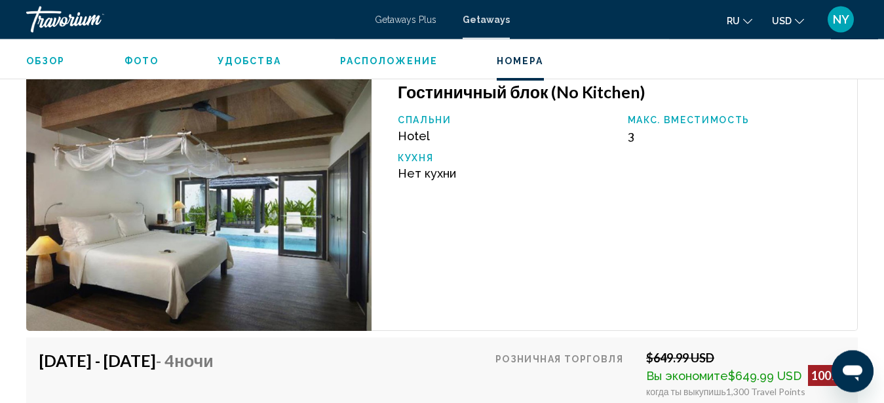
scroll to position [2274, 0]
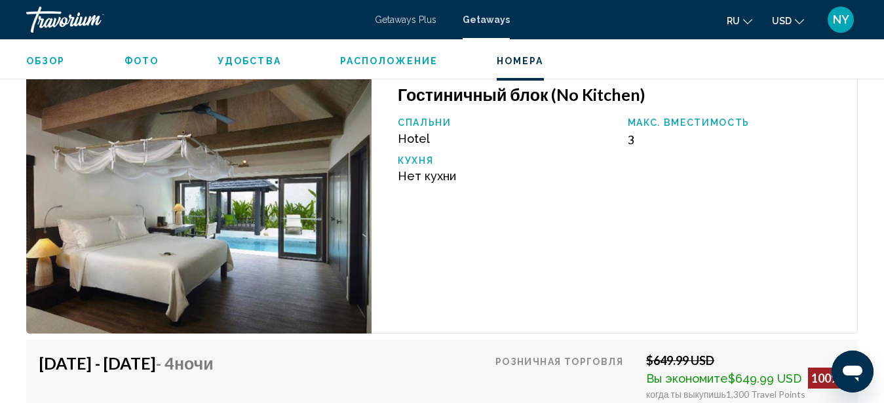
click at [336, 214] on img "Main content" at bounding box center [198, 202] width 345 height 263
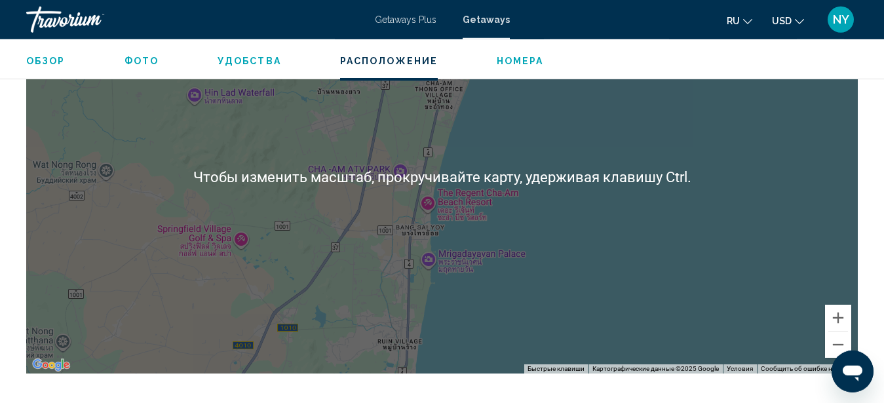
scroll to position [1805, 0]
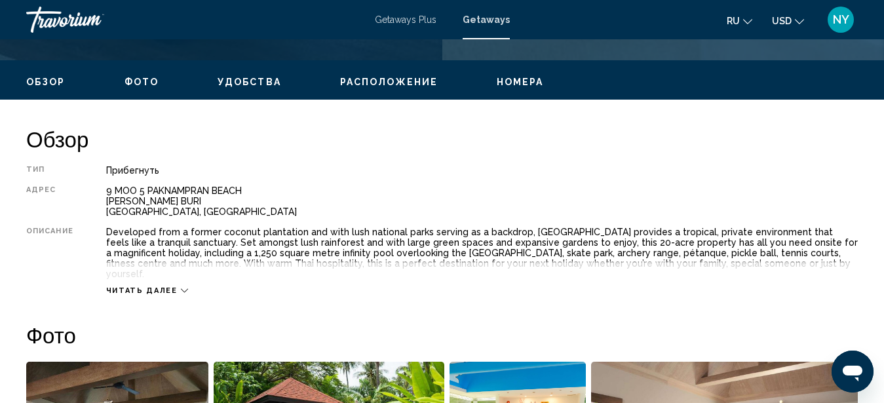
click at [375, 78] on span "Расположение" at bounding box center [389, 82] width 98 height 10
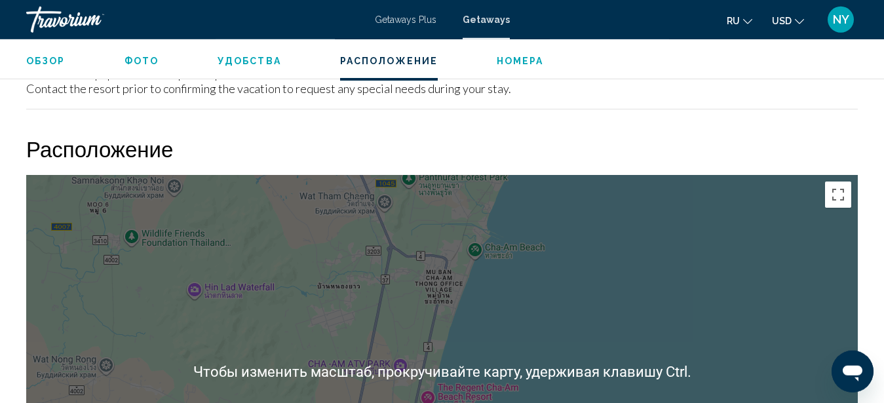
scroll to position [1592, 0]
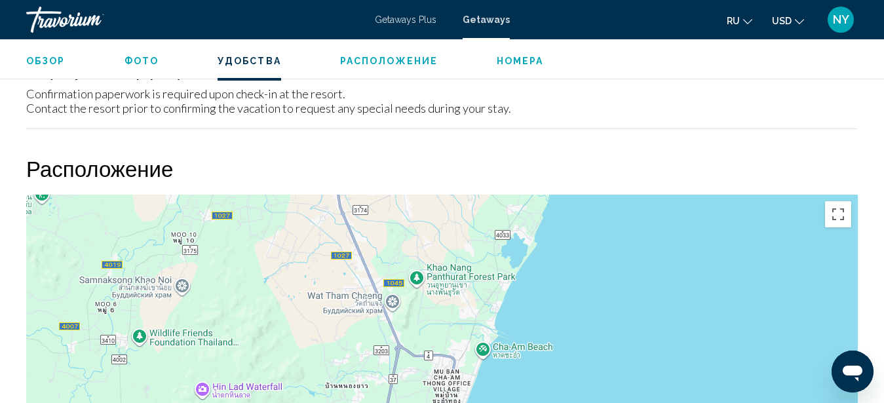
drag, startPoint x: 530, startPoint y: 239, endPoint x: 538, endPoint y: 315, distance: 76.5
click at [538, 315] on div "Very Good Restaurant. Very Good Restaurant. 22 ปากน้ำปราณ​-เขากะโหลก​ ซ.22 วงเว…" at bounding box center [442, 391] width 832 height 393
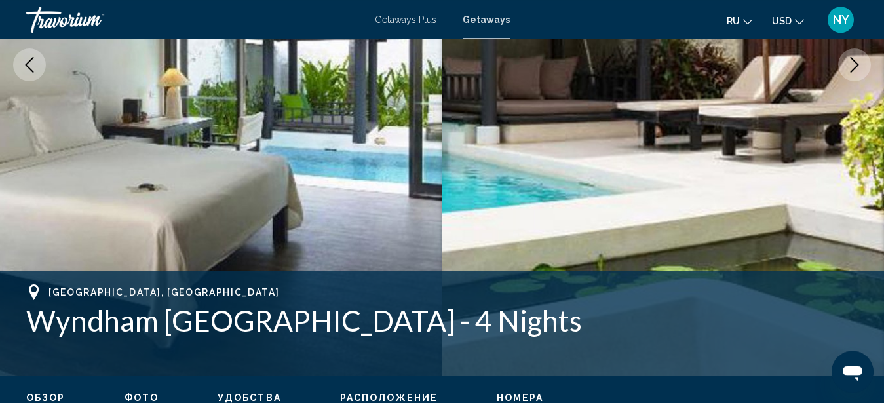
scroll to position [455, 0]
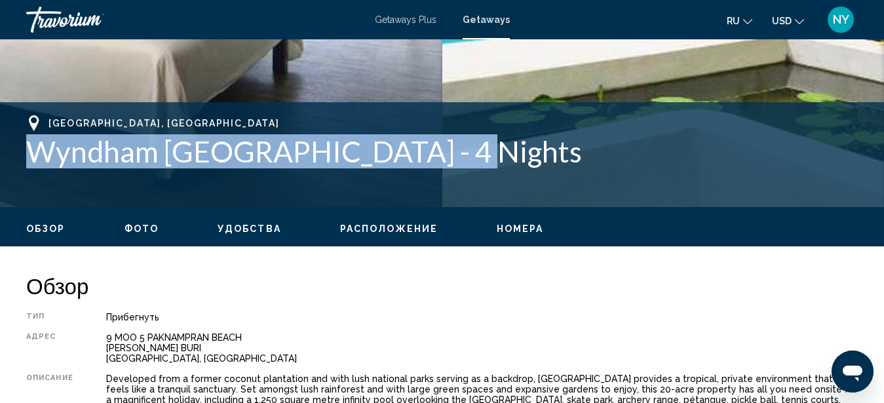
drag, startPoint x: 30, startPoint y: 151, endPoint x: 467, endPoint y: 165, distance: 437.5
click at [467, 165] on h1 "Wyndham [GEOGRAPHIC_DATA] - 4 Nights" at bounding box center [442, 151] width 832 height 34
copy h1 "Wyndham [GEOGRAPHIC_DATA]"
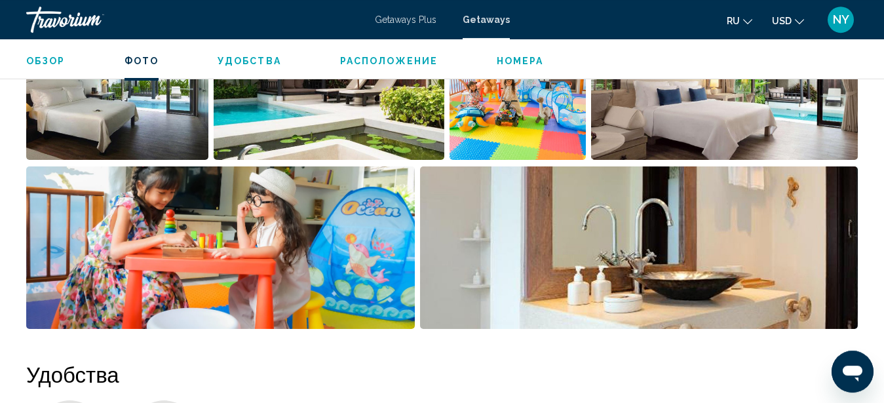
scroll to position [990, 0]
